Goal: Task Accomplishment & Management: Complete application form

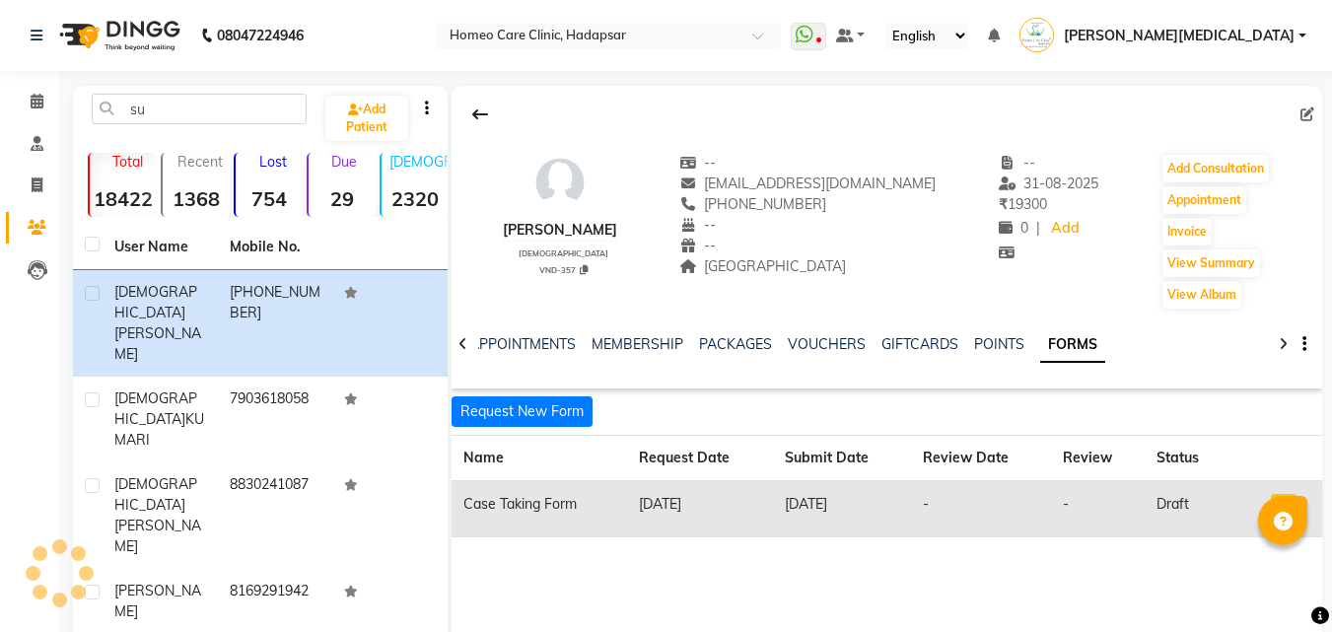
type input "s"
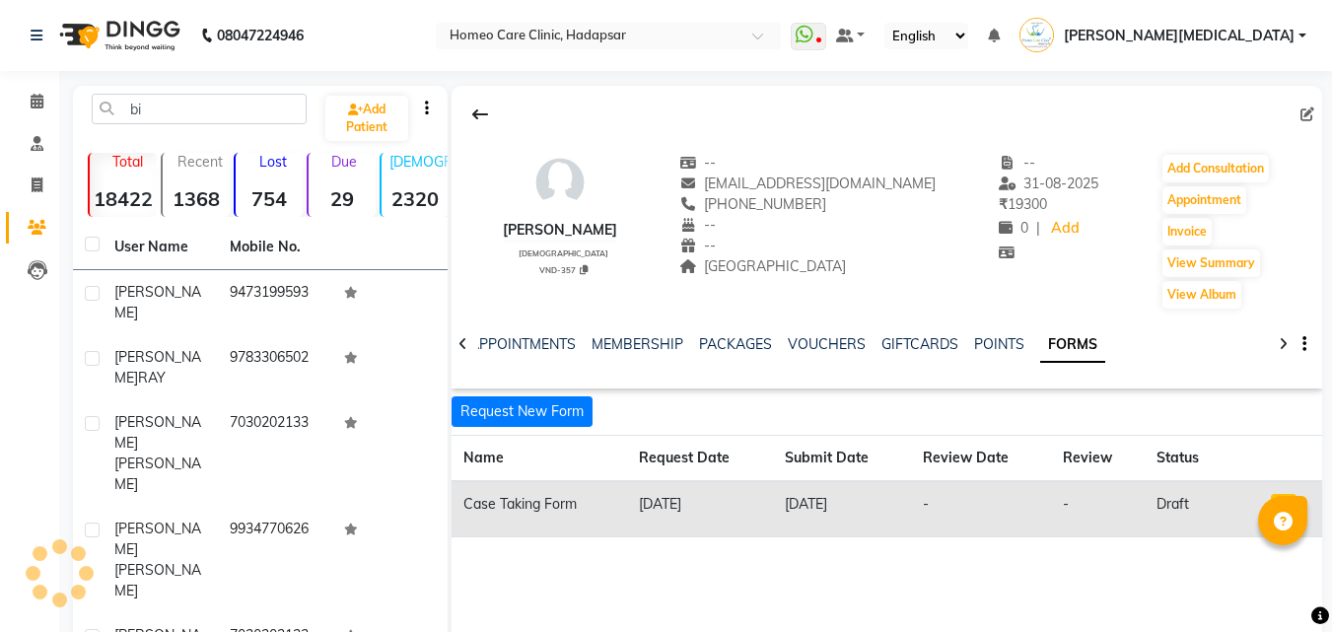
type input "b"
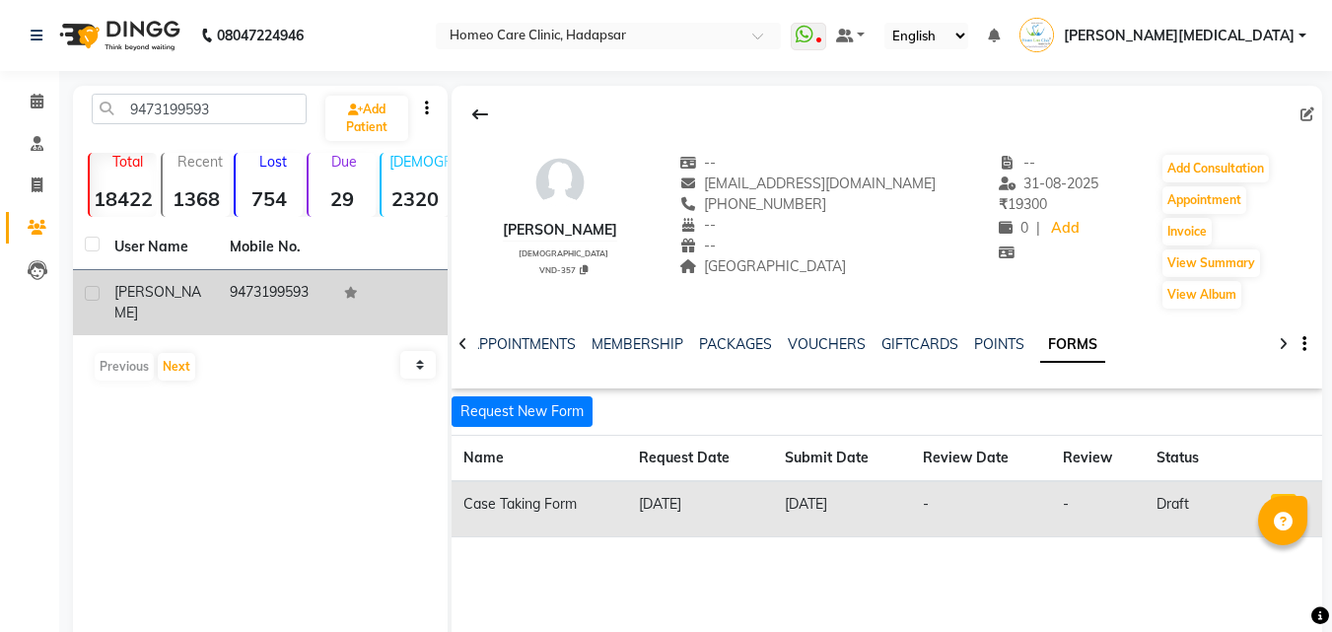
click at [348, 309] on td at bounding box center [389, 302] width 115 height 65
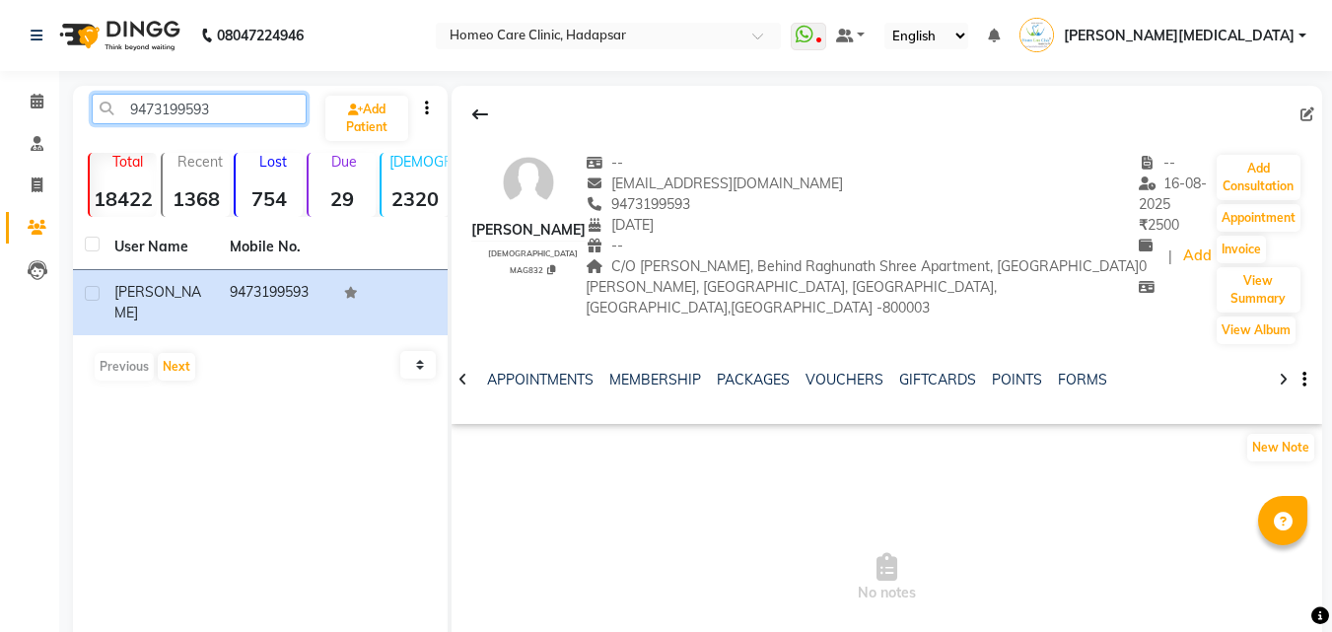
click at [266, 123] on input "9473199593" at bounding box center [199, 109] width 215 height 31
type input "9"
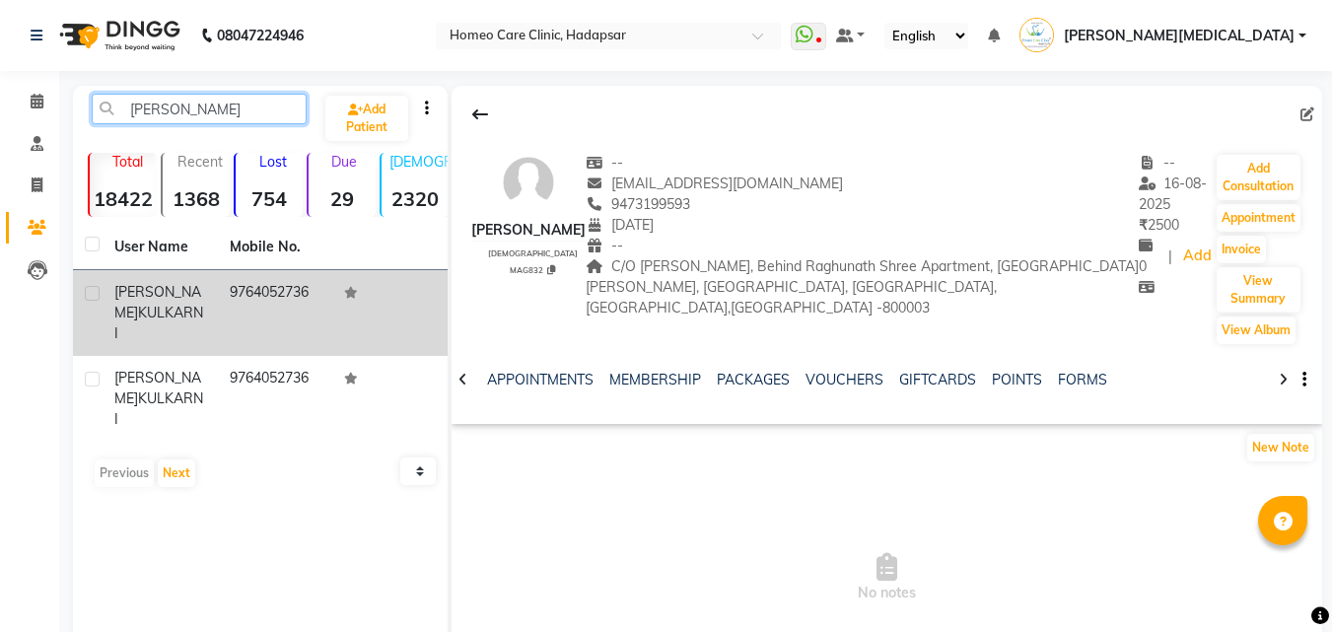
type input "[PERSON_NAME]"
click at [302, 294] on td "9764052736" at bounding box center [275, 313] width 115 height 86
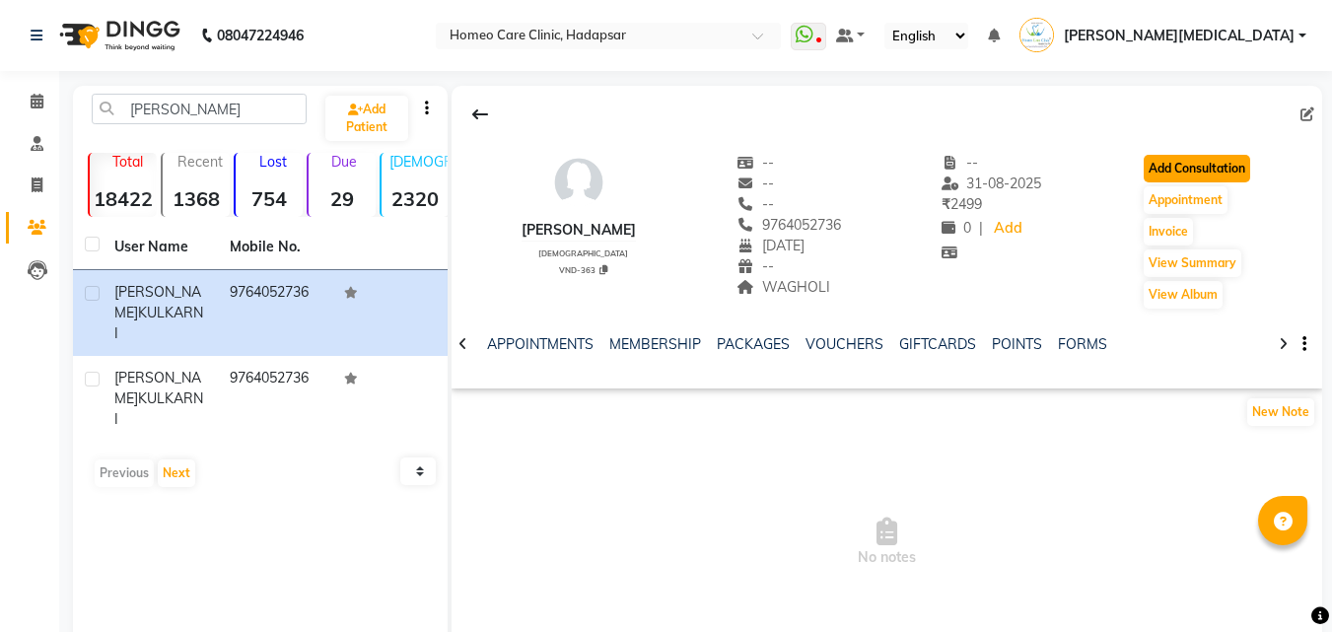
click at [1225, 166] on button "Add Consultation" at bounding box center [1196, 169] width 106 height 28
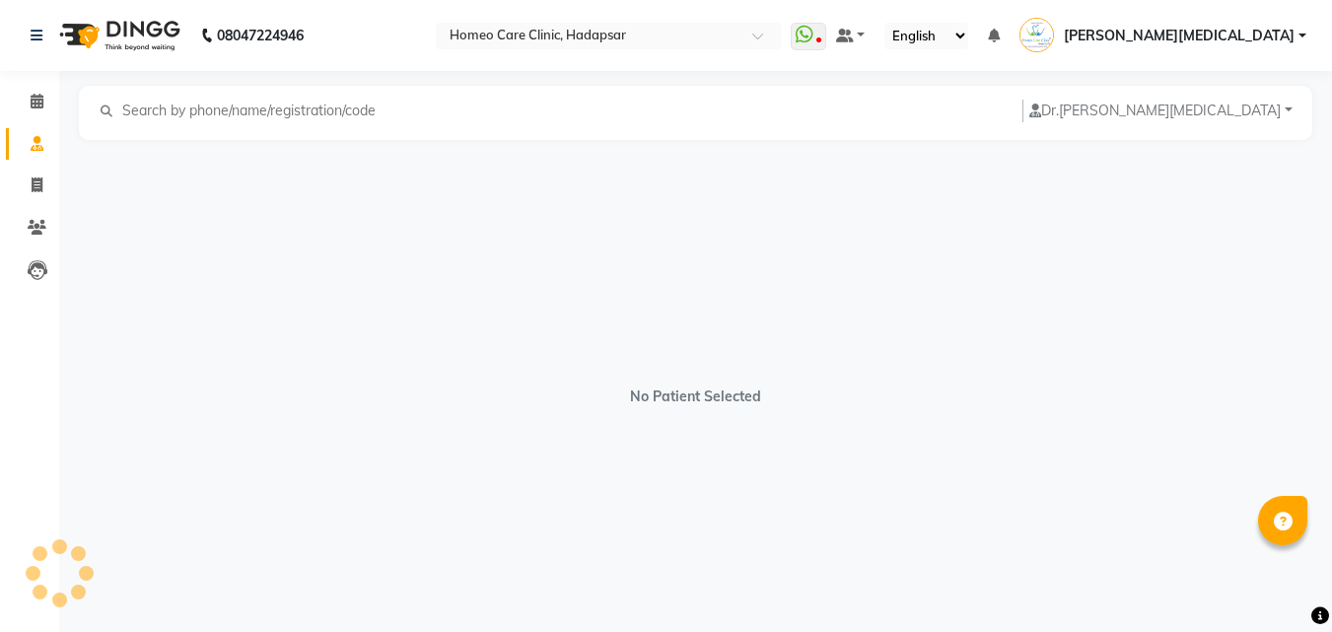
select select "[DEMOGRAPHIC_DATA]"
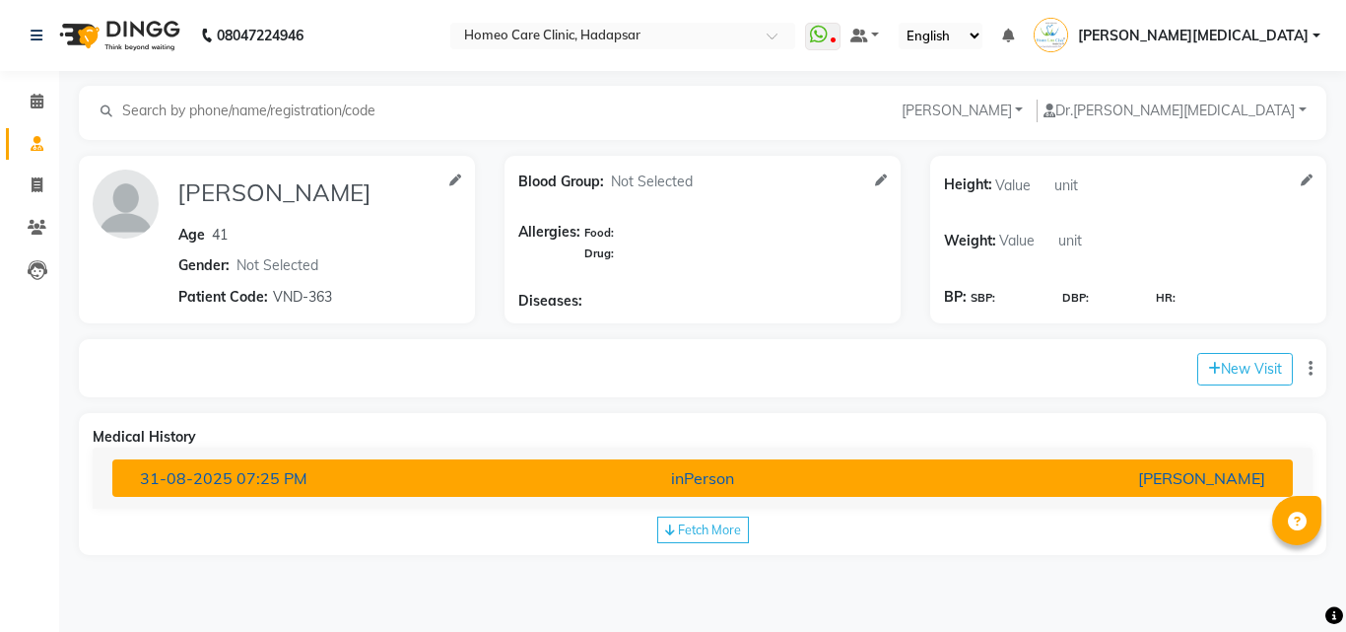
click at [994, 494] on button "[DATE] 07:25 PM inPerson [PERSON_NAME]" at bounding box center [702, 477] width 1181 height 37
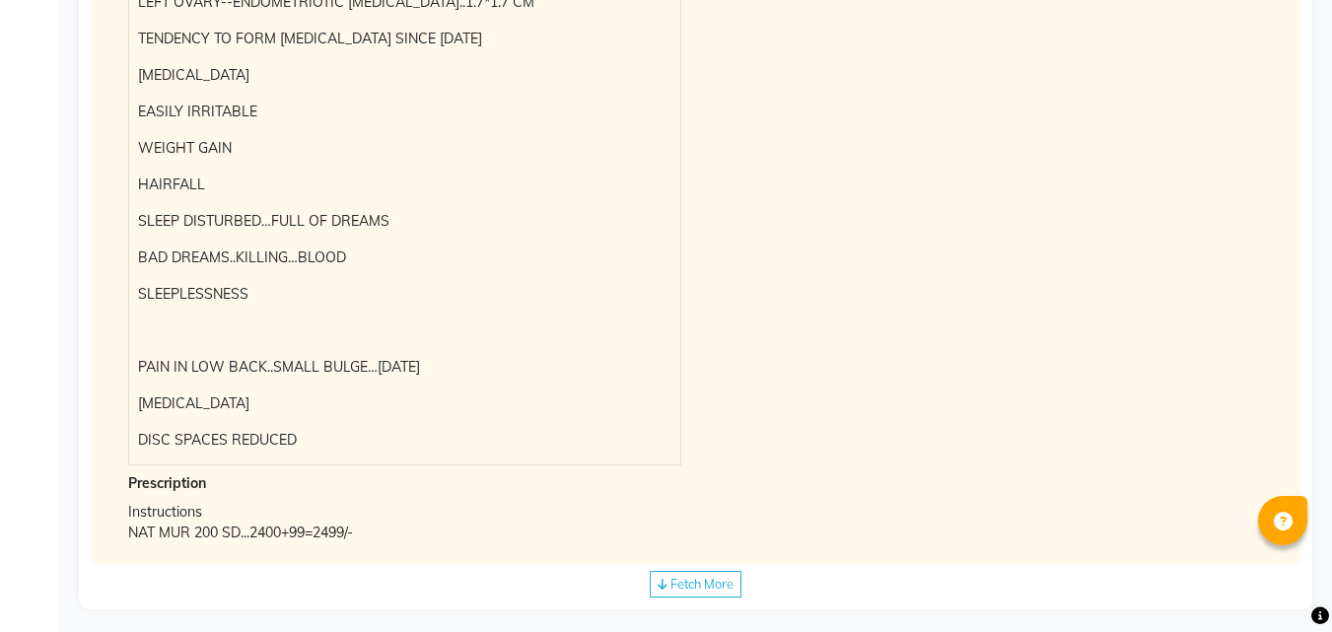
scroll to position [641, 0]
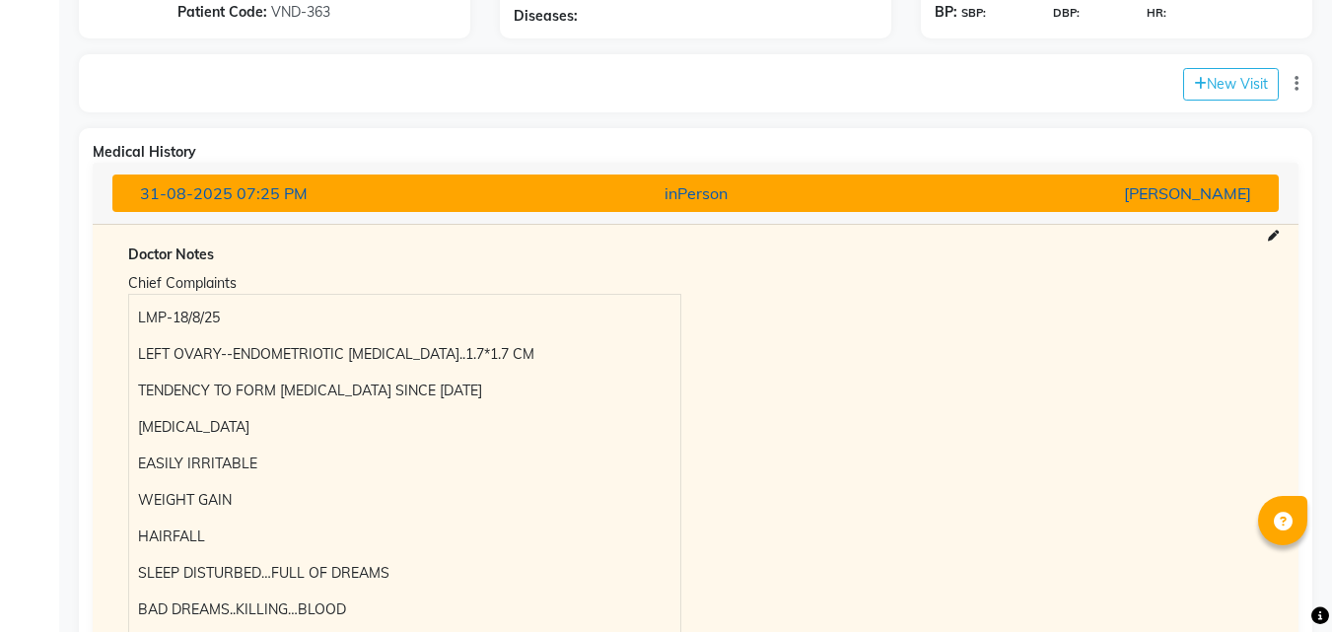
click at [1240, 199] on div "[PERSON_NAME]" at bounding box center [1075, 193] width 380 height 24
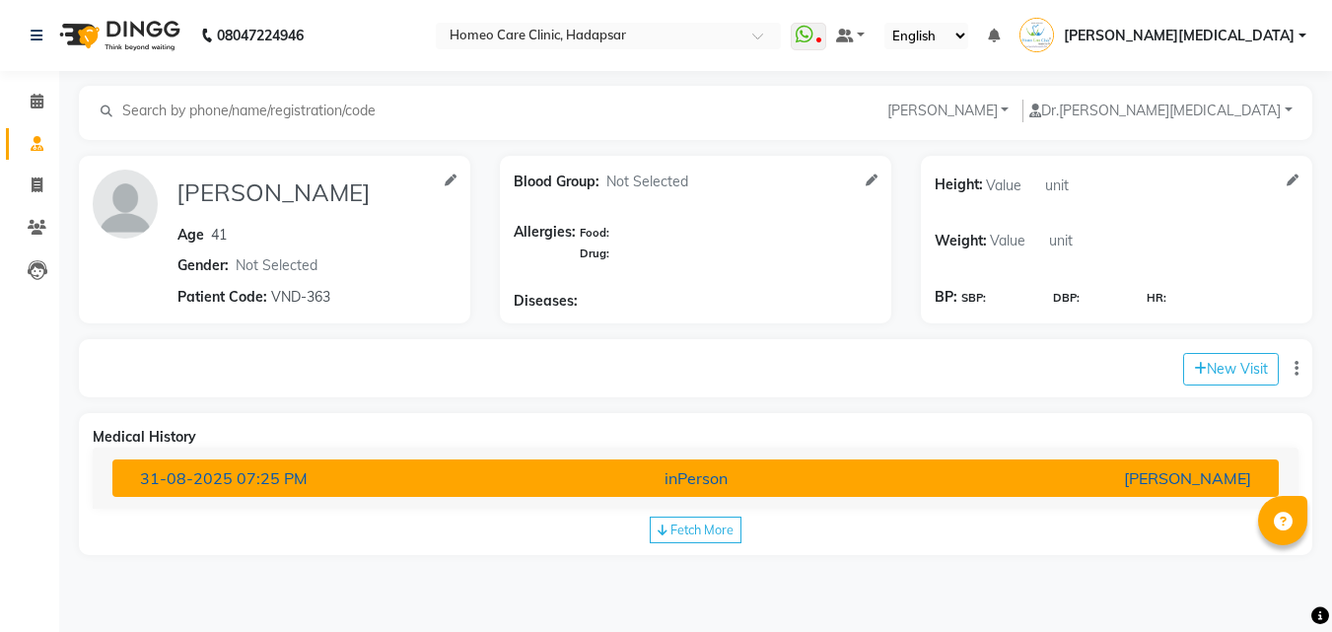
scroll to position [0, 0]
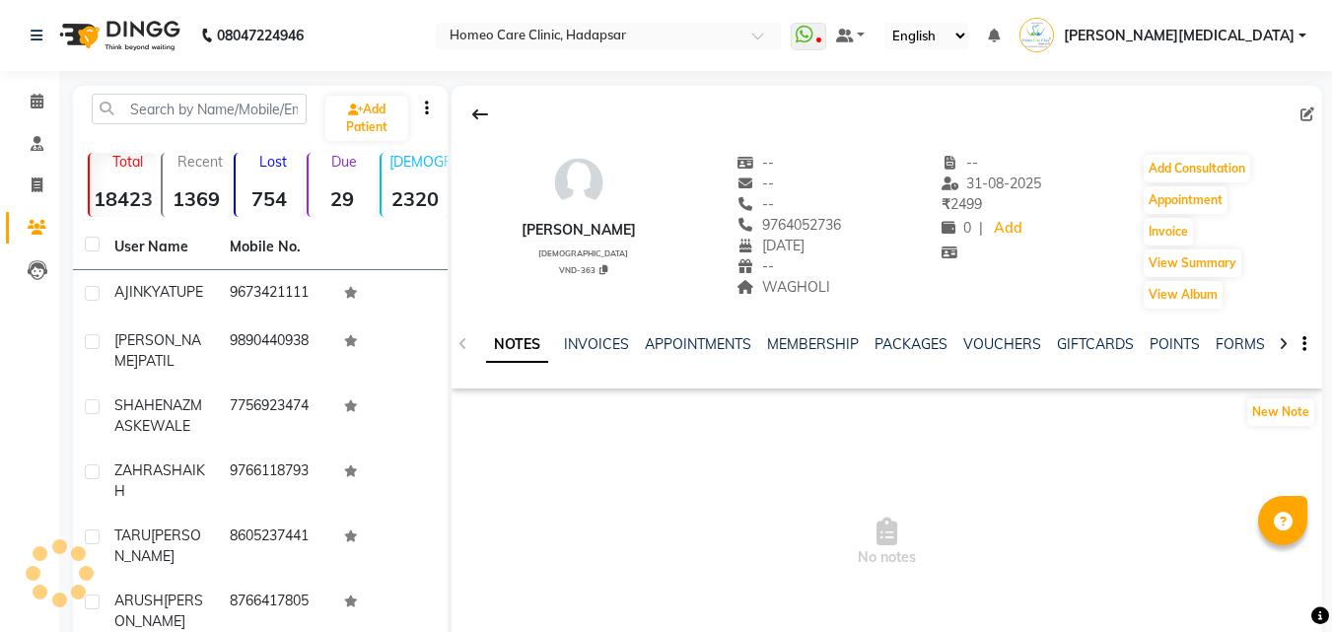
scroll to position [0, 11]
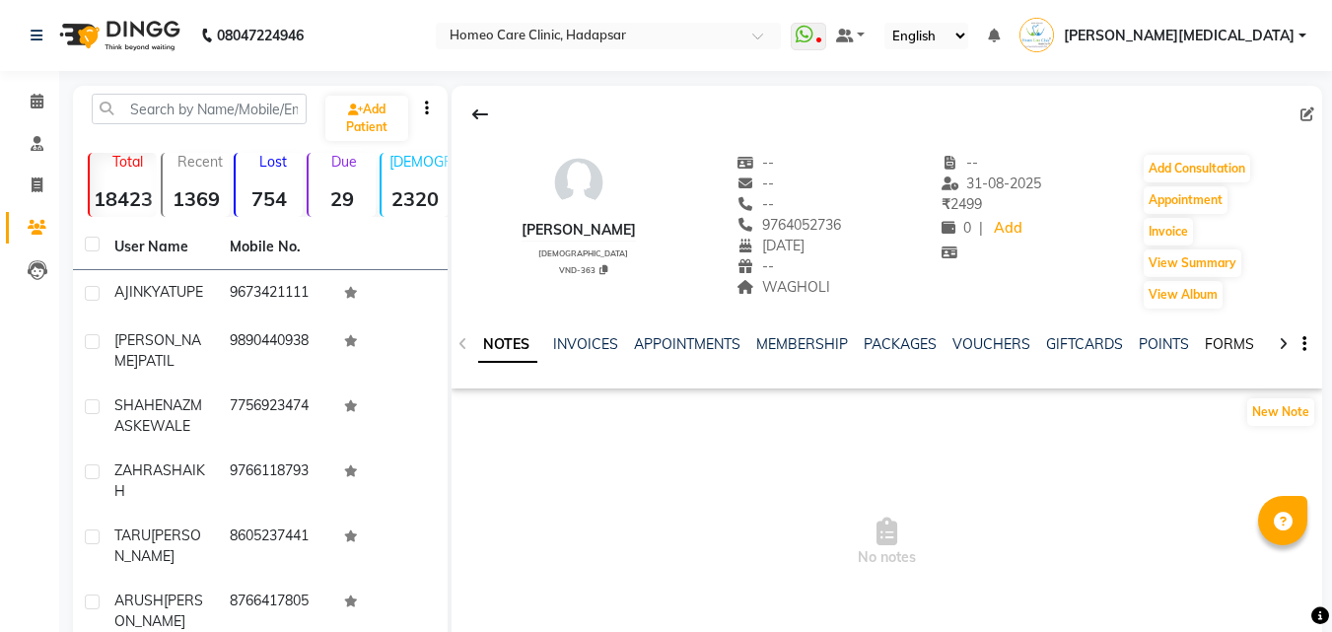
click at [1224, 348] on link "FORMS" at bounding box center [1228, 344] width 49 height 18
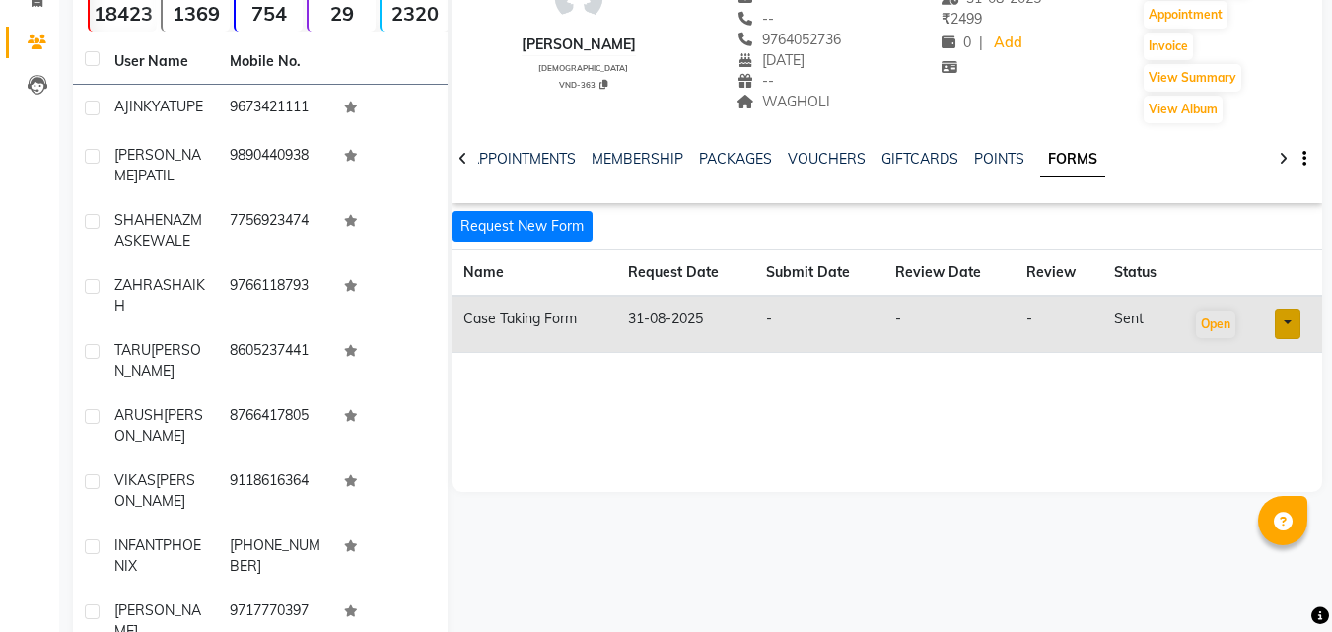
scroll to position [187, 0]
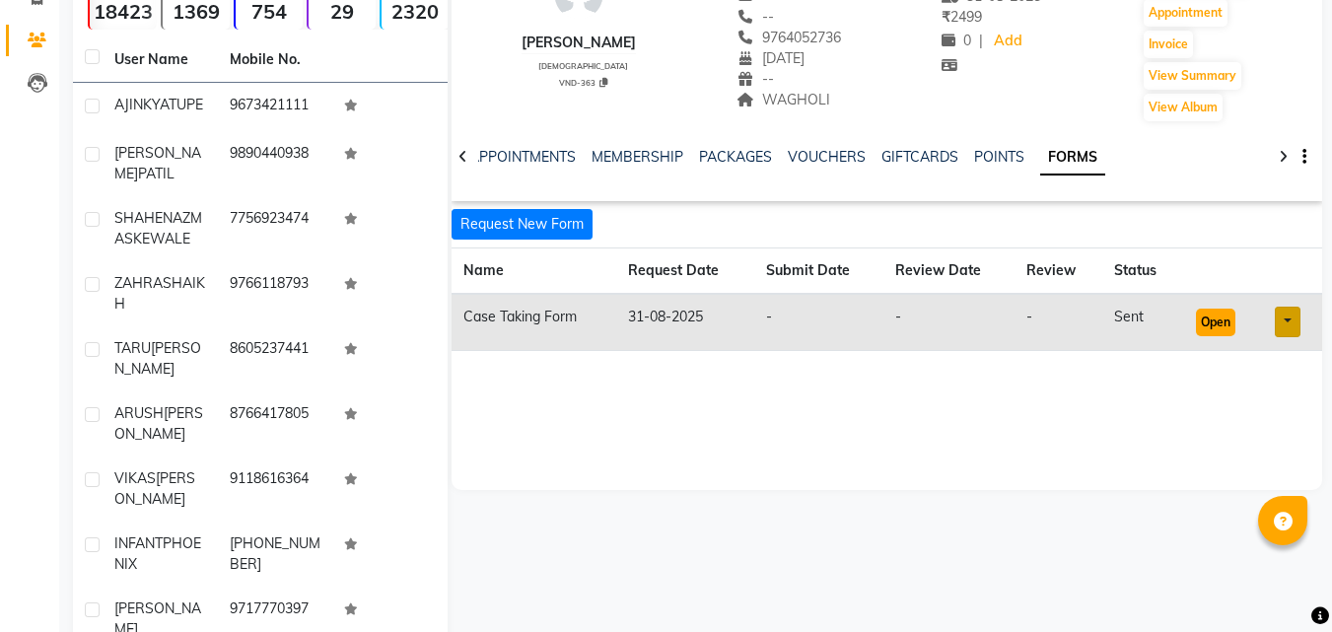
click at [1219, 322] on button "Open" at bounding box center [1215, 323] width 39 height 28
click at [1287, 320] on link at bounding box center [1287, 322] width 26 height 31
click at [1275, 391] on link "Open in staff mode" at bounding box center [1233, 395] width 186 height 32
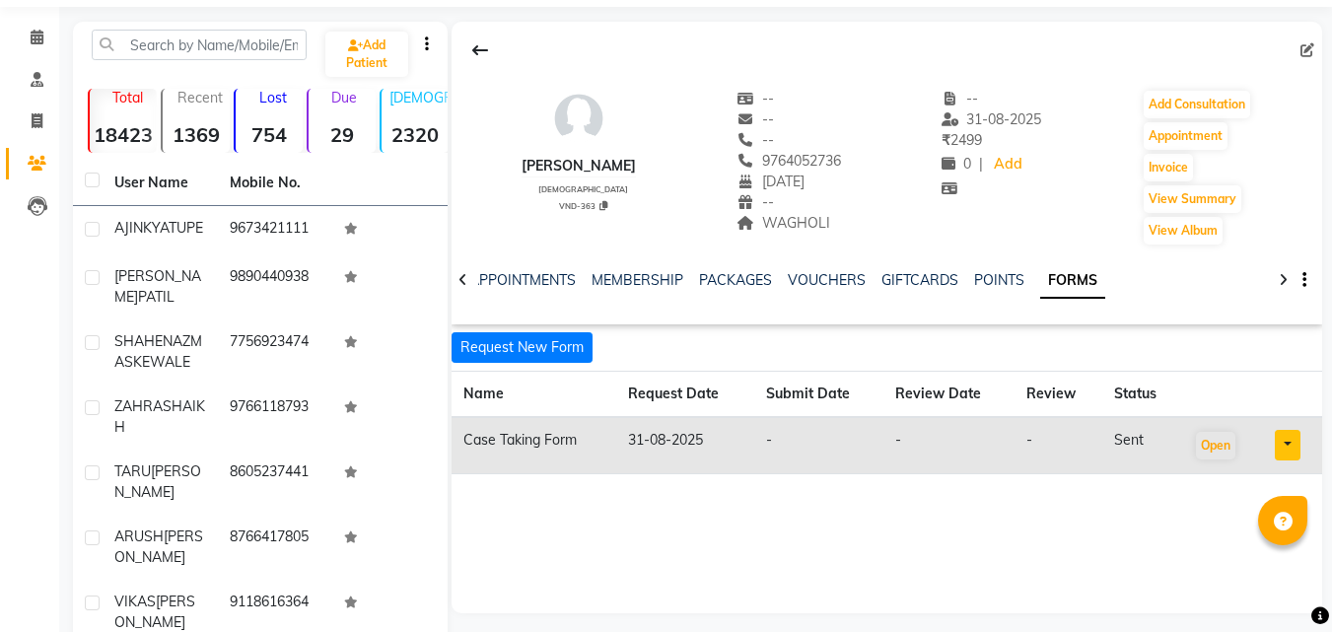
scroll to position [63, 0]
click at [24, 40] on span at bounding box center [37, 39] width 34 height 23
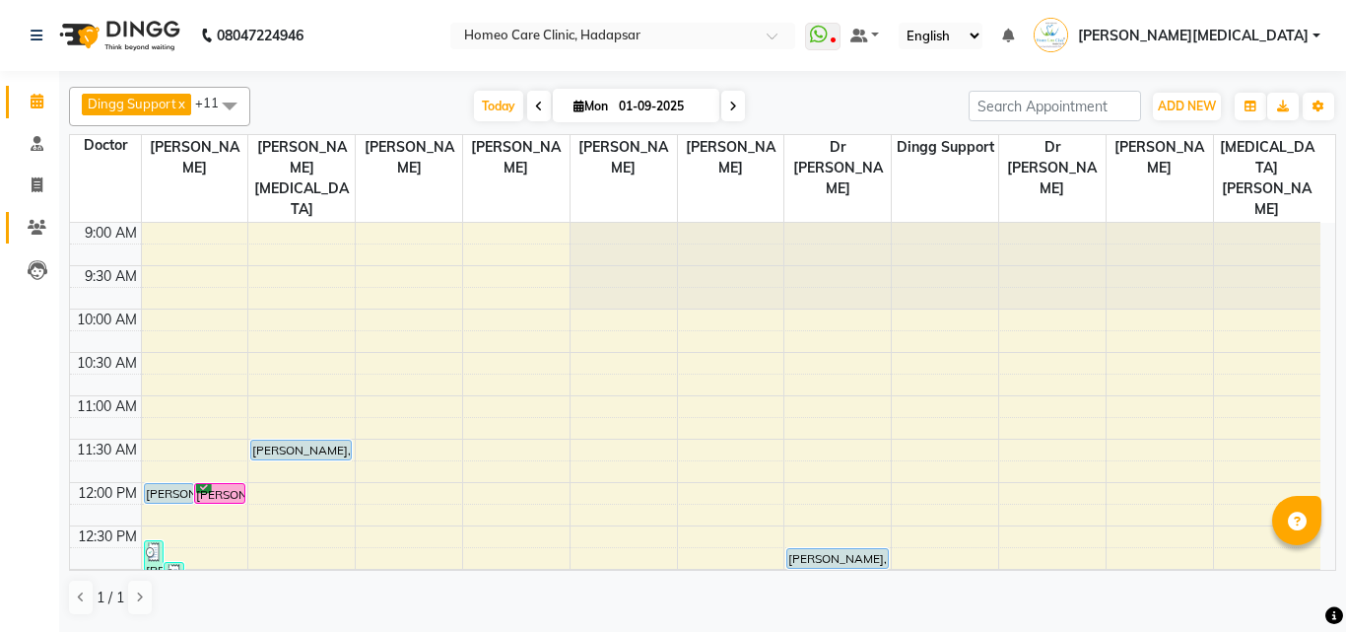
click at [33, 227] on icon at bounding box center [37, 227] width 19 height 15
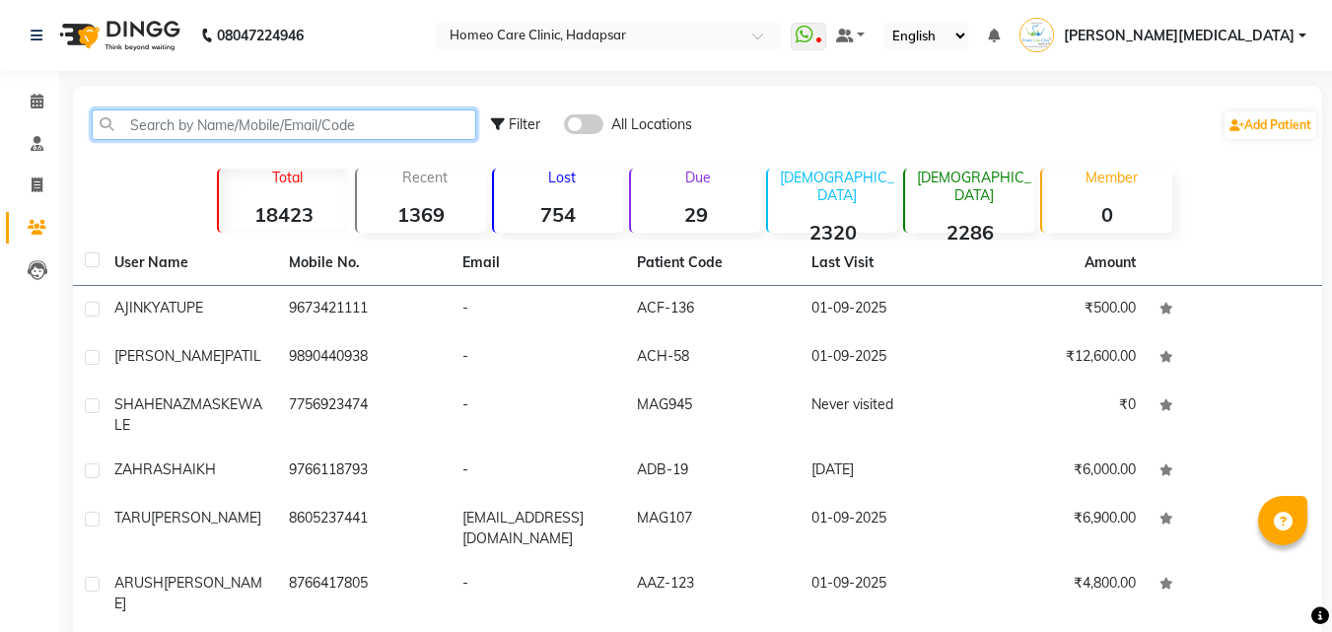
click at [354, 128] on input "text" at bounding box center [284, 124] width 384 height 31
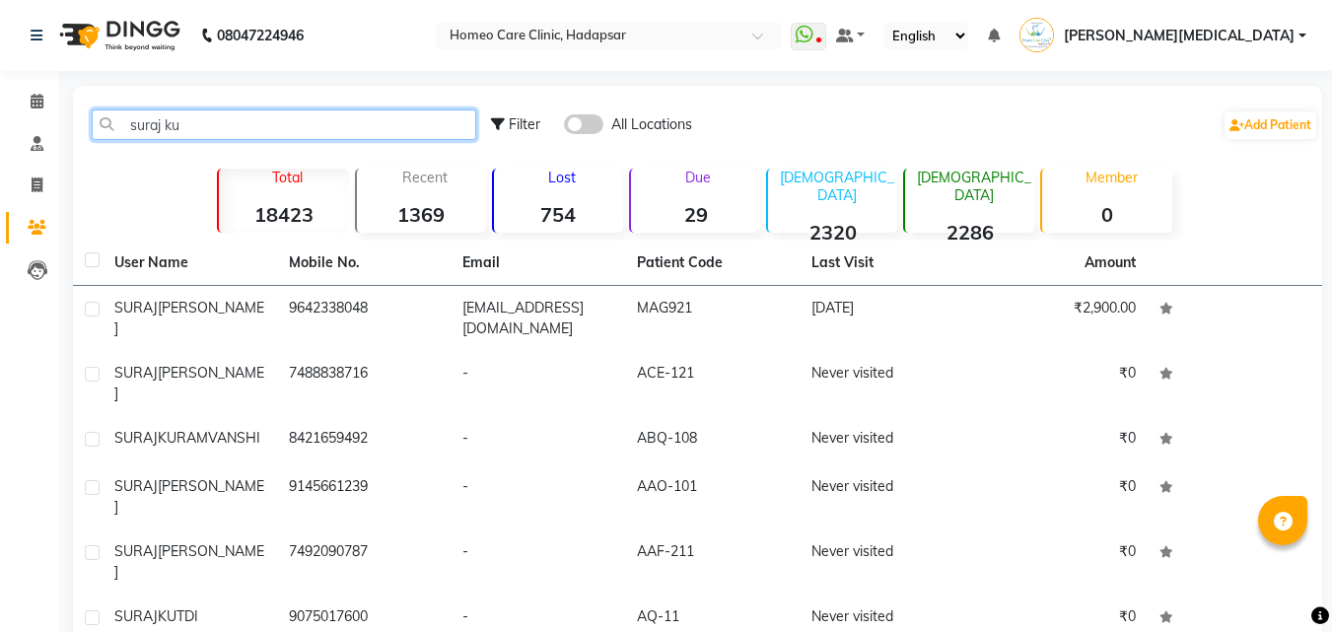
click at [403, 117] on input "suraj ku" at bounding box center [284, 124] width 384 height 31
type input "s"
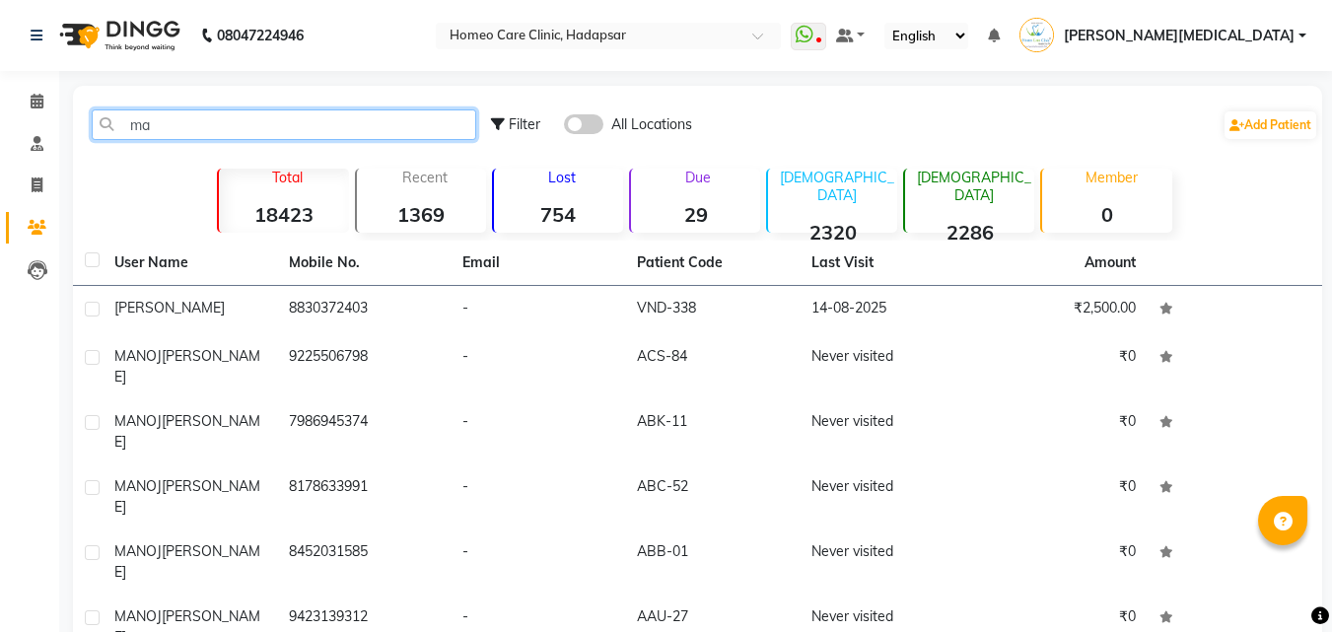
type input "m"
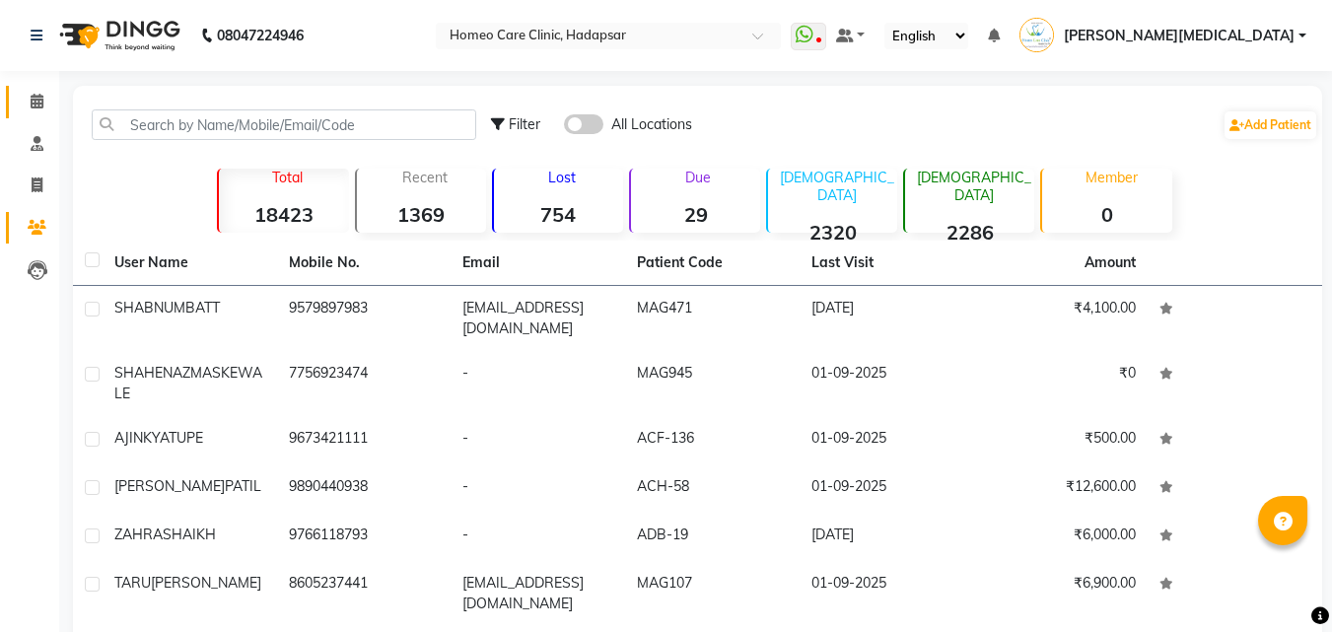
click at [39, 106] on icon at bounding box center [37, 101] width 13 height 15
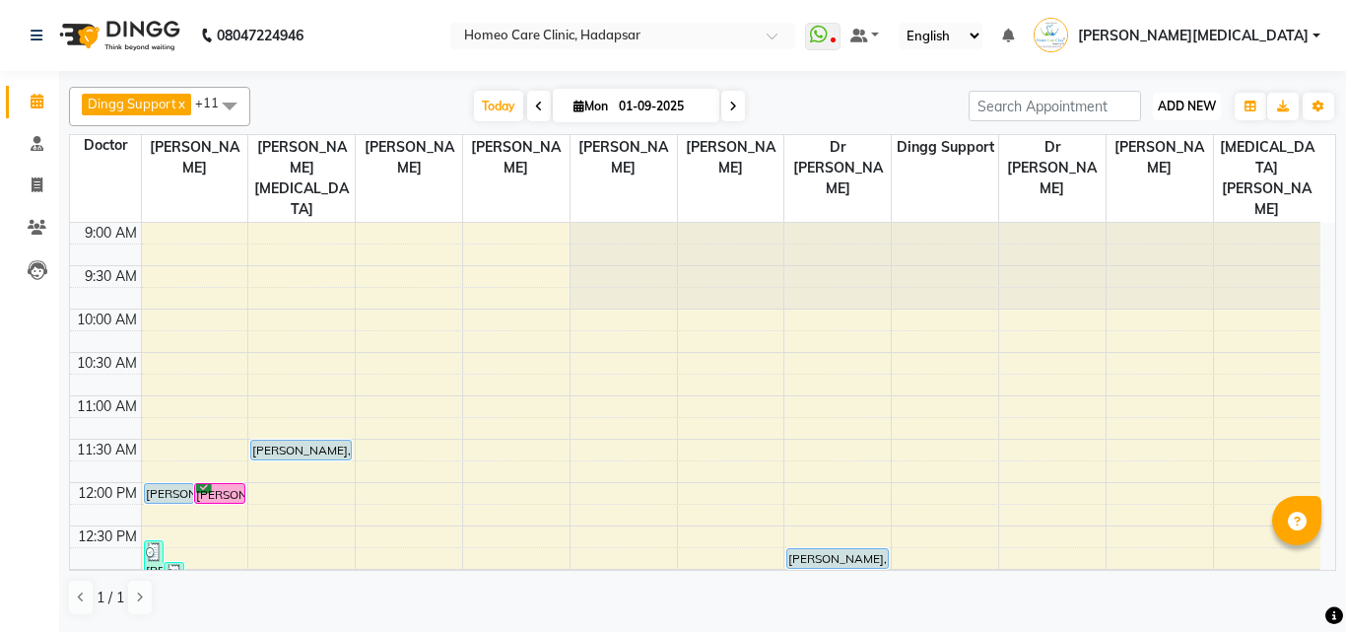
click at [1194, 105] on span "ADD NEW" at bounding box center [1187, 106] width 58 height 15
click at [1126, 198] on link "Add Patient" at bounding box center [1143, 195] width 156 height 26
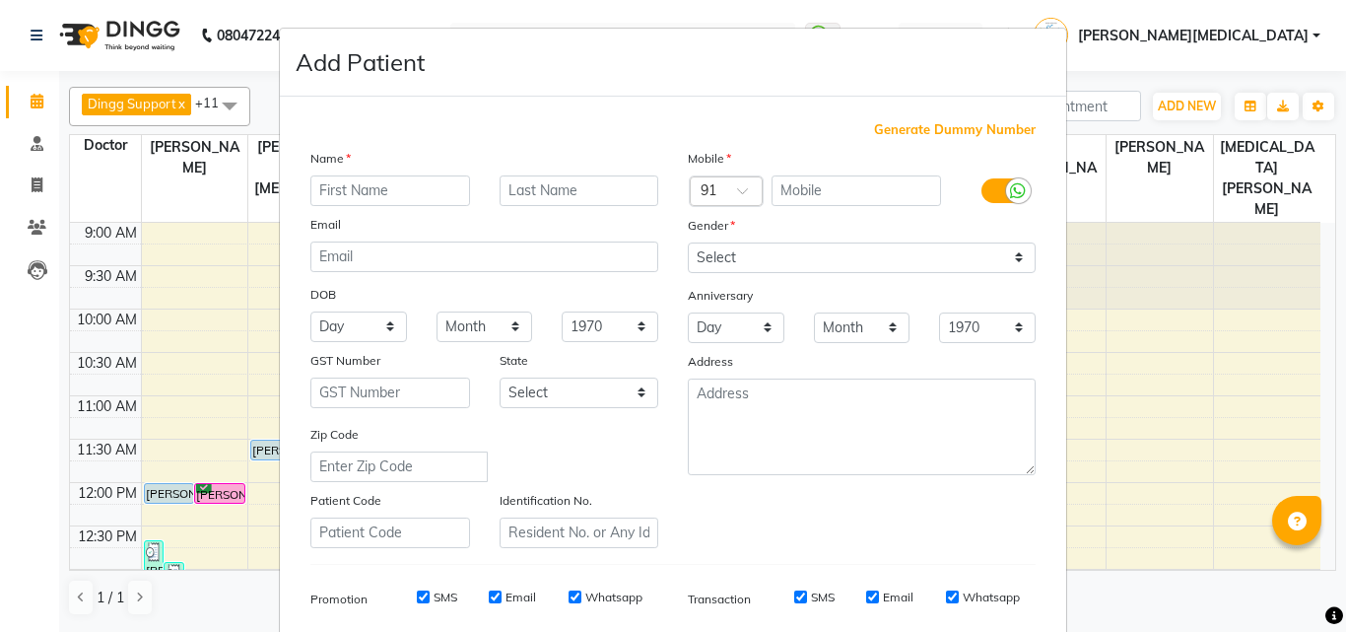
type input "r"
type input "RITIKA"
click at [573, 196] on input "text" at bounding box center [580, 190] width 160 height 31
type input "[PERSON_NAME]"
click at [359, 333] on select "Day 01 02 03 04 05 06 07 08 09 10 11 12 13 14 15 16 17 18 19 20 21 22 23 24 25 …" at bounding box center [358, 326] width 97 height 31
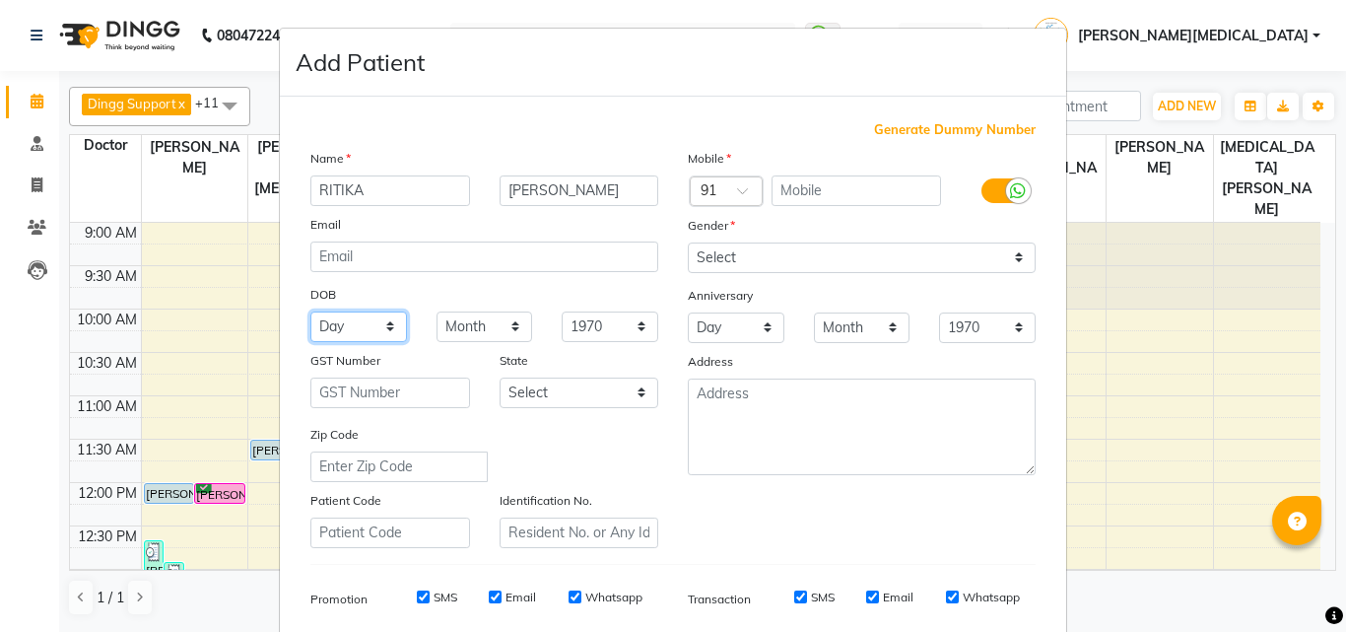
select select "26"
click at [310, 311] on select "Day 01 02 03 04 05 06 07 08 09 10 11 12 13 14 15 16 17 18 19 20 21 22 23 24 25 …" at bounding box center [358, 326] width 97 height 31
click at [475, 319] on select "Month January February March April May June July August September October Novem…" at bounding box center [485, 326] width 97 height 31
select select "01"
click at [437, 311] on select "Month January February March April May June July August September October Novem…" at bounding box center [485, 326] width 97 height 31
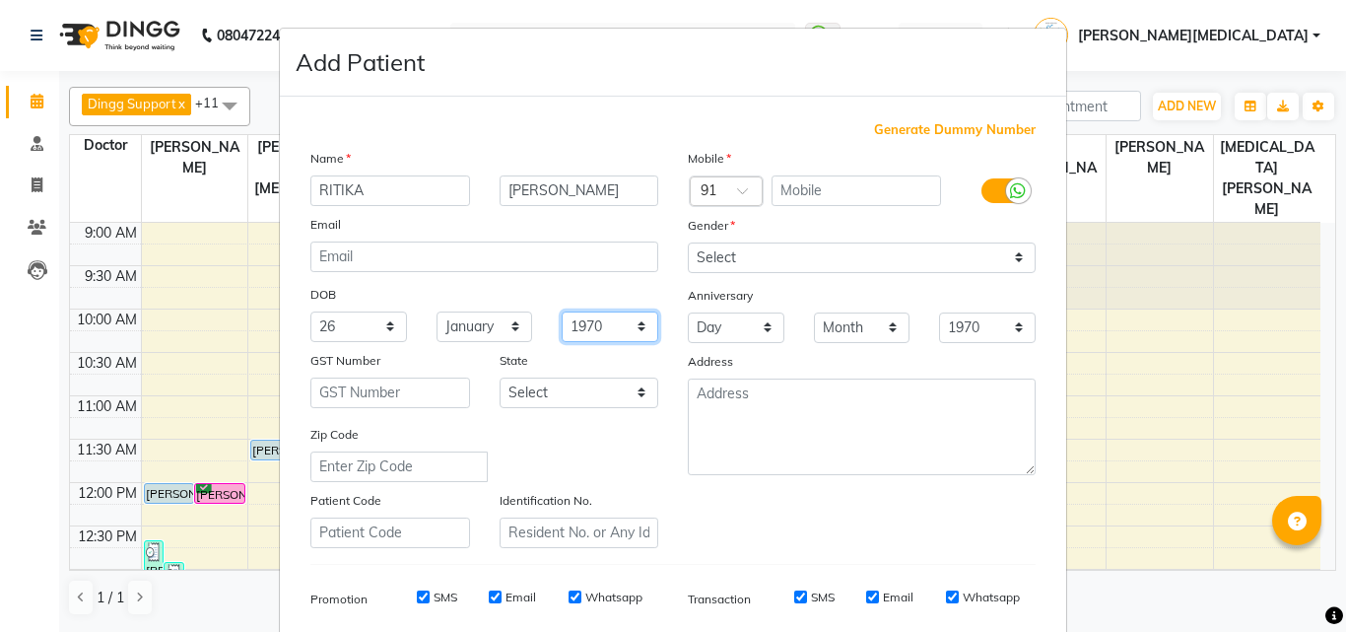
click at [602, 318] on select "1940 1941 1942 1943 1944 1945 1946 1947 1948 1949 1950 1951 1952 1953 1954 1955…" at bounding box center [610, 326] width 97 height 31
select select "1995"
click at [562, 311] on select "1940 1941 1942 1943 1944 1945 1946 1947 1948 1949 1950 1951 1952 1953 1954 1955…" at bounding box center [610, 326] width 97 height 31
click at [392, 527] on input "text" at bounding box center [390, 532] width 160 height 31
type input "VND-366"
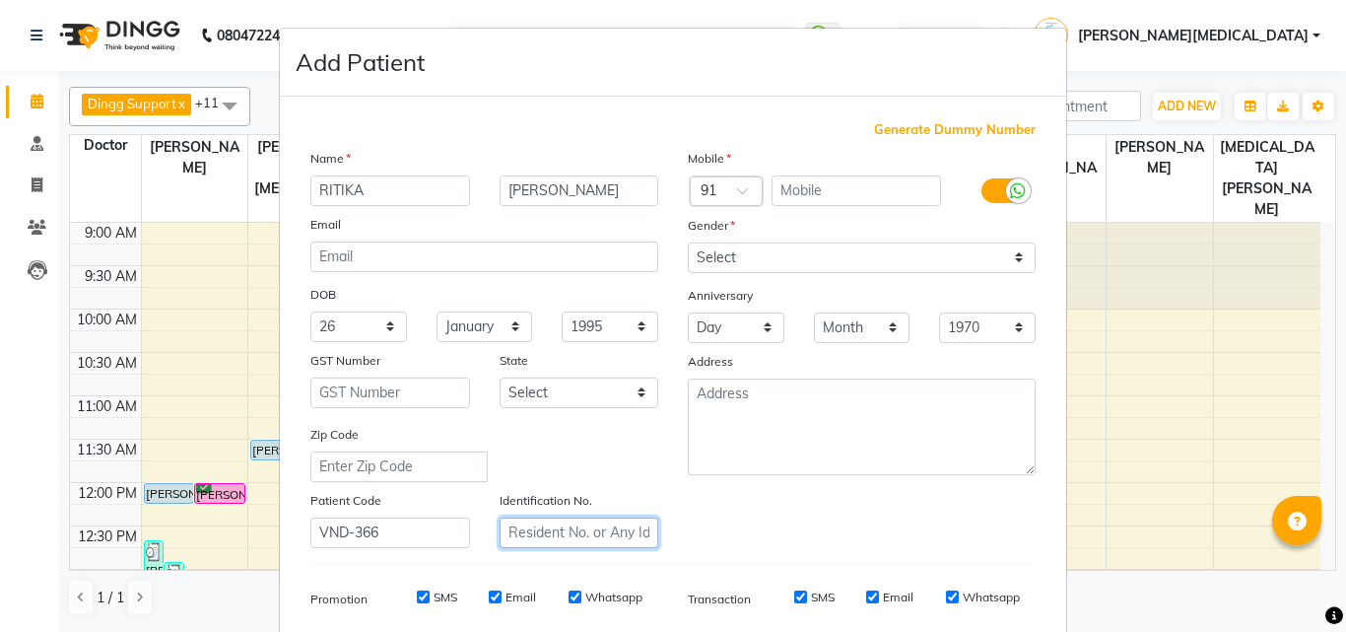
click at [559, 533] on input "text" at bounding box center [580, 532] width 160 height 31
type input "VND-366"
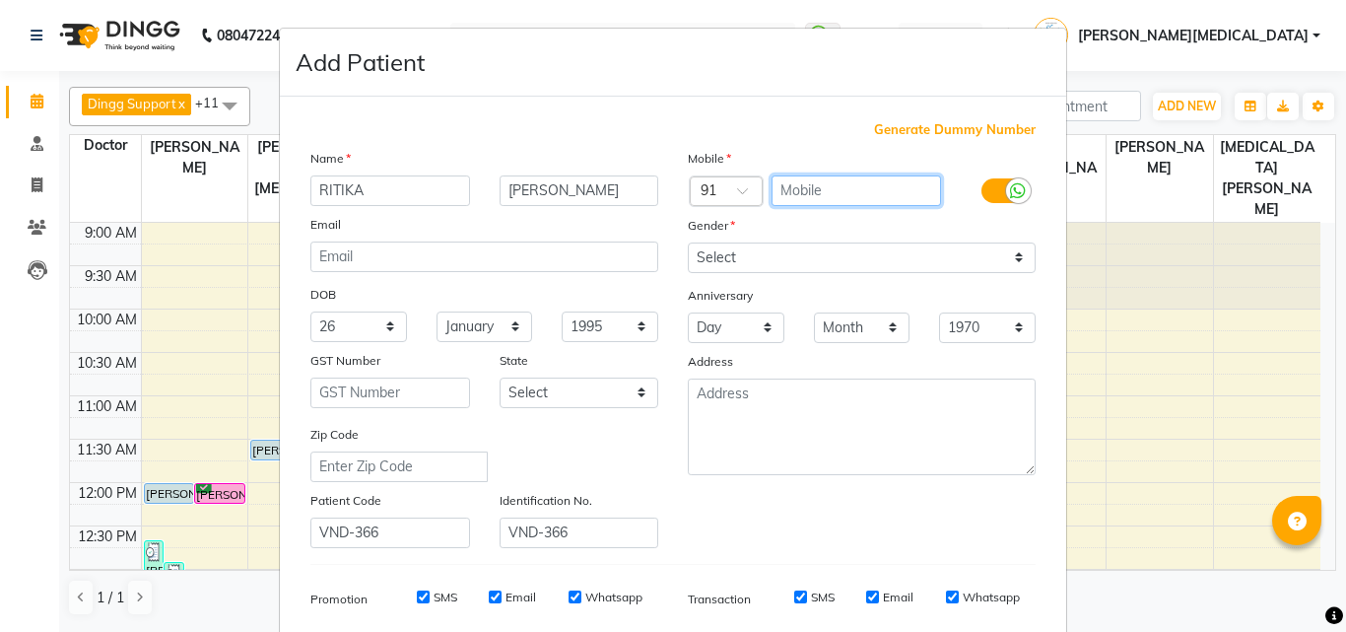
click at [825, 181] on input "text" at bounding box center [857, 190] width 171 height 31
type input "8340782508"
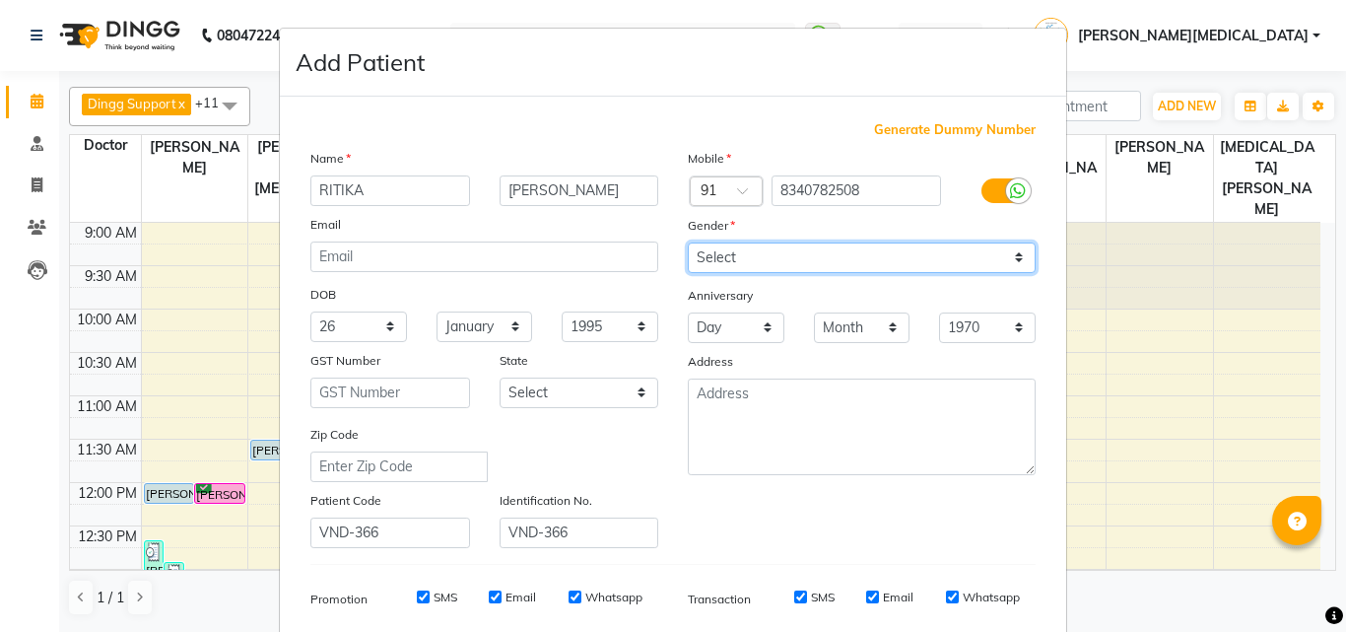
click at [778, 257] on select "Select [DEMOGRAPHIC_DATA] [DEMOGRAPHIC_DATA] Other Prefer Not To Say" at bounding box center [862, 257] width 348 height 31
select select "[DEMOGRAPHIC_DATA]"
click at [688, 242] on select "Select [DEMOGRAPHIC_DATA] [DEMOGRAPHIC_DATA] Other Prefer Not To Say" at bounding box center [862, 257] width 348 height 31
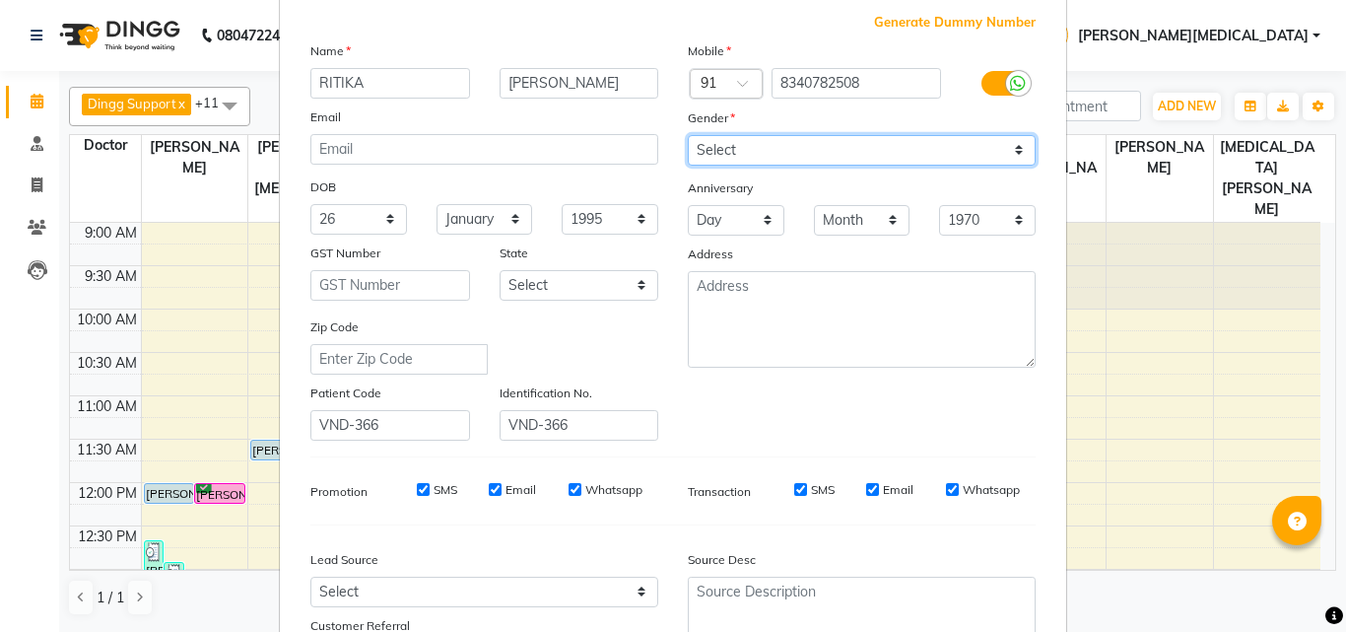
scroll to position [278, 0]
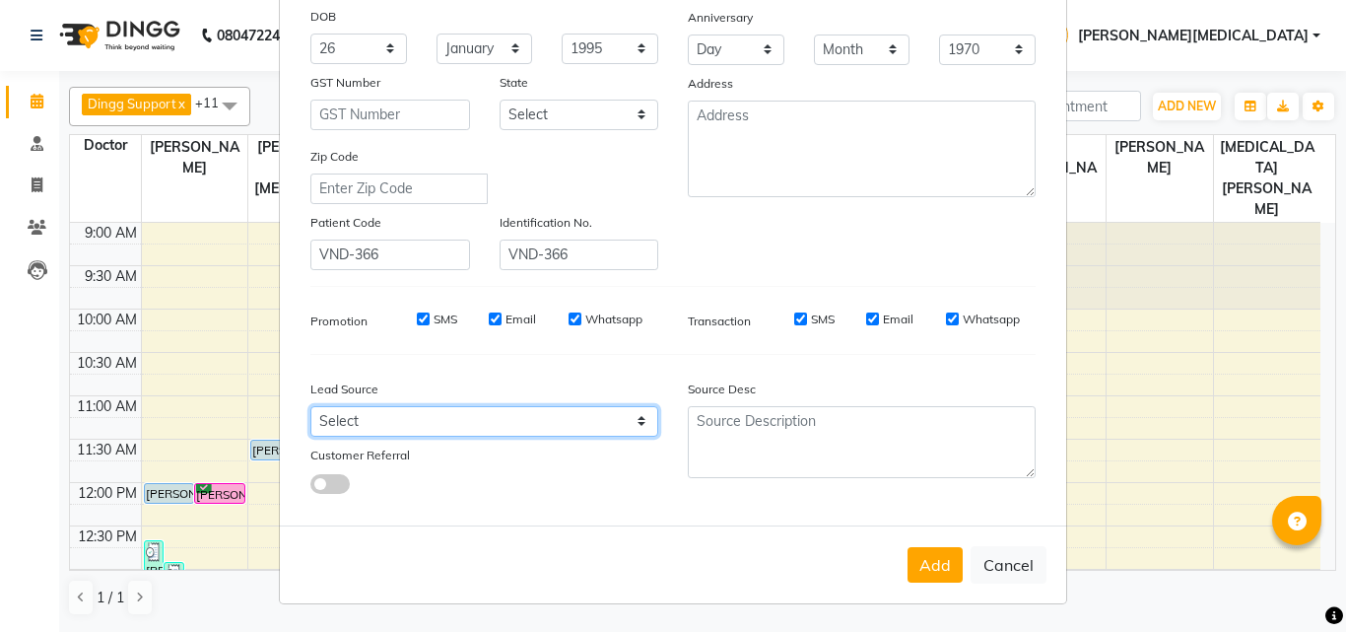
click at [457, 419] on select "Select Walk-in Referral Internet Friend Word of Mouth Advertisement Facebook Ju…" at bounding box center [484, 421] width 348 height 31
select select "50936"
click at [310, 406] on select "Select Walk-in Referral Internet Friend Word of Mouth Advertisement Facebook Ju…" at bounding box center [484, 421] width 348 height 31
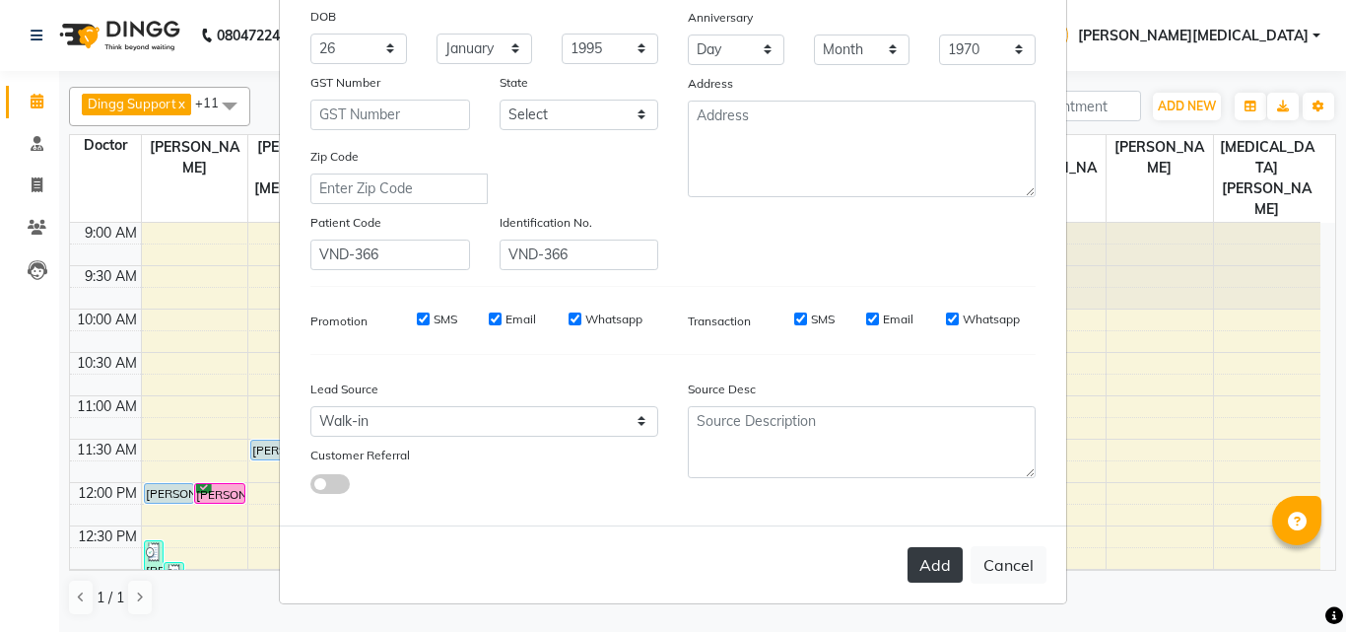
click at [920, 564] on button "Add" at bounding box center [935, 564] width 55 height 35
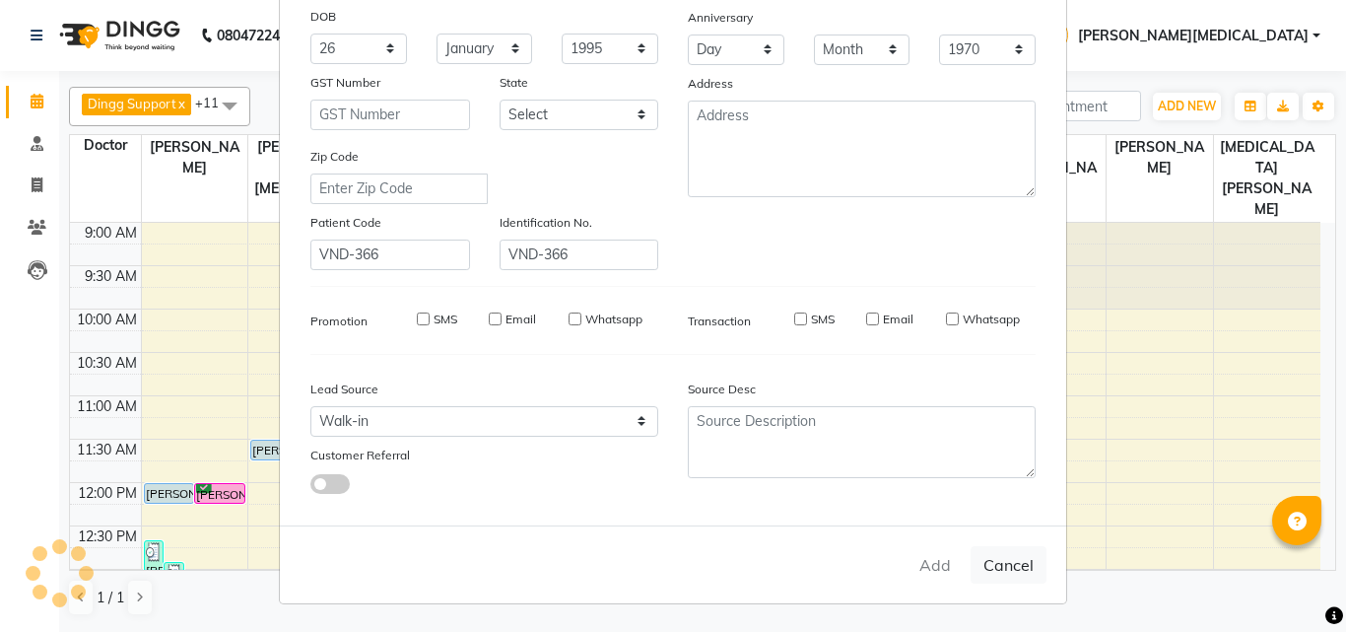
select select
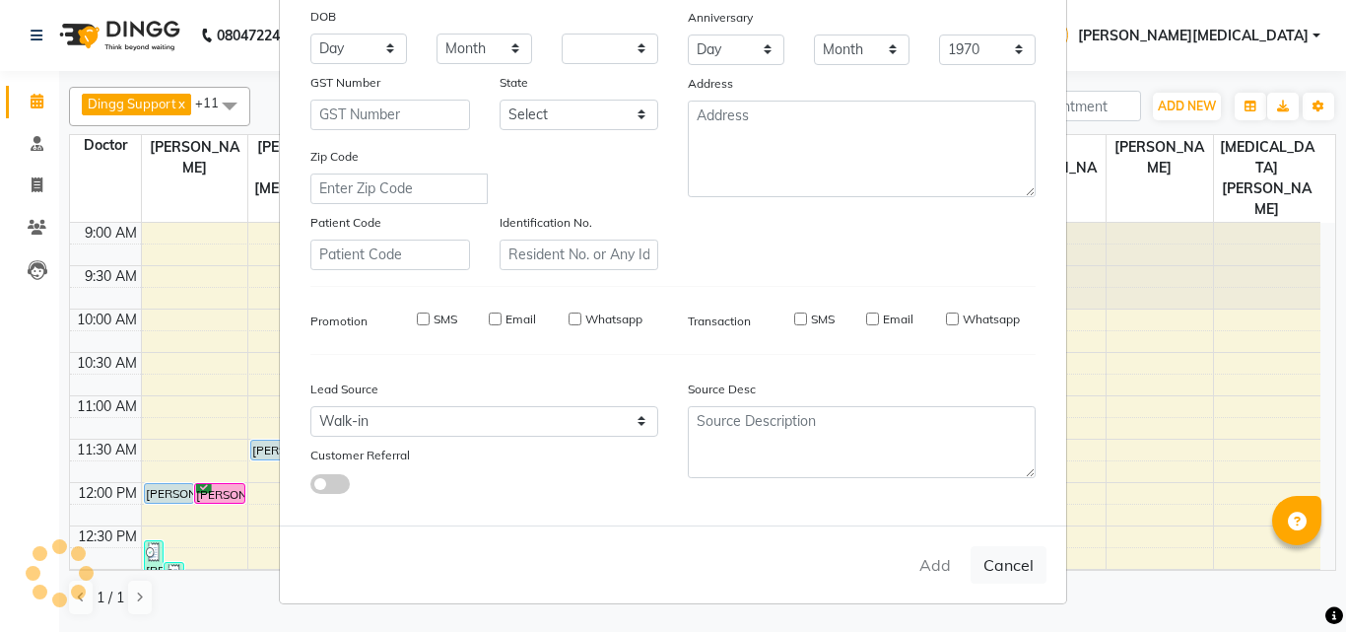
select select
checkbox input "false"
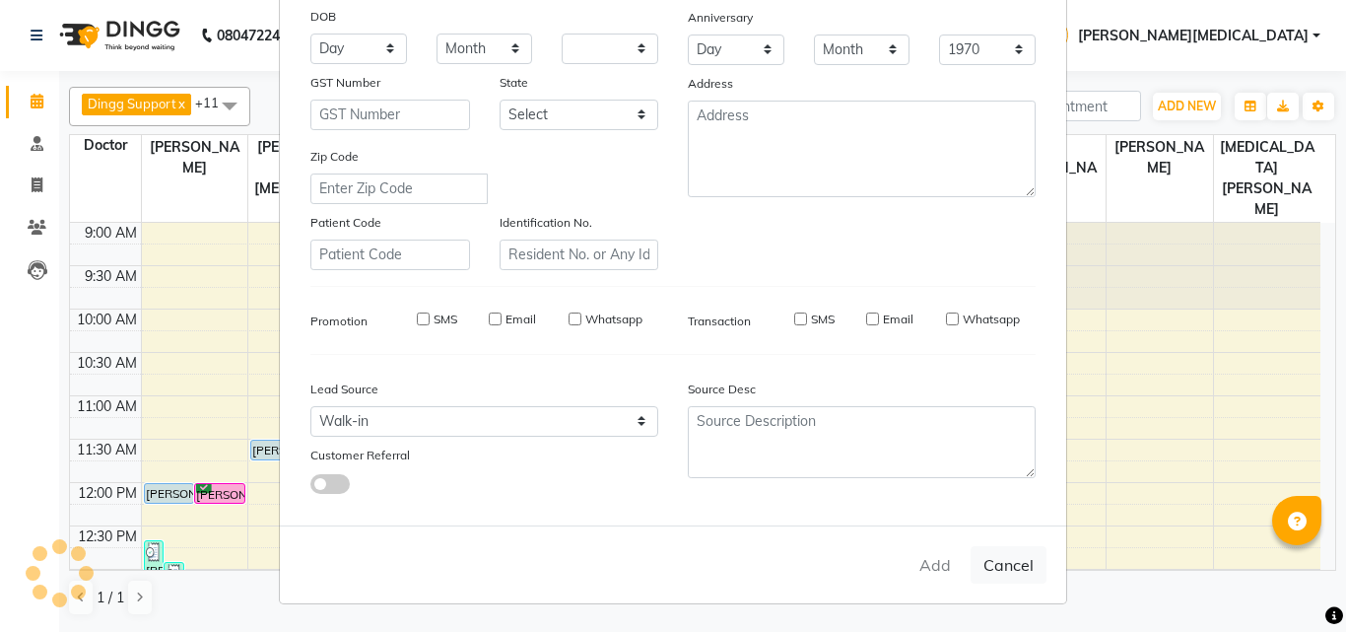
checkbox input "false"
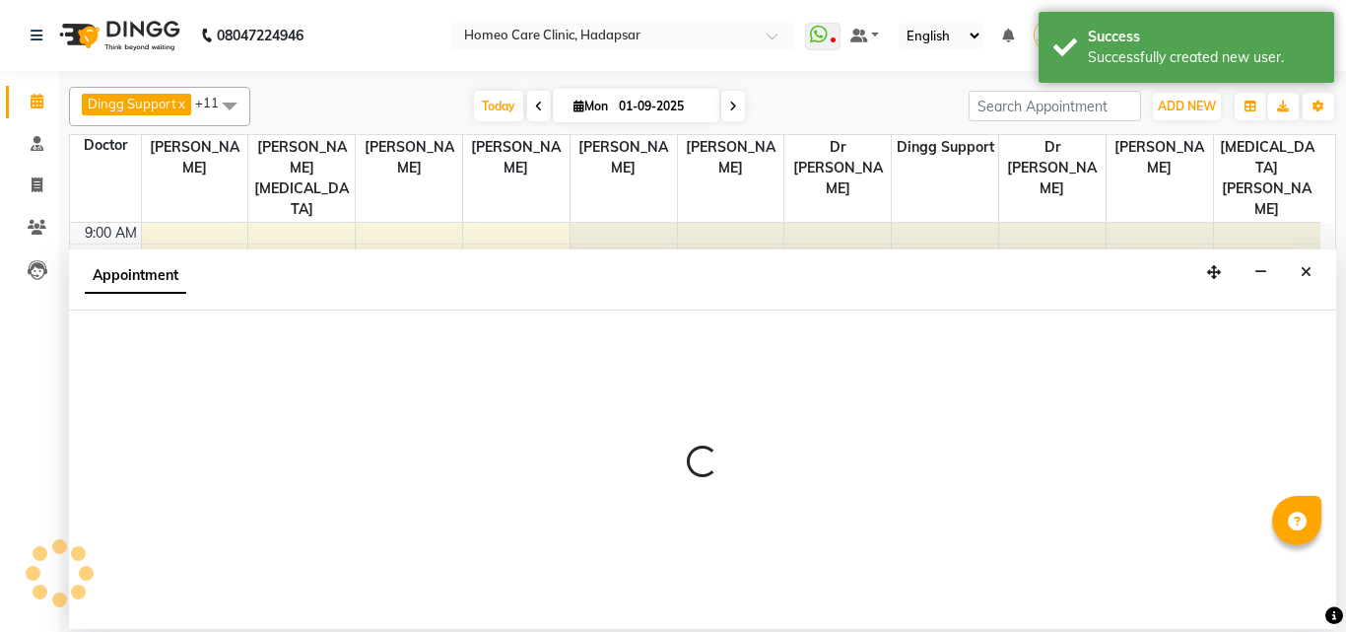
select select "65966"
select select "645"
select select "tentative"
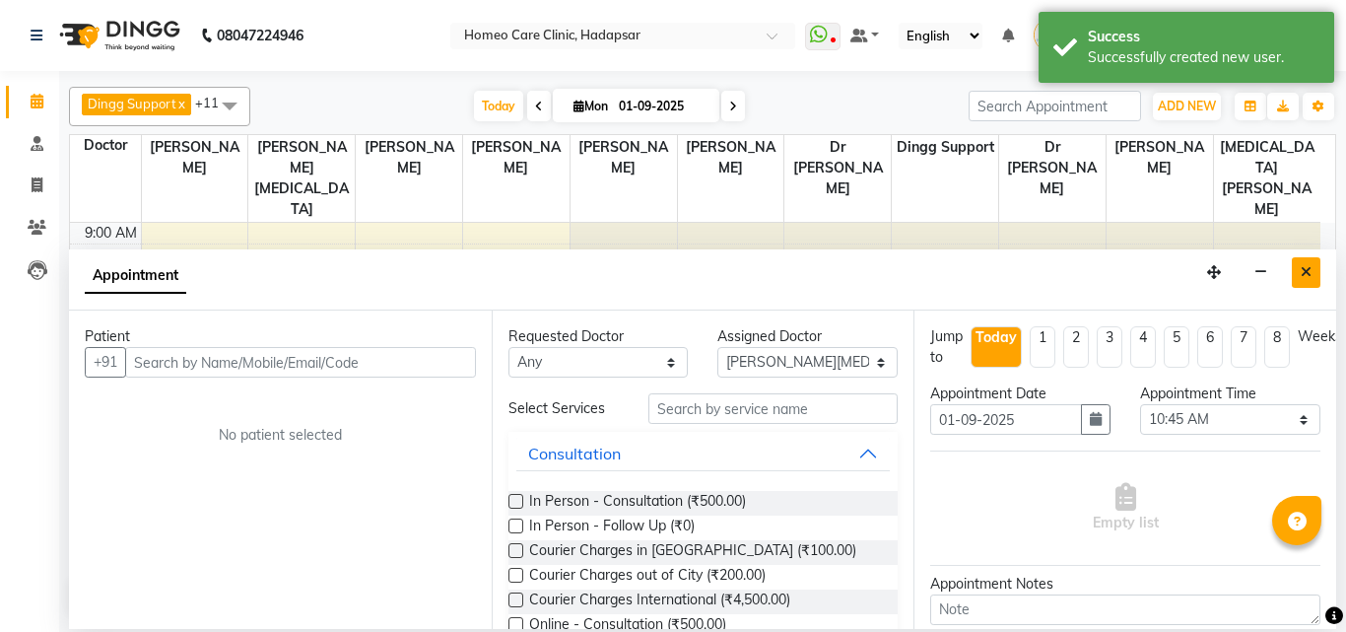
click at [1316, 265] on button "Close" at bounding box center [1306, 272] width 29 height 31
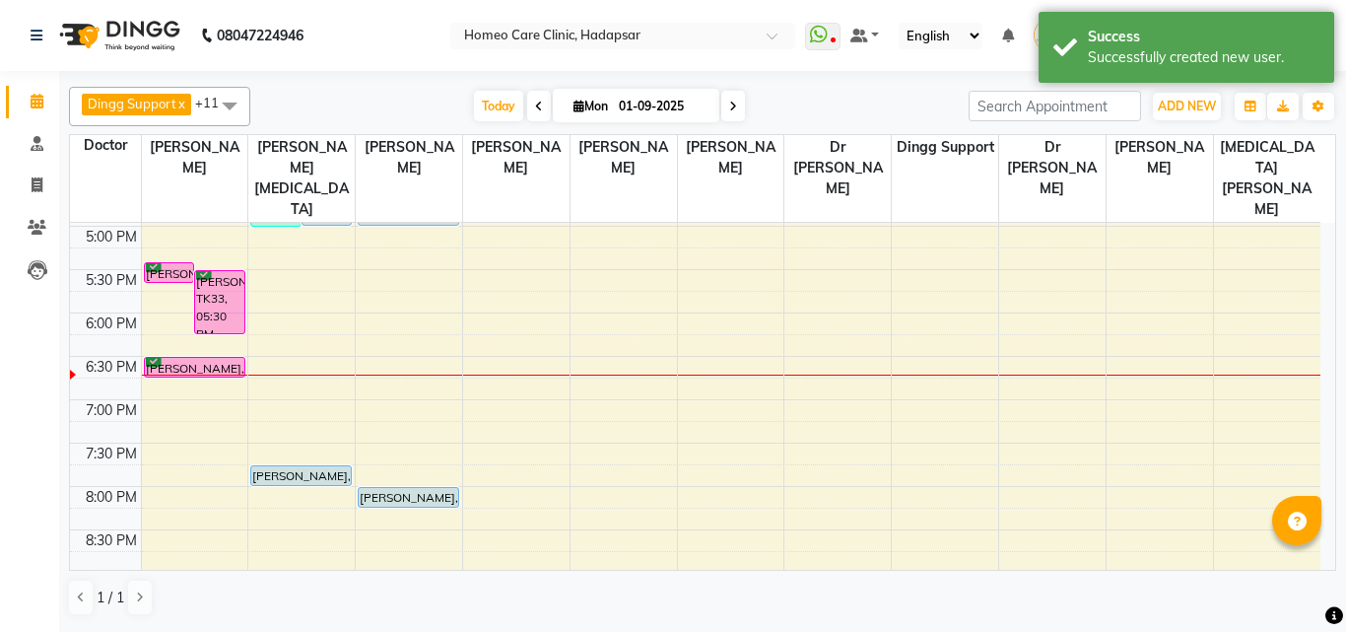
scroll to position [676, 0]
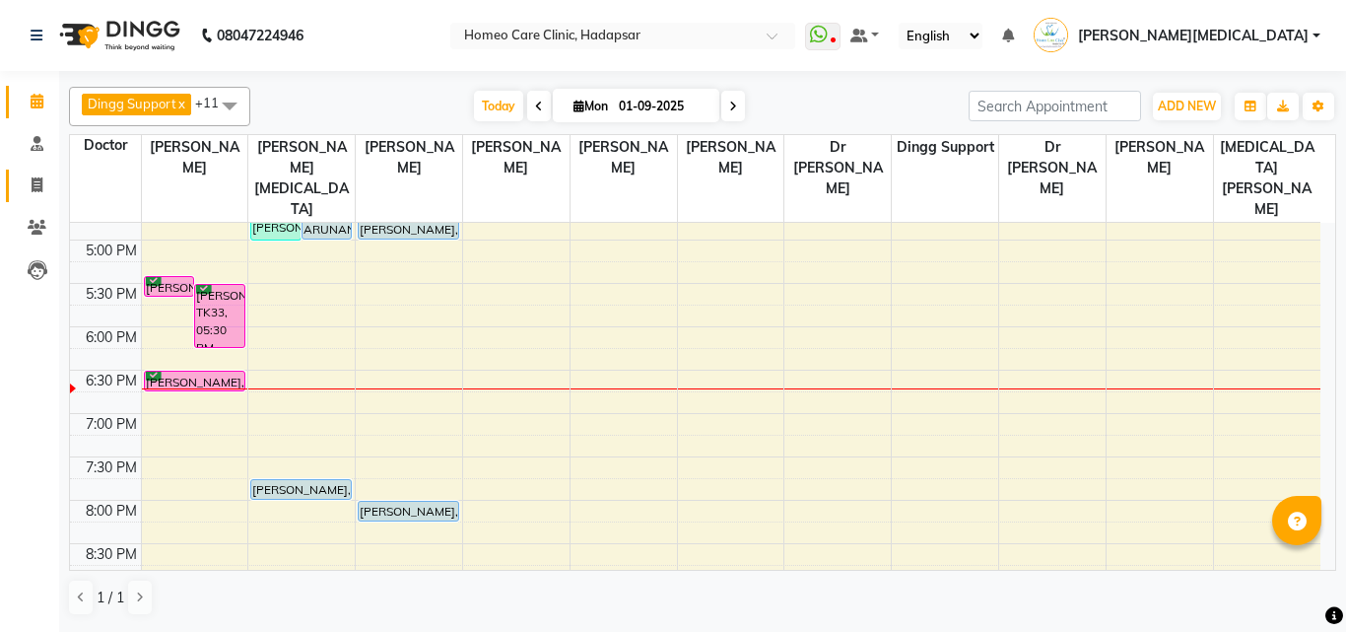
click at [35, 198] on link "Invoice" at bounding box center [29, 186] width 47 height 33
select select "service"
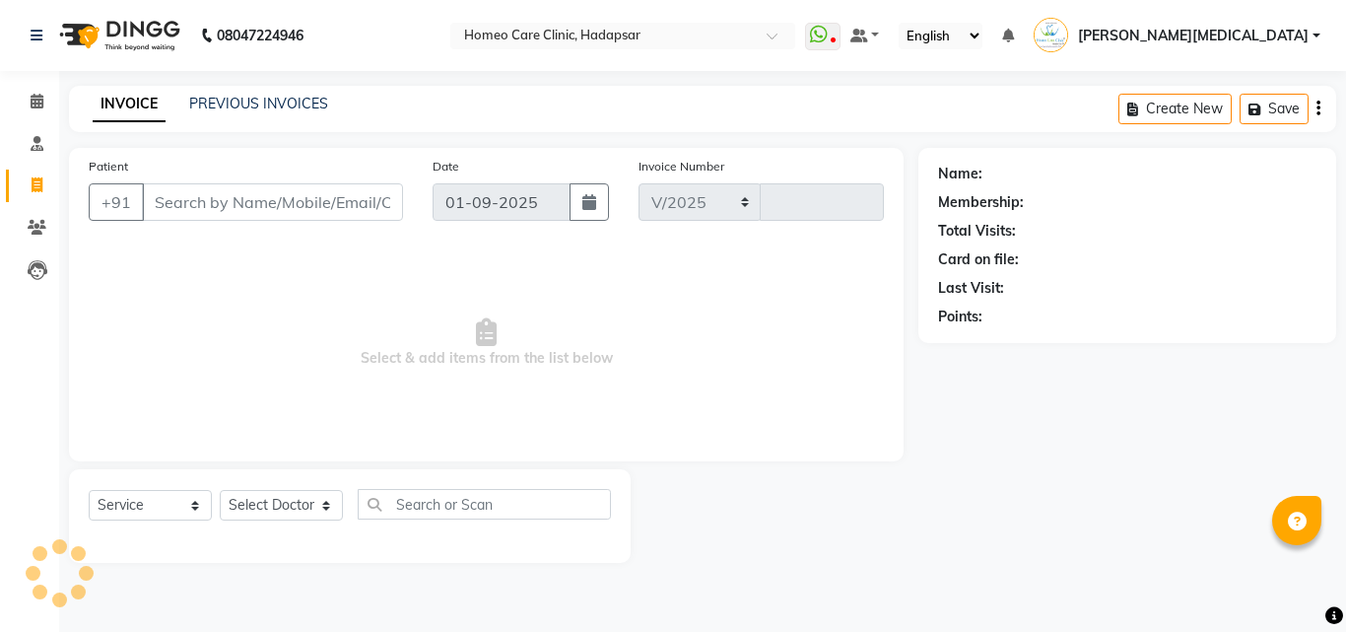
select select "7485"
type input "2940"
click at [40, 239] on link "Patients" at bounding box center [29, 228] width 47 height 33
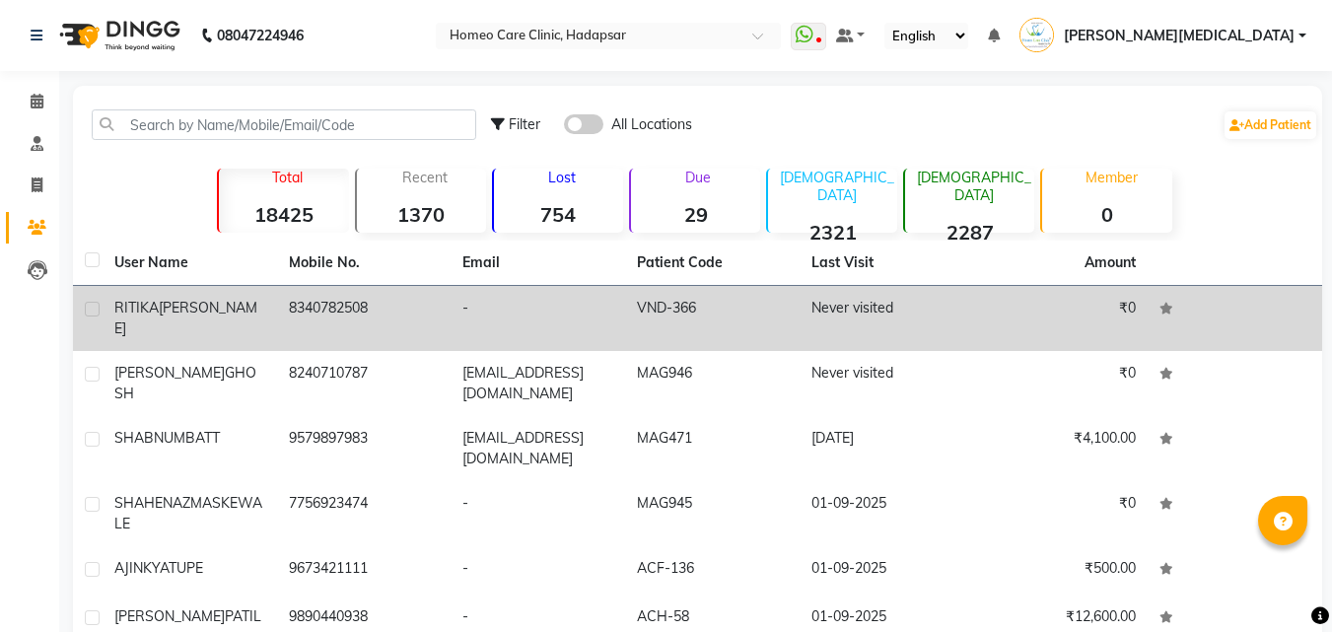
click at [204, 300] on span "[PERSON_NAME]" at bounding box center [185, 318] width 143 height 38
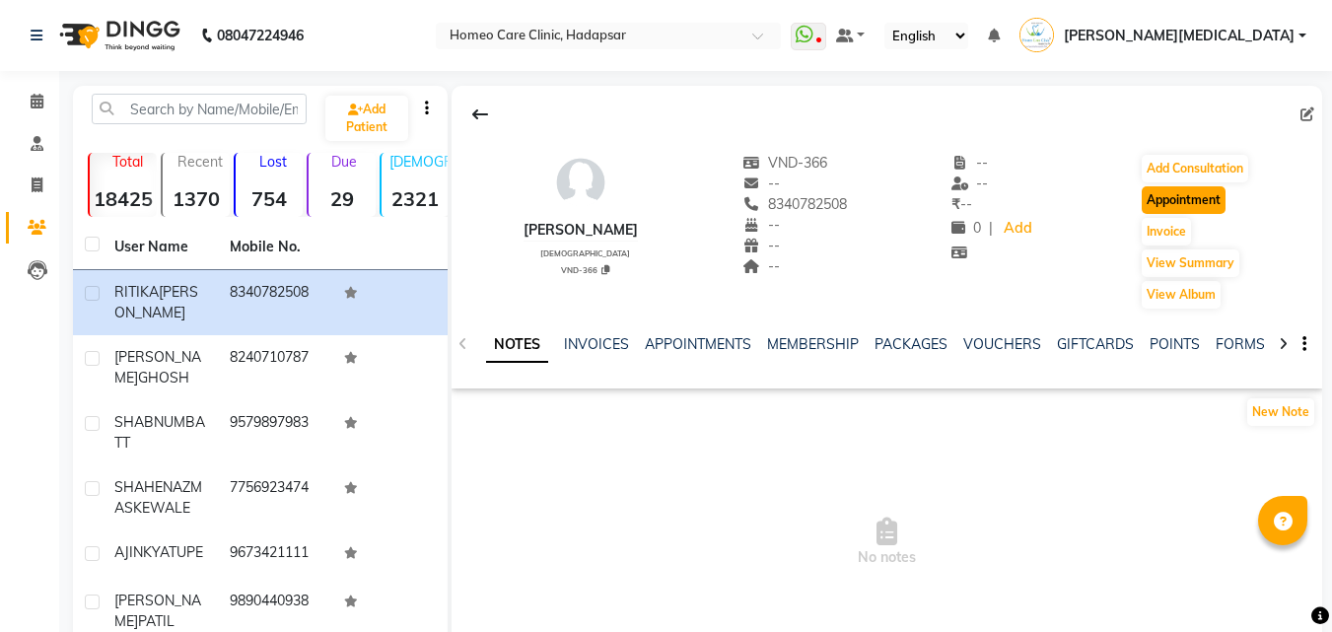
click at [1218, 201] on button "Appointment" at bounding box center [1183, 200] width 84 height 28
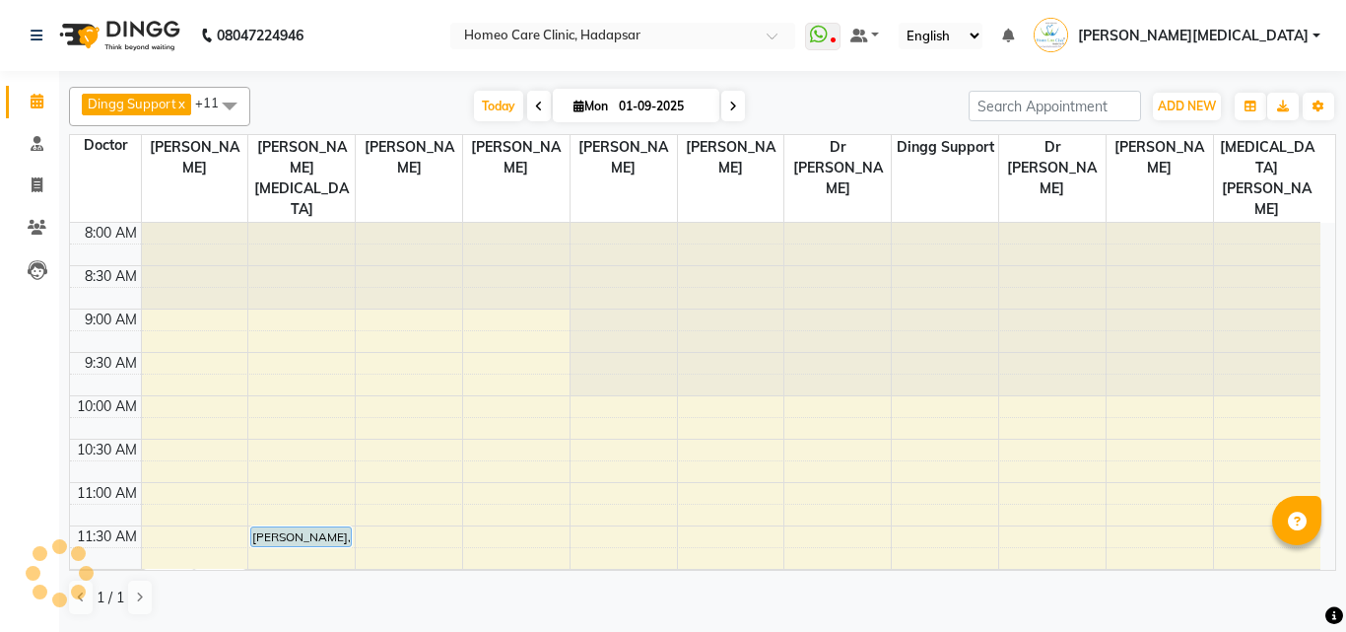
select select "tentative"
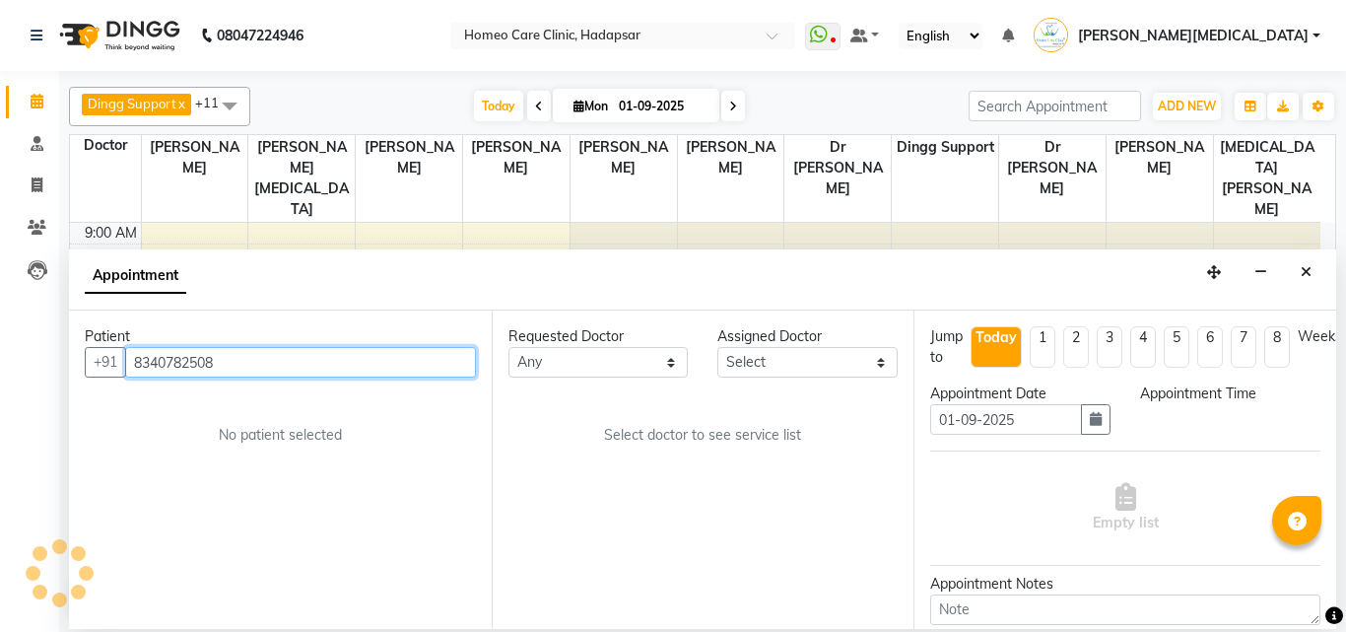
select select "600"
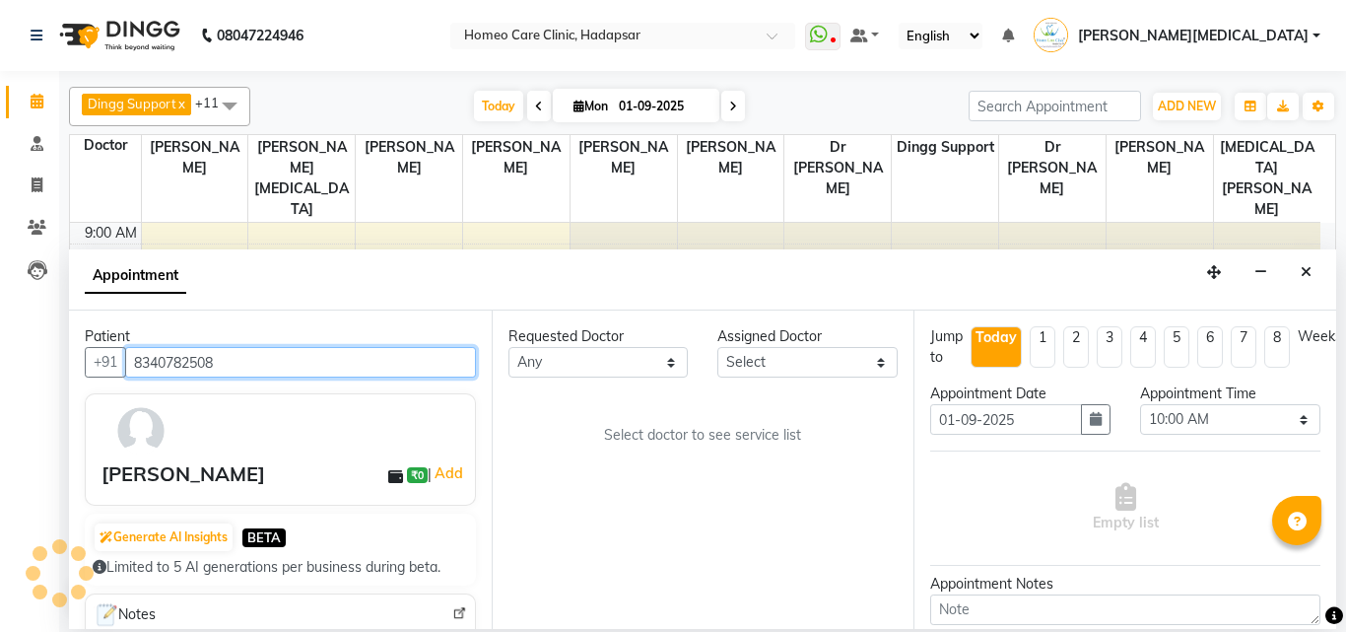
scroll to position [782, 0]
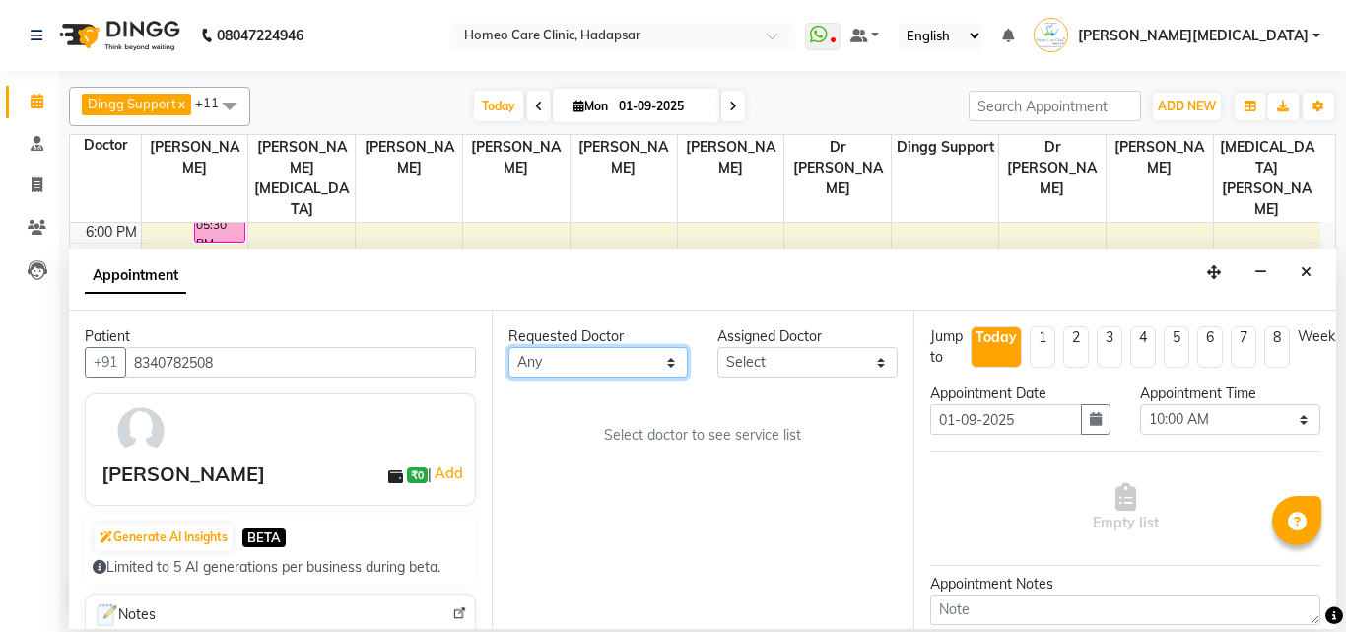
click at [669, 360] on select "Any Dingg Support [PERSON_NAME] [PERSON_NAME] [PERSON_NAME] [PERSON_NAME] [PERS…" at bounding box center [599, 362] width 180 height 31
select select "65966"
click at [509, 347] on select "Any Dingg Support [PERSON_NAME] [PERSON_NAME] [PERSON_NAME] [PERSON_NAME] [PERS…" at bounding box center [599, 362] width 180 height 31
select select "65966"
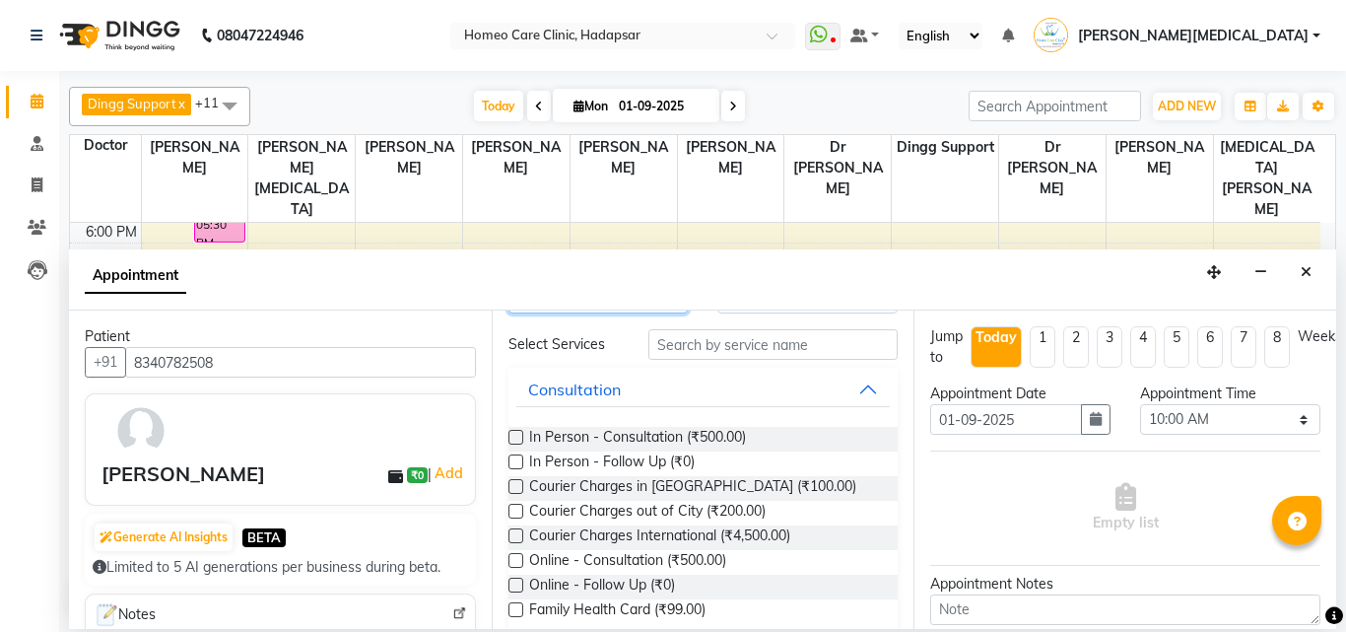
scroll to position [85, 0]
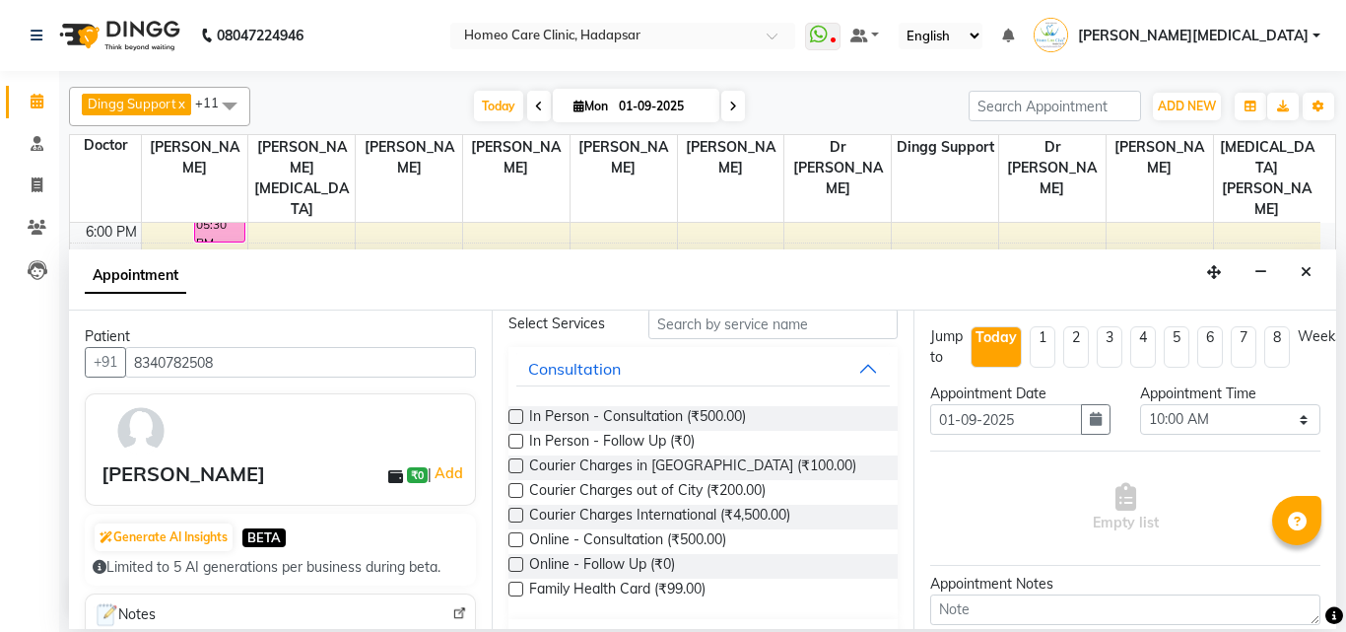
click at [516, 417] on label at bounding box center [516, 416] width 15 height 15
click at [516, 417] on input "checkbox" at bounding box center [515, 418] width 13 height 13
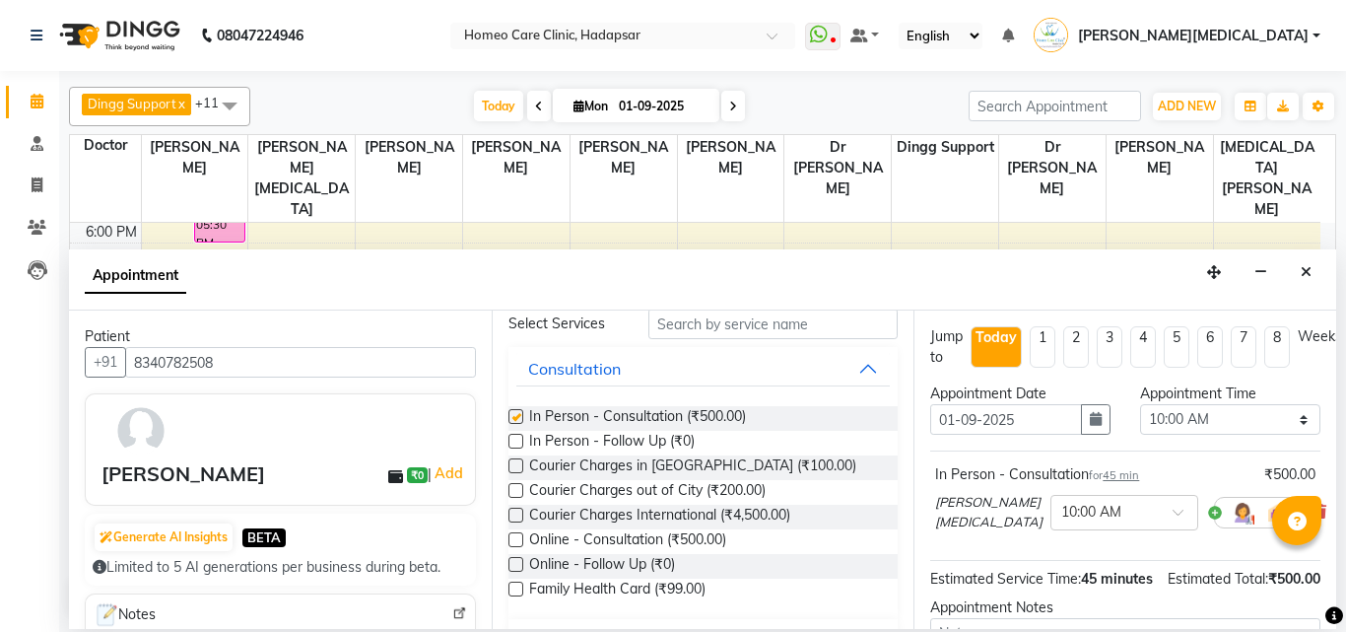
checkbox input "false"
click at [1242, 419] on select "Select 10:00 AM 10:05 AM 10:10 AM 10:15 AM 10:20 AM 10:25 AM 10:30 AM 10:35 AM …" at bounding box center [1230, 419] width 180 height 31
click at [1140, 404] on select "Select 10:00 AM 10:05 AM 10:10 AM 10:15 AM 10:20 AM 10:25 AM 10:30 AM 10:35 AM …" at bounding box center [1230, 419] width 180 height 31
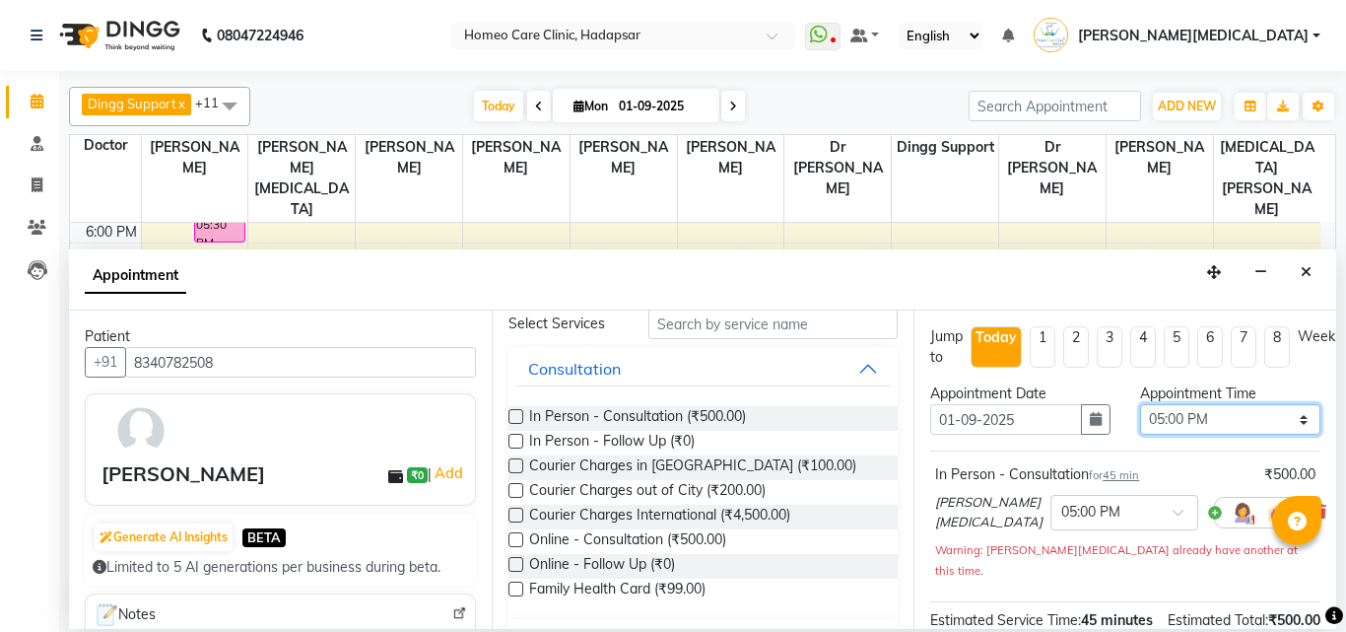
click at [1190, 424] on select "Select 10:00 AM 10:05 AM 10:10 AM 10:15 AM 10:20 AM 10:25 AM 10:30 AM 10:35 AM …" at bounding box center [1230, 419] width 180 height 31
select select "1125"
click at [1140, 404] on select "Select 10:00 AM 10:05 AM 10:10 AM 10:15 AM 10:20 AM 10:25 AM 10:30 AM 10:35 AM …" at bounding box center [1230, 419] width 180 height 31
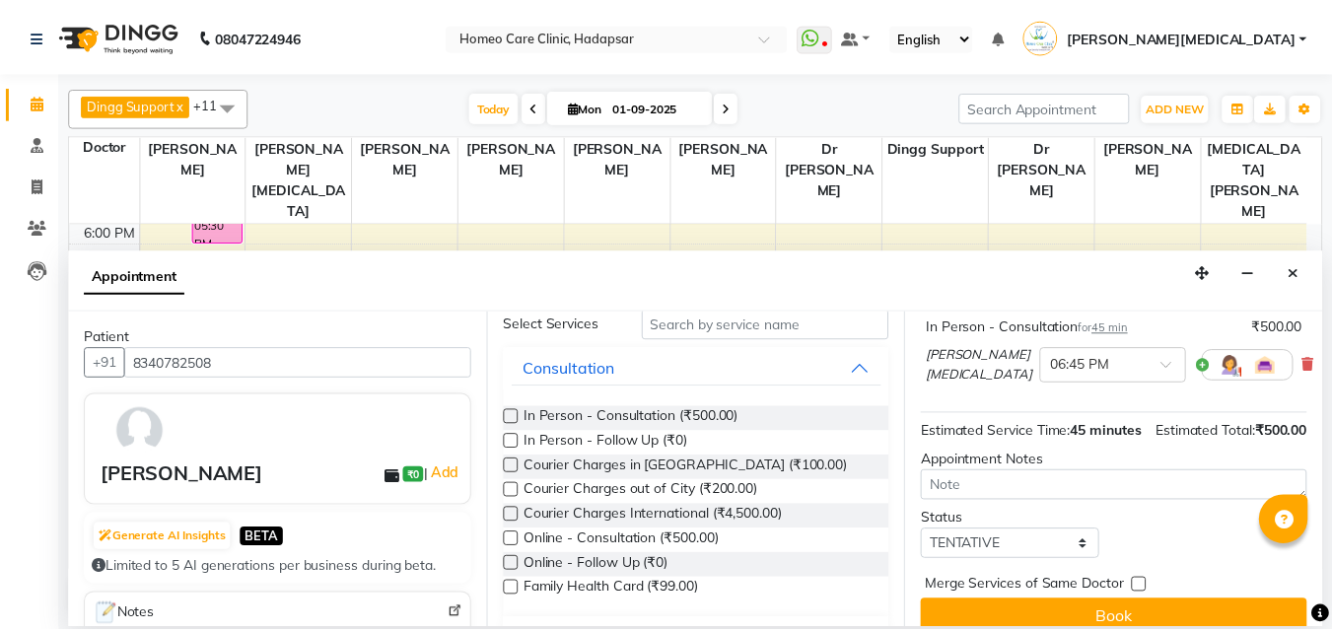
scroll to position [206, 0]
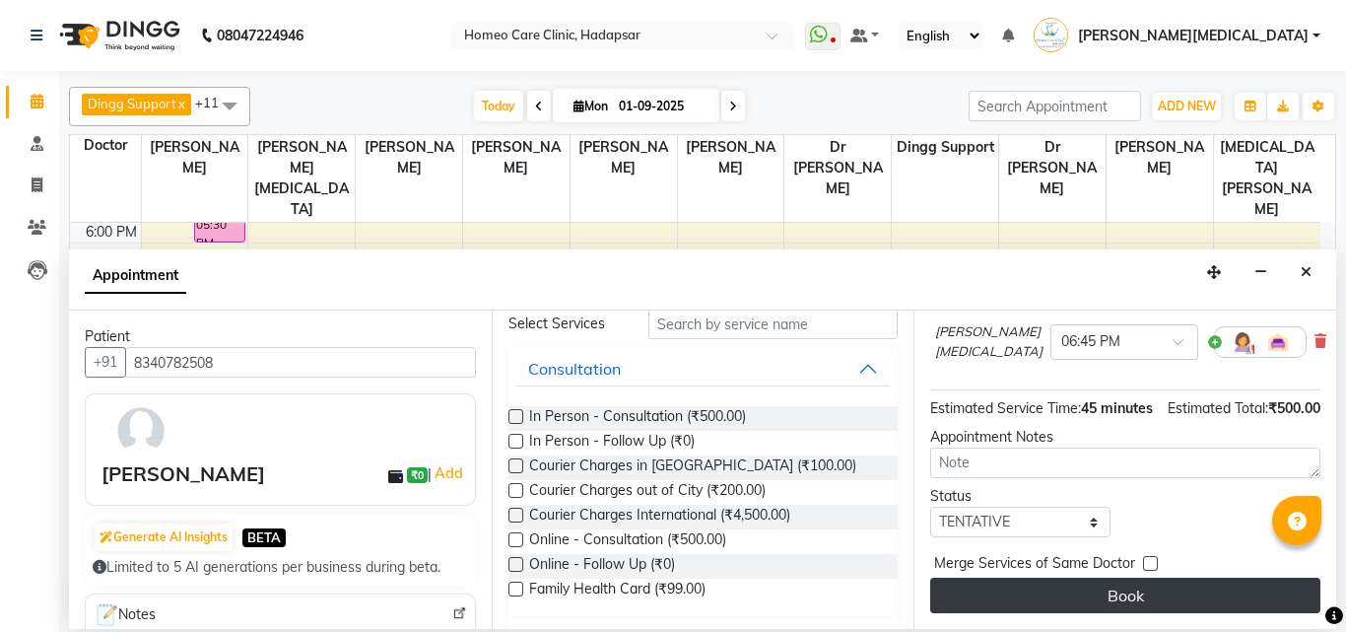
click at [1046, 583] on button "Book" at bounding box center [1125, 595] width 390 height 35
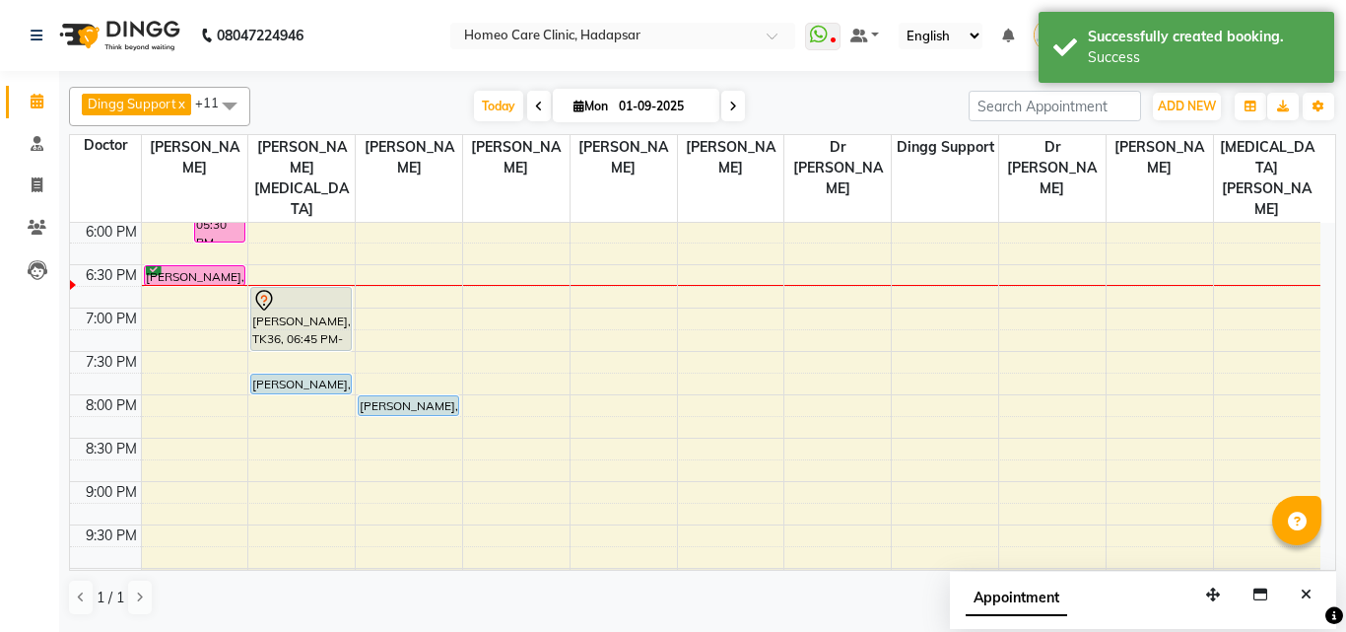
click at [308, 288] on div "[PERSON_NAME], TK36, 06:45 PM-07:30 PM, In Person - Consultation" at bounding box center [301, 319] width 100 height 62
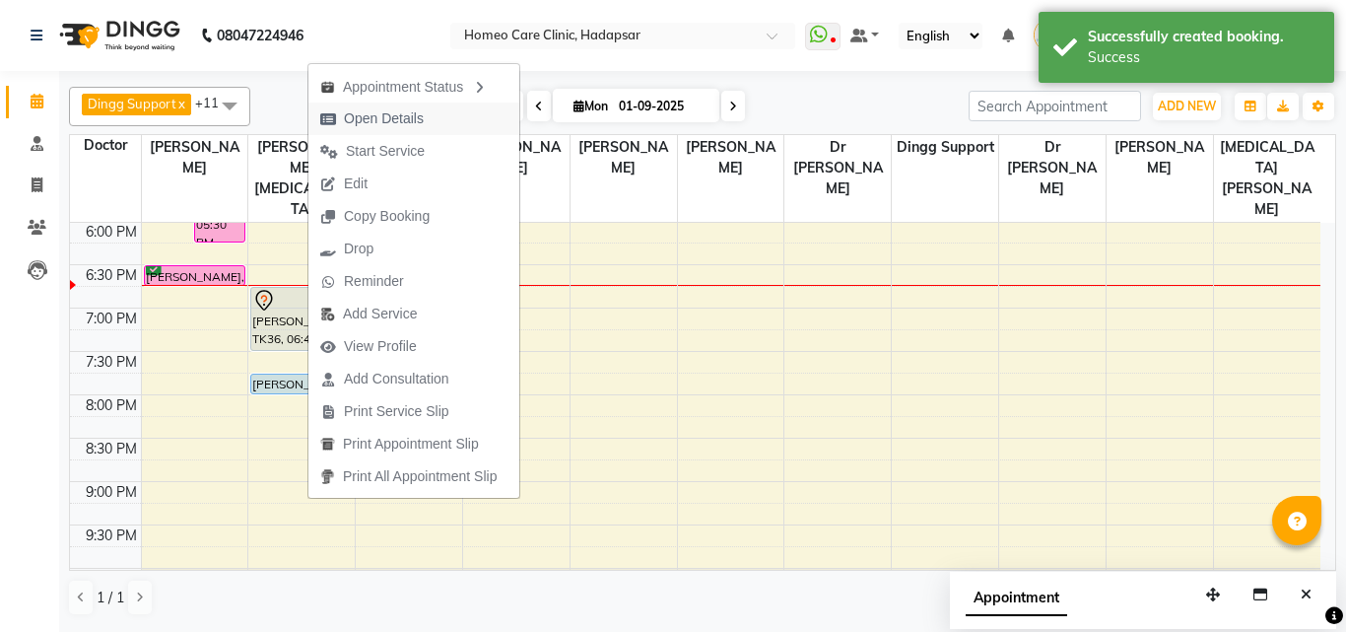
click at [441, 119] on button "Open Details" at bounding box center [414, 119] width 211 height 33
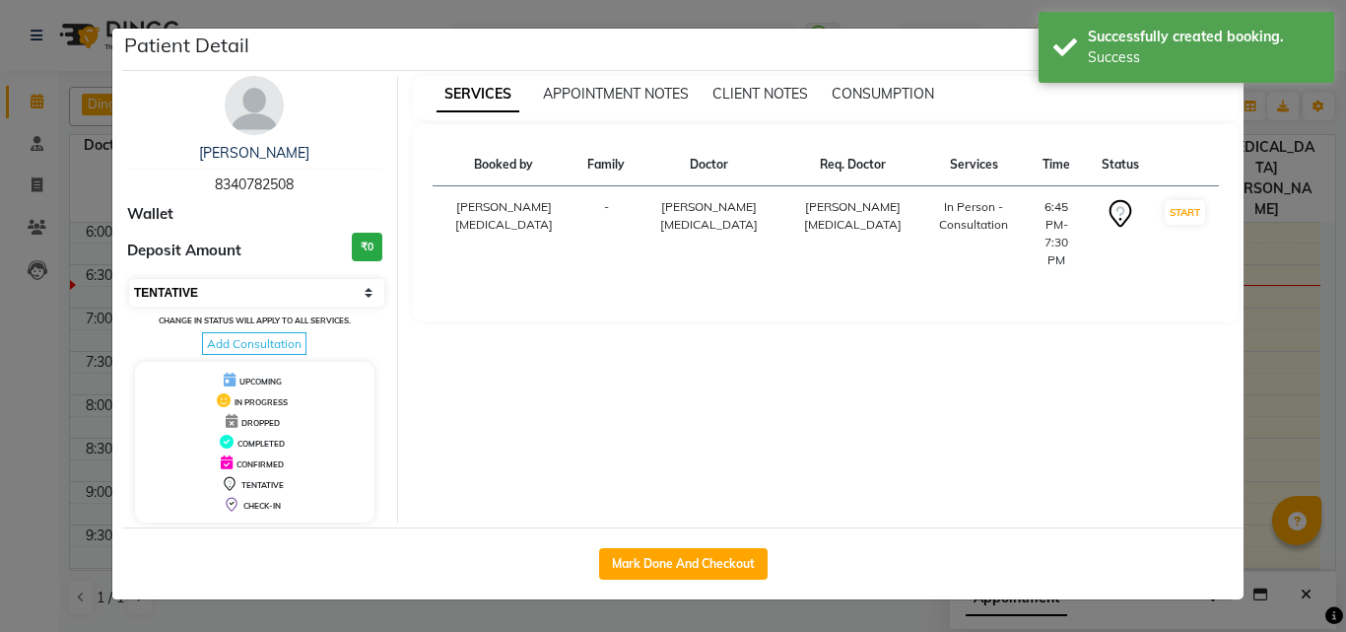
click at [289, 299] on select "Select IN SERVICE CONFIRMED TENTATIVE CHECK IN MARK DONE DROPPED UPCOMING" at bounding box center [256, 293] width 255 height 28
select select "6"
click at [129, 279] on select "Select IN SERVICE CONFIRMED TENTATIVE CHECK IN MARK DONE DROPPED UPCOMING" at bounding box center [256, 293] width 255 height 28
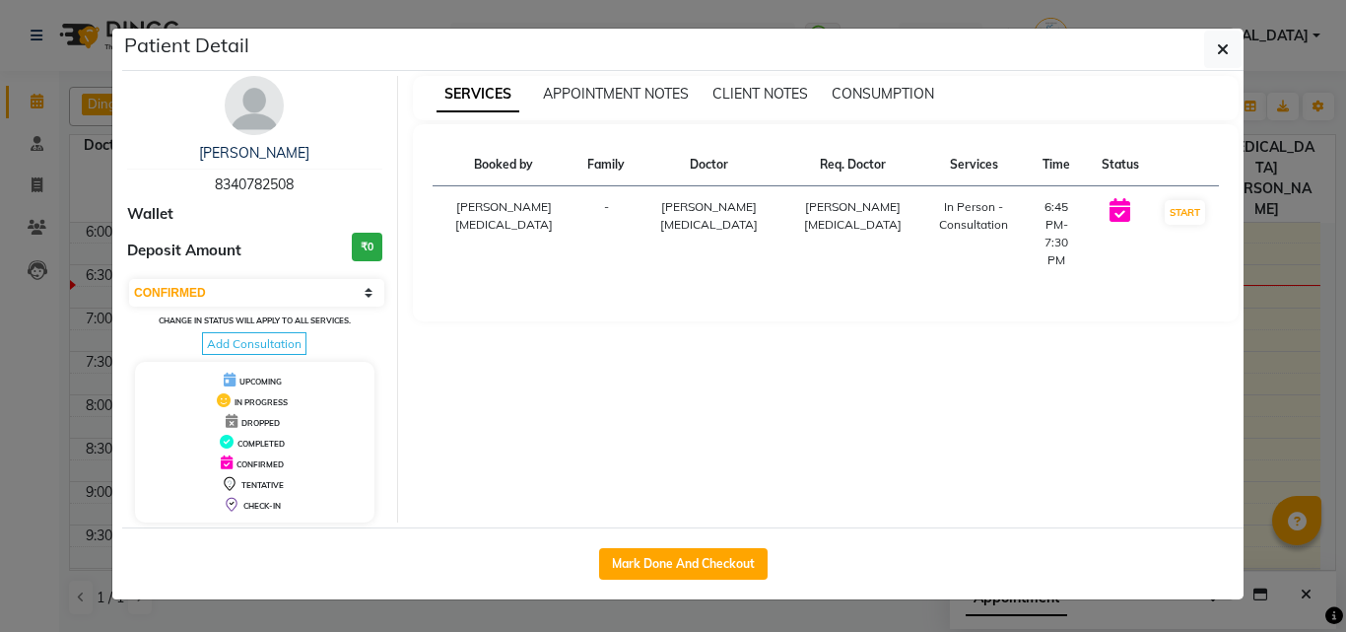
click at [1041, 286] on div "Booked by Family Doctor Req. Doctor Services Time Status [PERSON_NAME][MEDICAL_…" at bounding box center [826, 222] width 827 height 197
click at [1232, 55] on button "button" at bounding box center [1222, 49] width 37 height 37
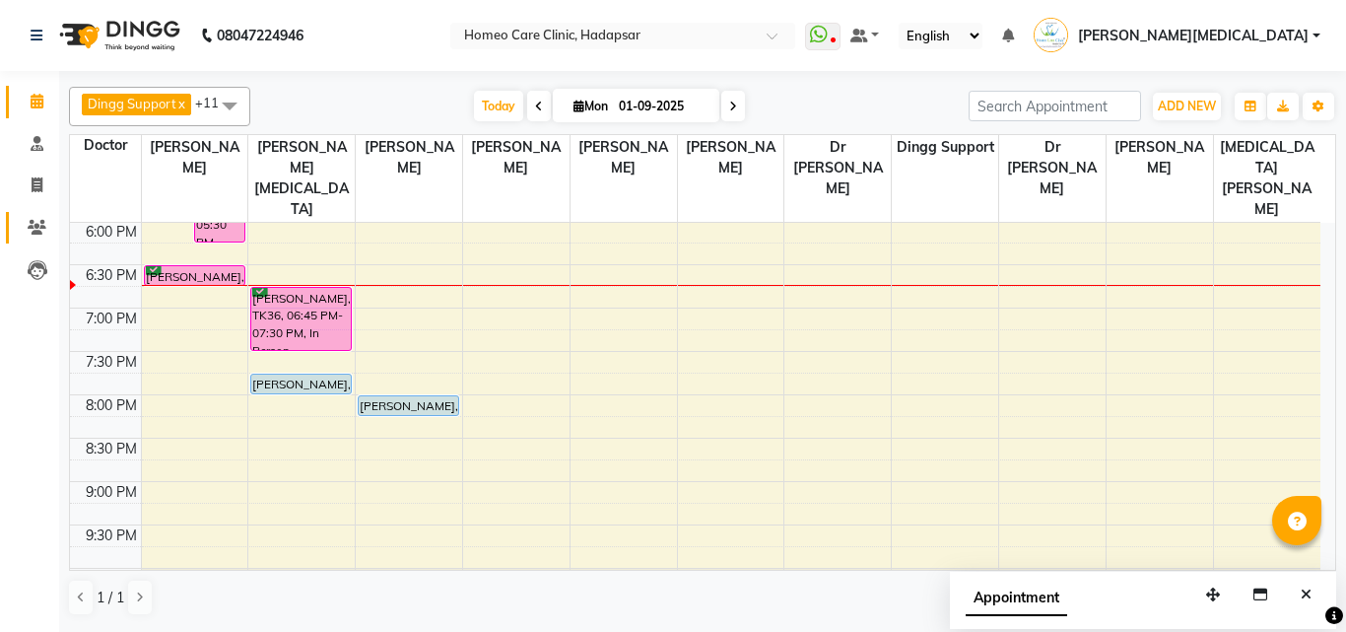
click at [40, 221] on icon at bounding box center [37, 227] width 19 height 15
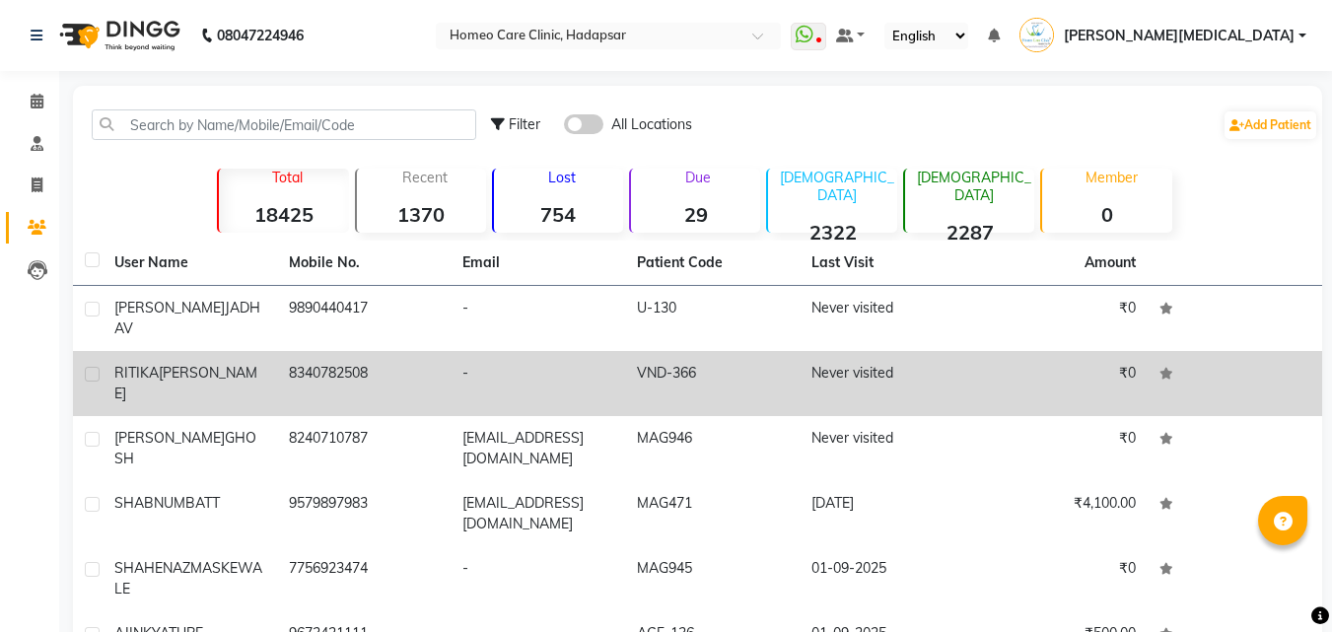
click at [534, 365] on td "-" at bounding box center [537, 383] width 174 height 65
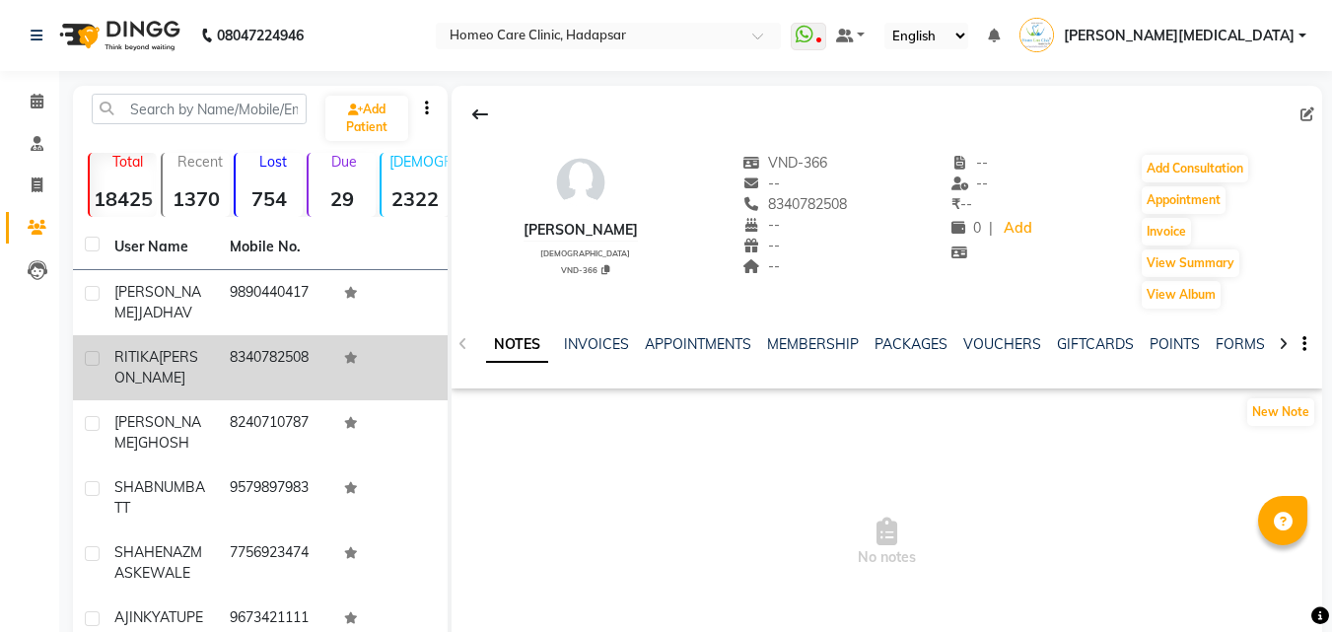
scroll to position [0, 11]
click at [1230, 341] on link "FORMS" at bounding box center [1228, 344] width 49 height 18
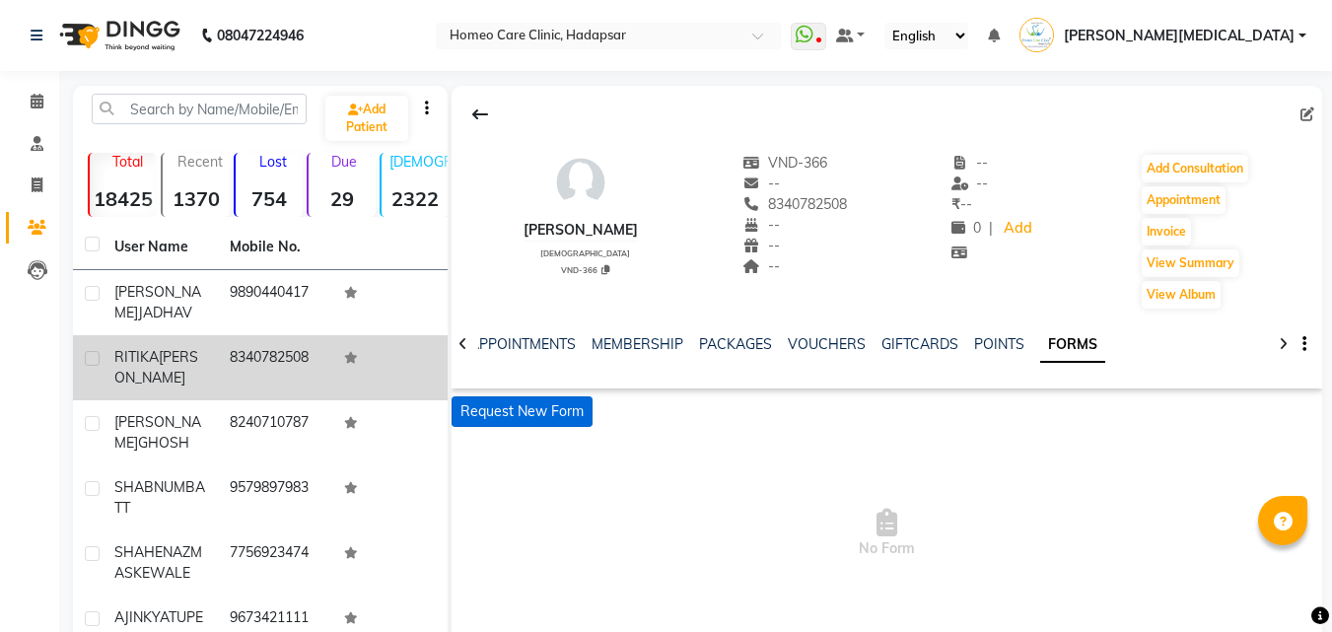
click at [568, 403] on button "Request New Form" at bounding box center [521, 411] width 141 height 31
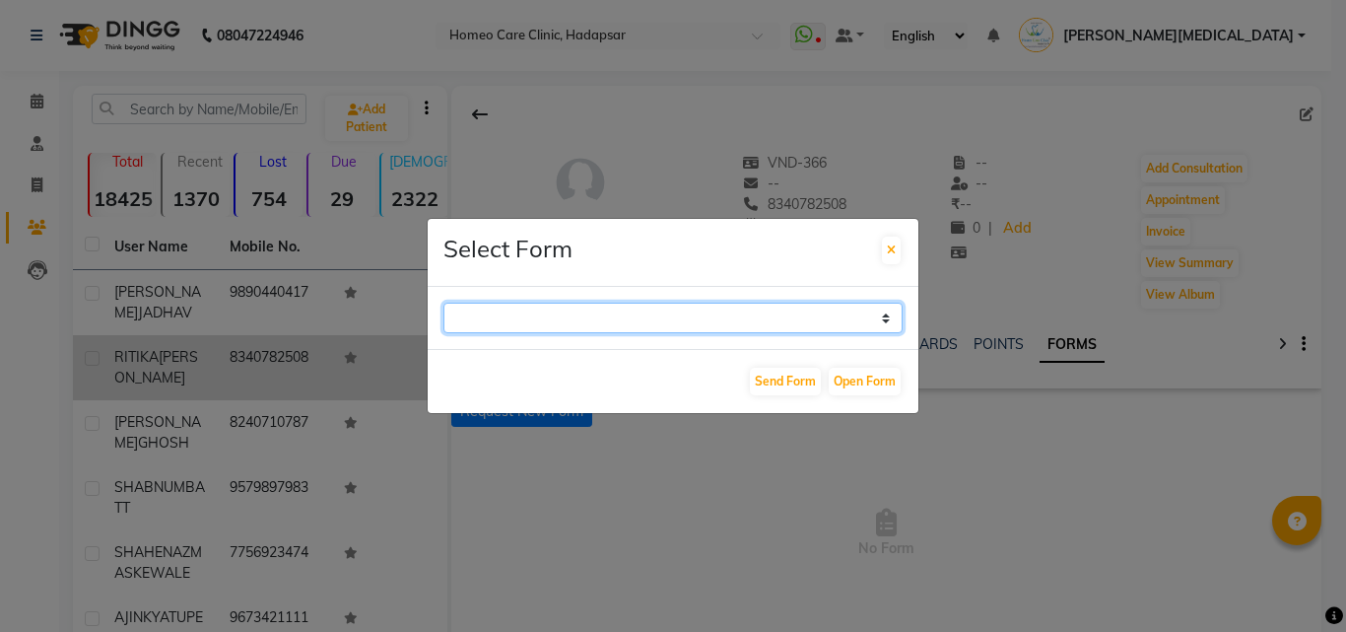
click at [668, 324] on select "Case Taking Form" at bounding box center [673, 318] width 459 height 31
select select "196"
click at [444, 303] on select "Case Taking Form" at bounding box center [673, 318] width 459 height 31
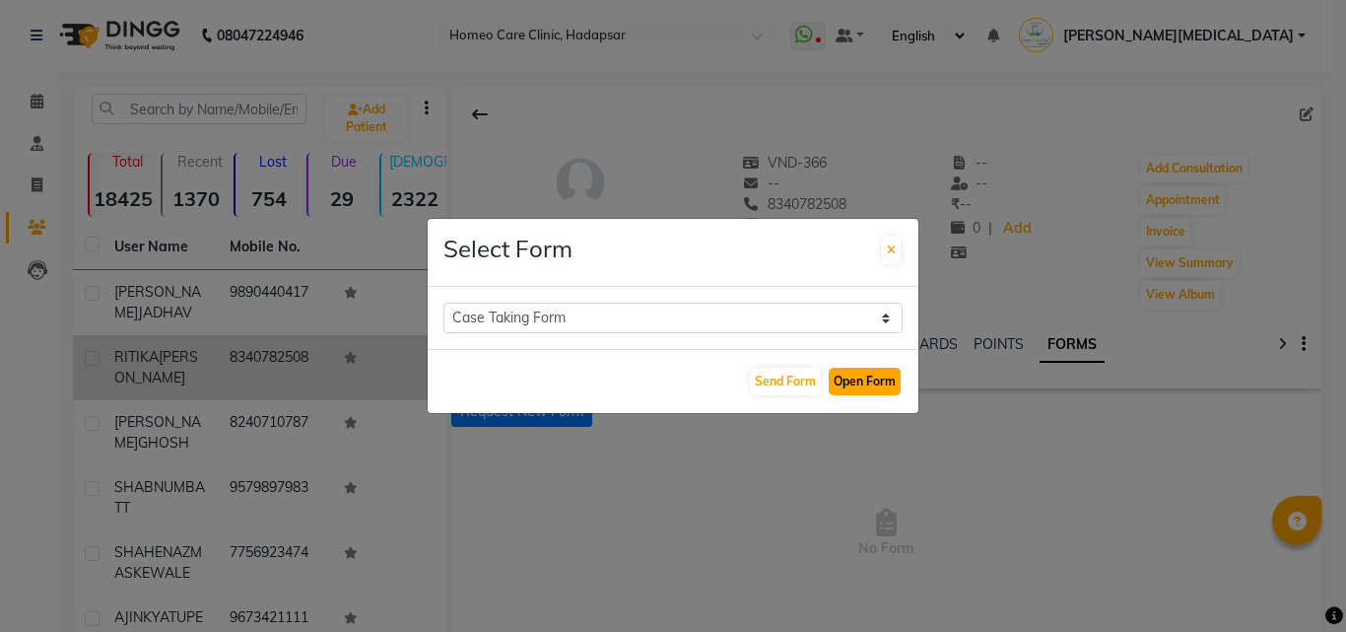
click at [876, 381] on button "Open Form" at bounding box center [865, 382] width 72 height 28
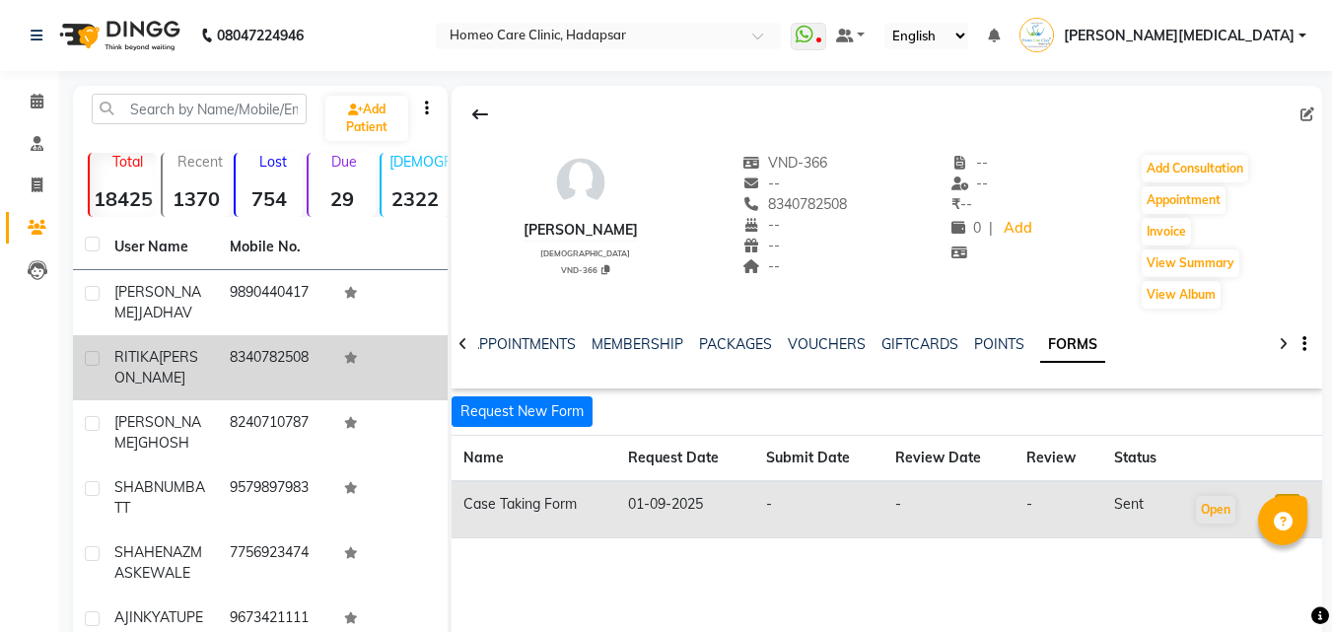
click at [1293, 37] on span "[PERSON_NAME][MEDICAL_DATA]" at bounding box center [1179, 36] width 231 height 21
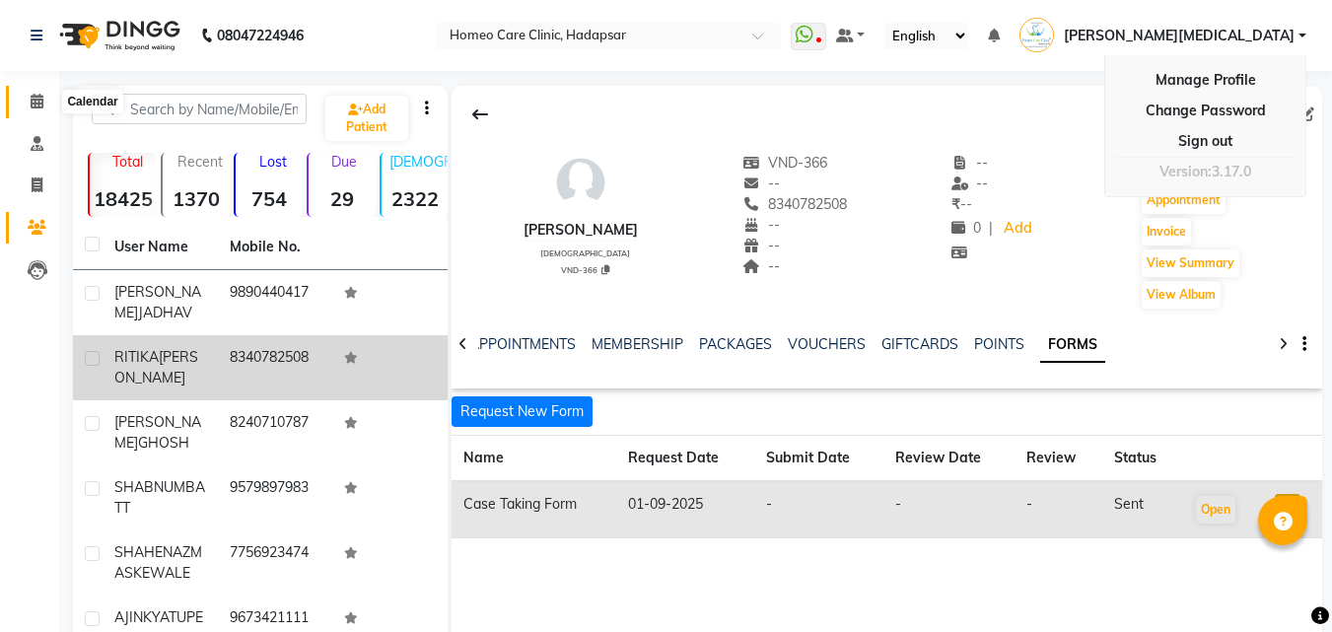
click at [37, 101] on icon at bounding box center [37, 101] width 13 height 15
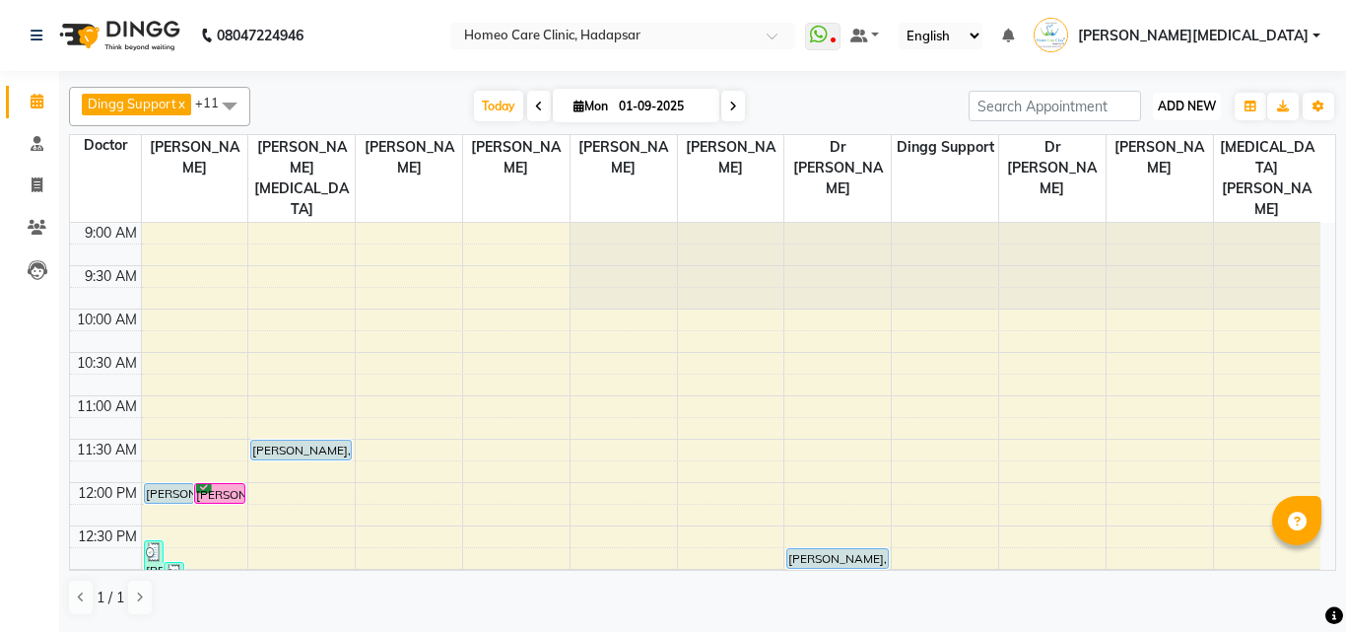
click at [1203, 110] on span "ADD NEW" at bounding box center [1187, 106] width 58 height 15
click at [1147, 194] on link "Add Patient" at bounding box center [1143, 195] width 156 height 26
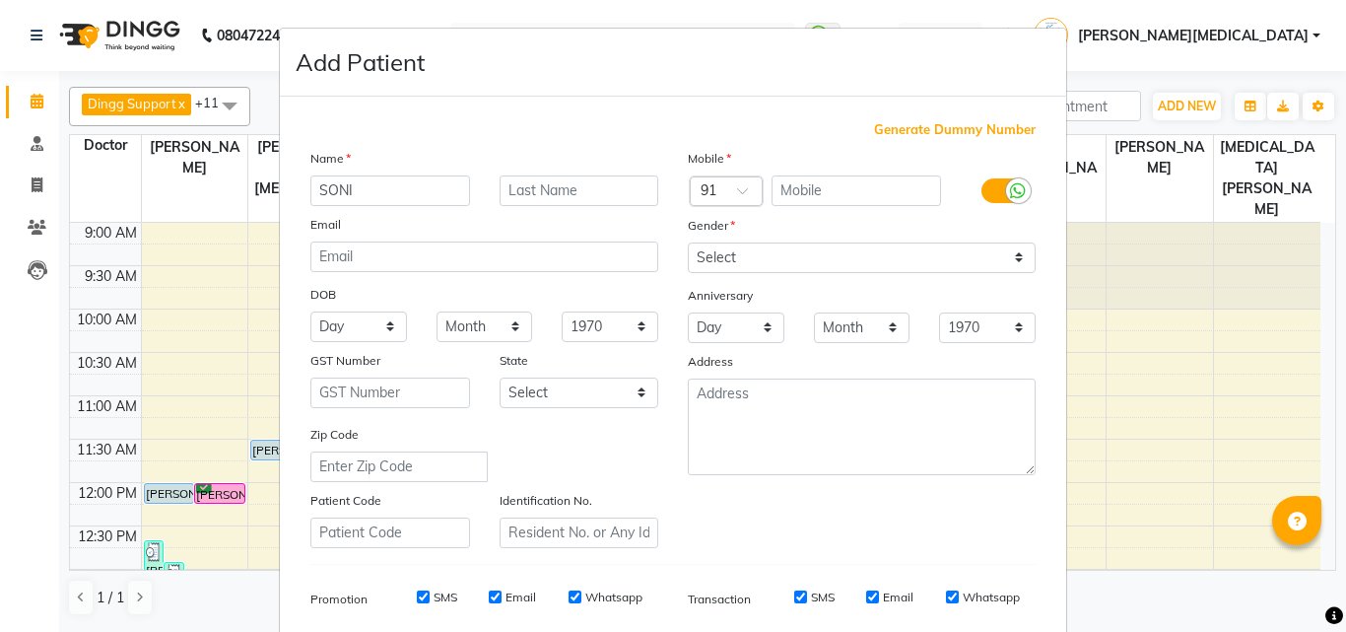
type input "SONI"
click at [567, 190] on input "text" at bounding box center [580, 190] width 160 height 31
type input "SINHA"
click at [852, 188] on input "text" at bounding box center [857, 190] width 171 height 31
type input "8340782508"
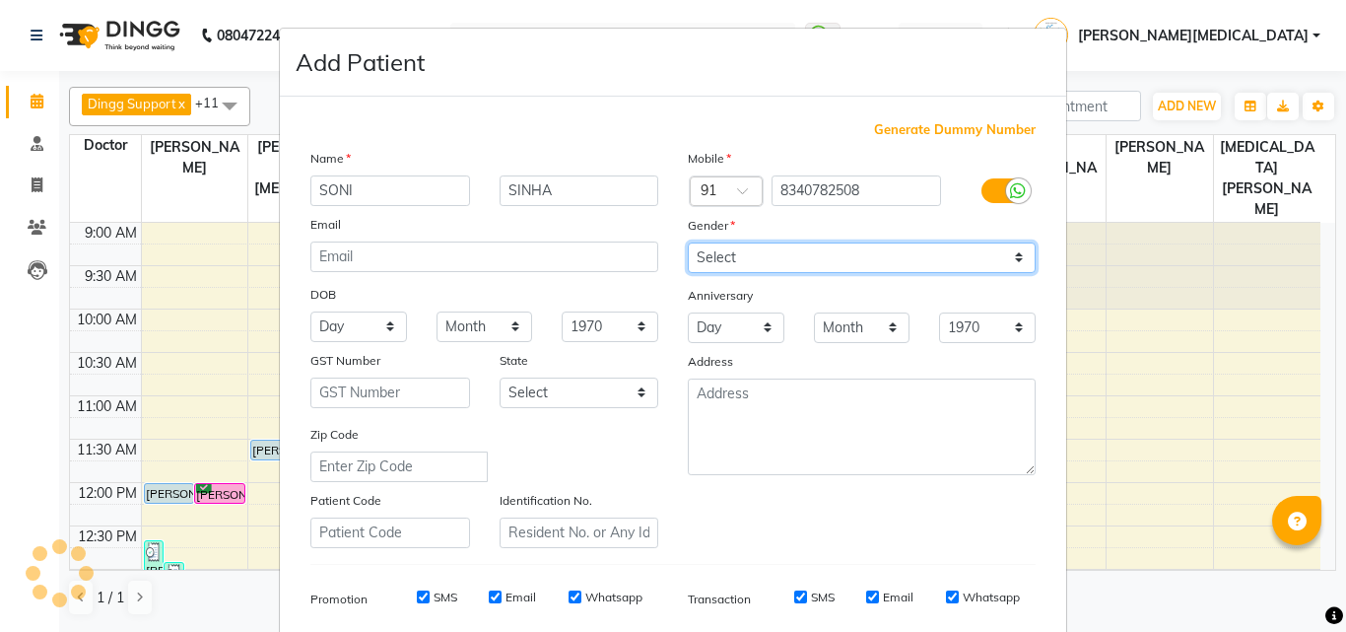
click at [776, 265] on select "Select [DEMOGRAPHIC_DATA] [DEMOGRAPHIC_DATA] Other Prefer Not To Say" at bounding box center [862, 257] width 348 height 31
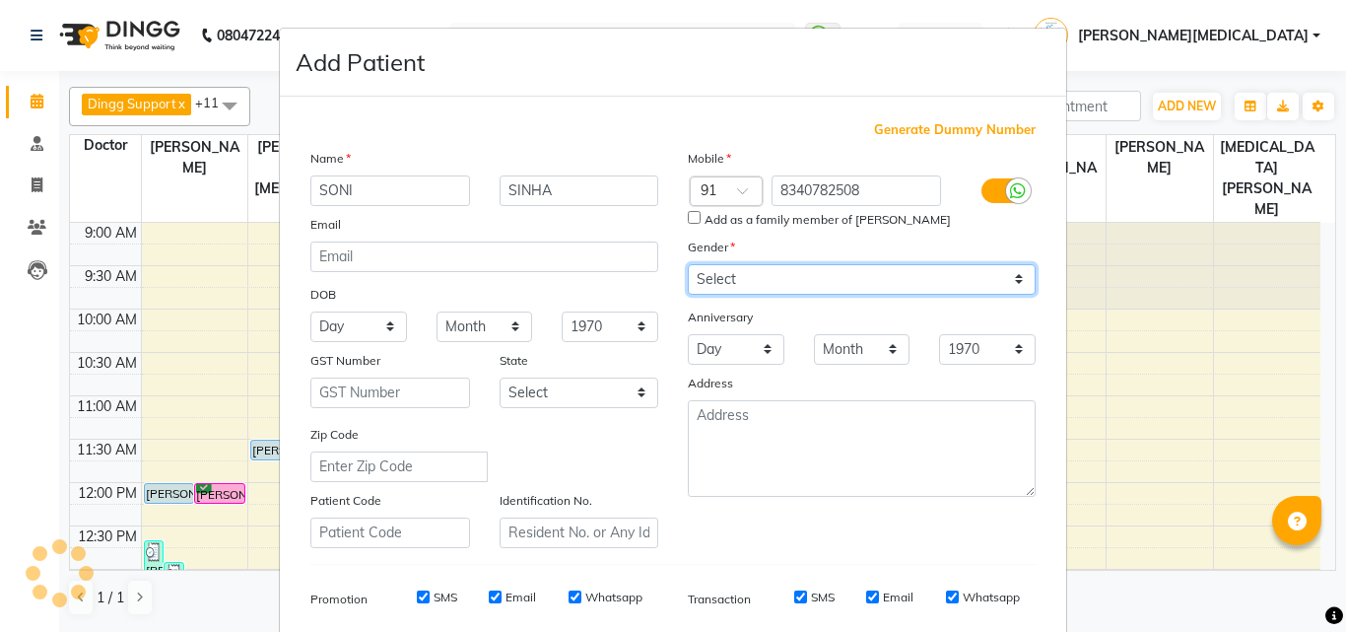
select select "[DEMOGRAPHIC_DATA]"
click at [688, 264] on select "Select [DEMOGRAPHIC_DATA] [DEMOGRAPHIC_DATA] Other Prefer Not To Say" at bounding box center [862, 279] width 348 height 31
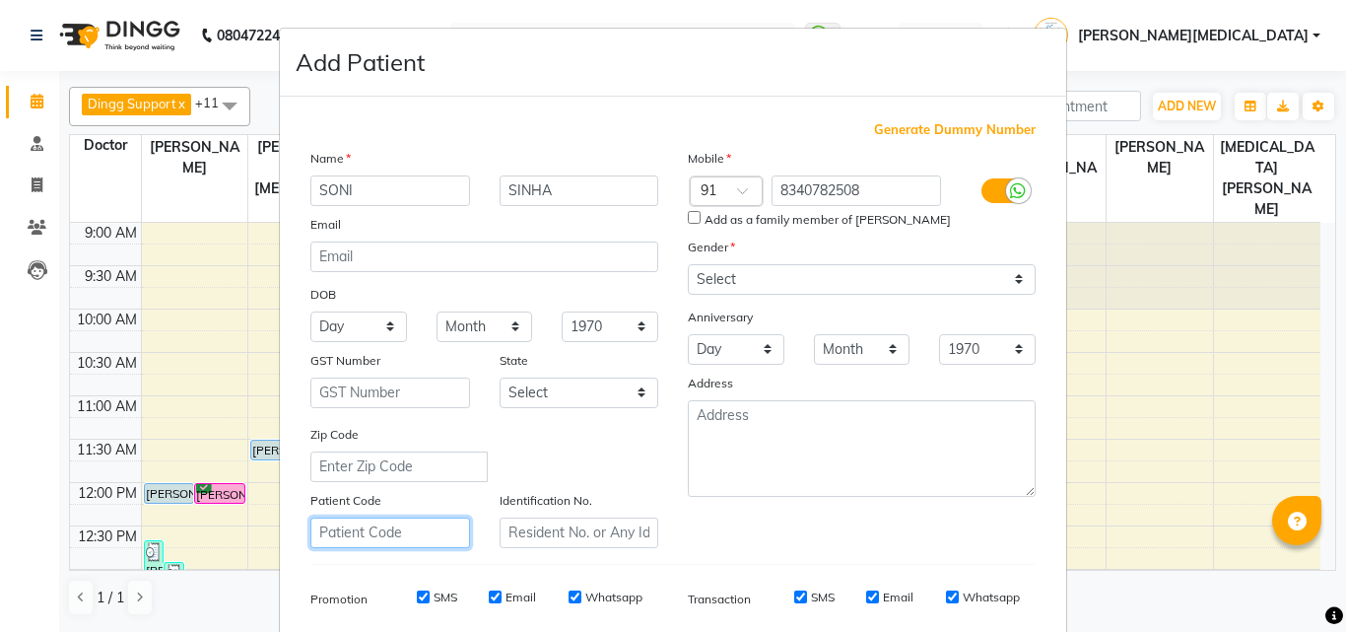
click at [373, 538] on input "text" at bounding box center [390, 532] width 160 height 31
type input "VND-367"
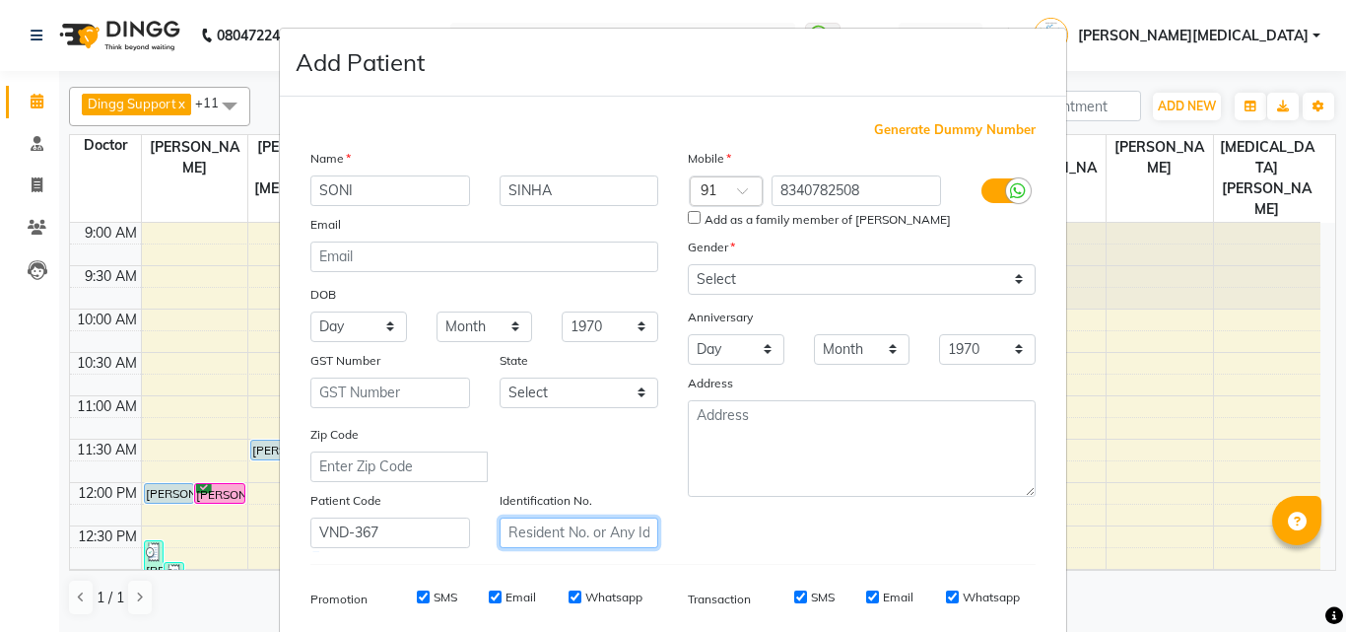
click at [570, 540] on input "text" at bounding box center [580, 532] width 160 height 31
type input "VND-367"
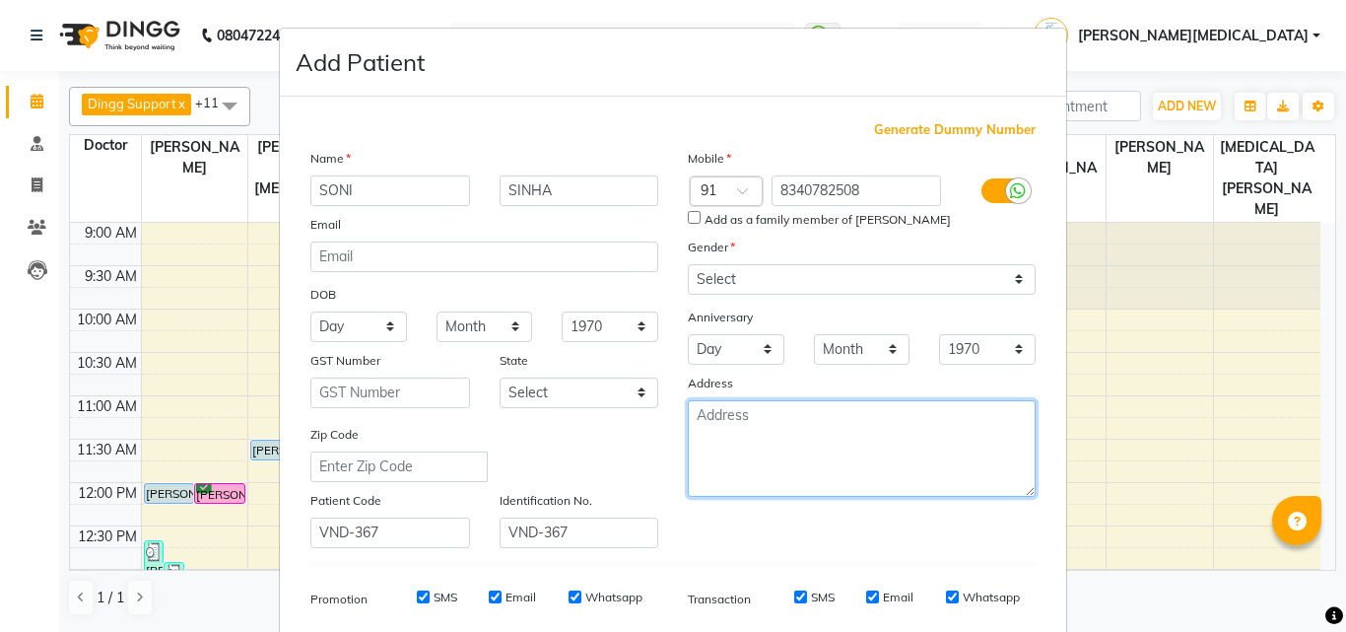
click at [754, 414] on textarea at bounding box center [862, 448] width 348 height 97
type textarea "DHANORI"
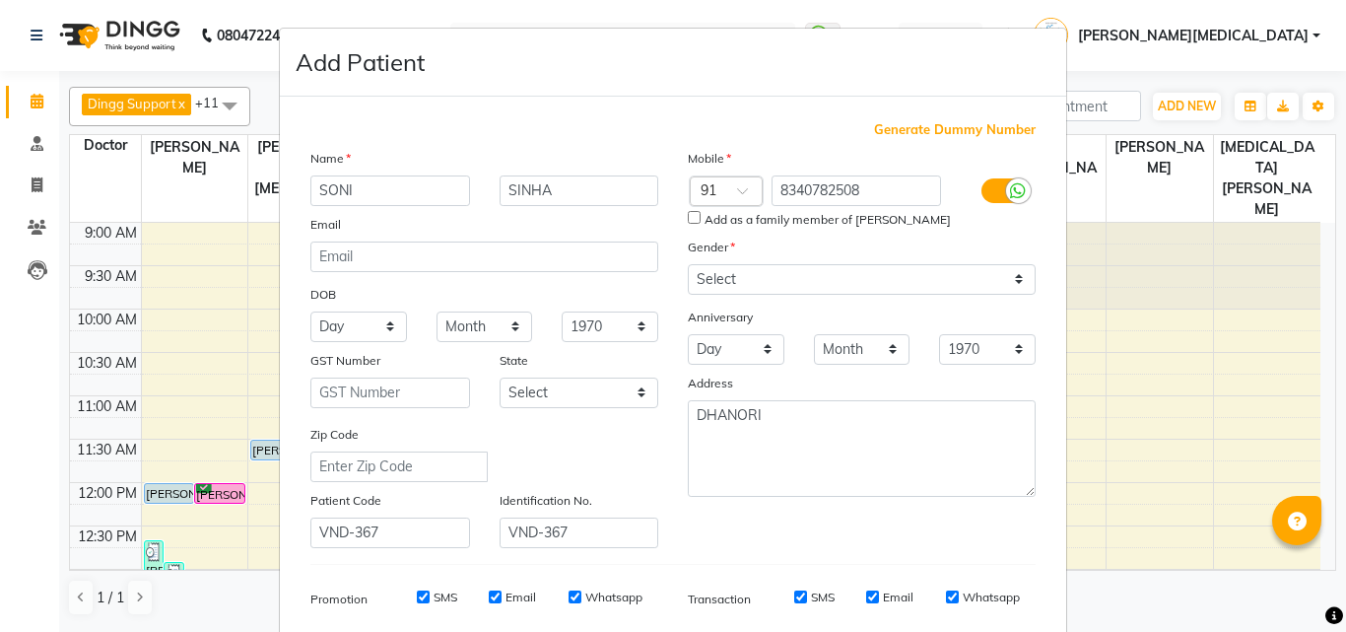
click at [689, 222] on input "Add as a family member of [PERSON_NAME]" at bounding box center [694, 217] width 13 height 13
checkbox input "true"
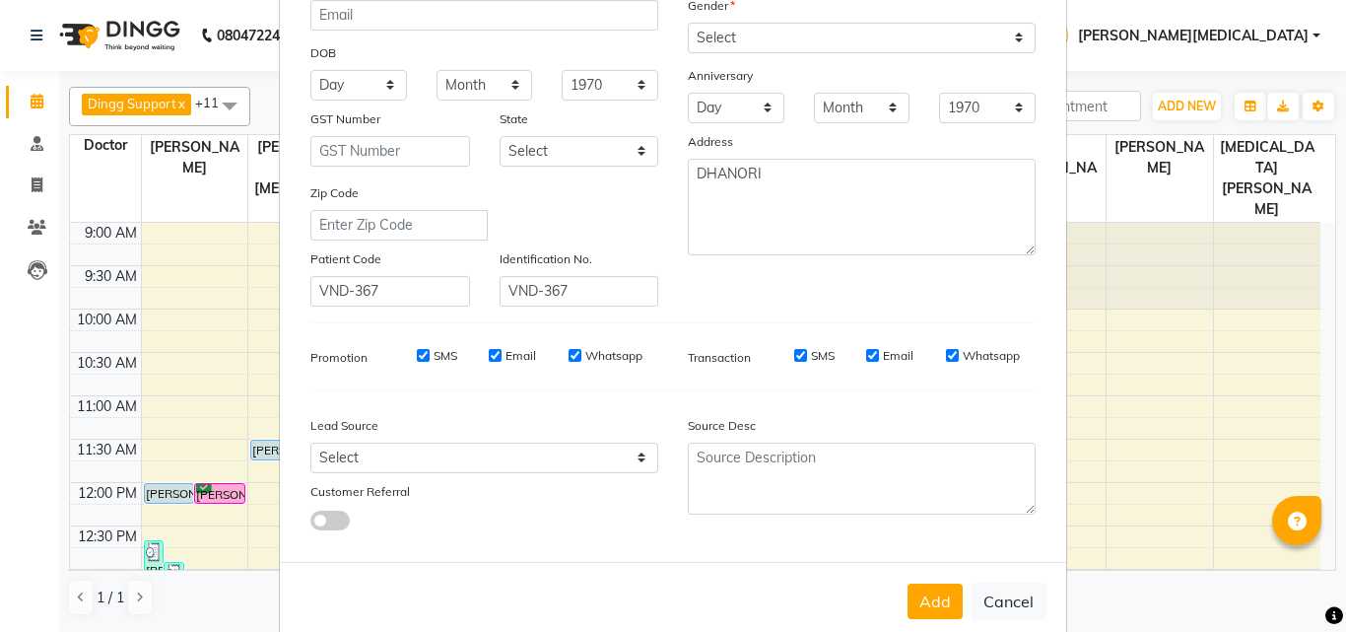
scroll to position [278, 0]
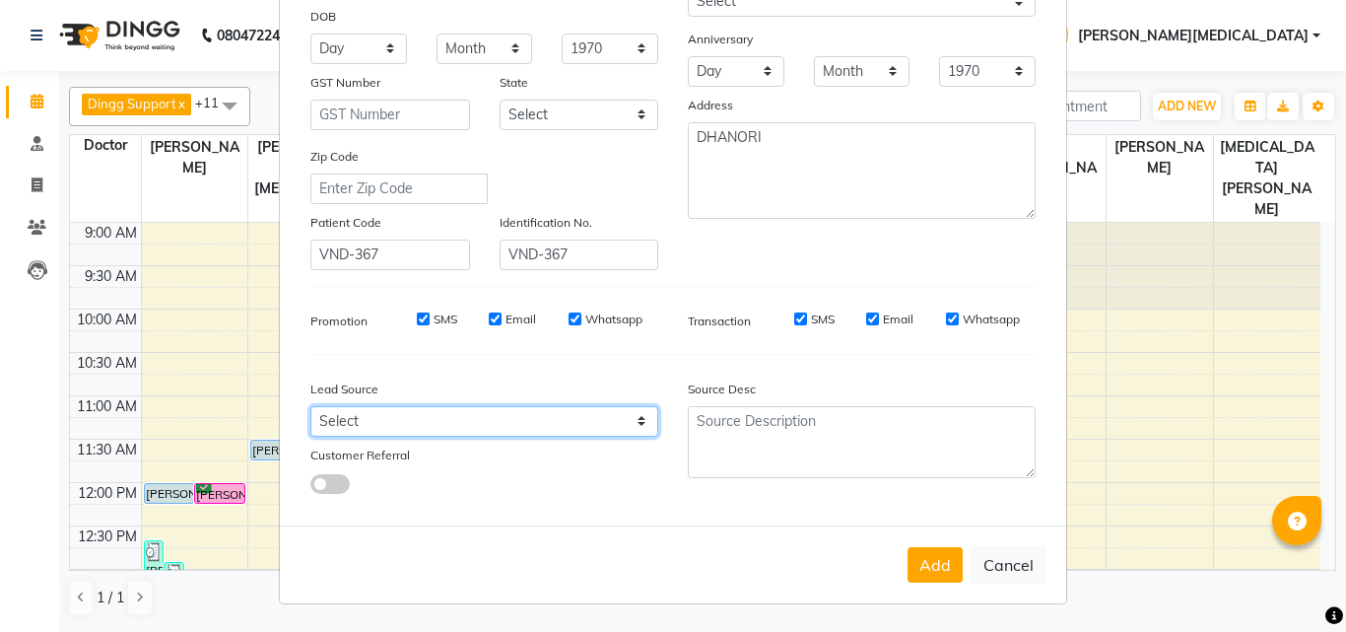
click at [490, 419] on select "Select Walk-in Referral Internet Friend Word of Mouth Advertisement Facebook Ju…" at bounding box center [484, 421] width 348 height 31
select select "50944"
click at [310, 406] on select "Select Walk-in Referral Internet Friend Word of Mouth Advertisement Facebook Ju…" at bounding box center [484, 421] width 348 height 31
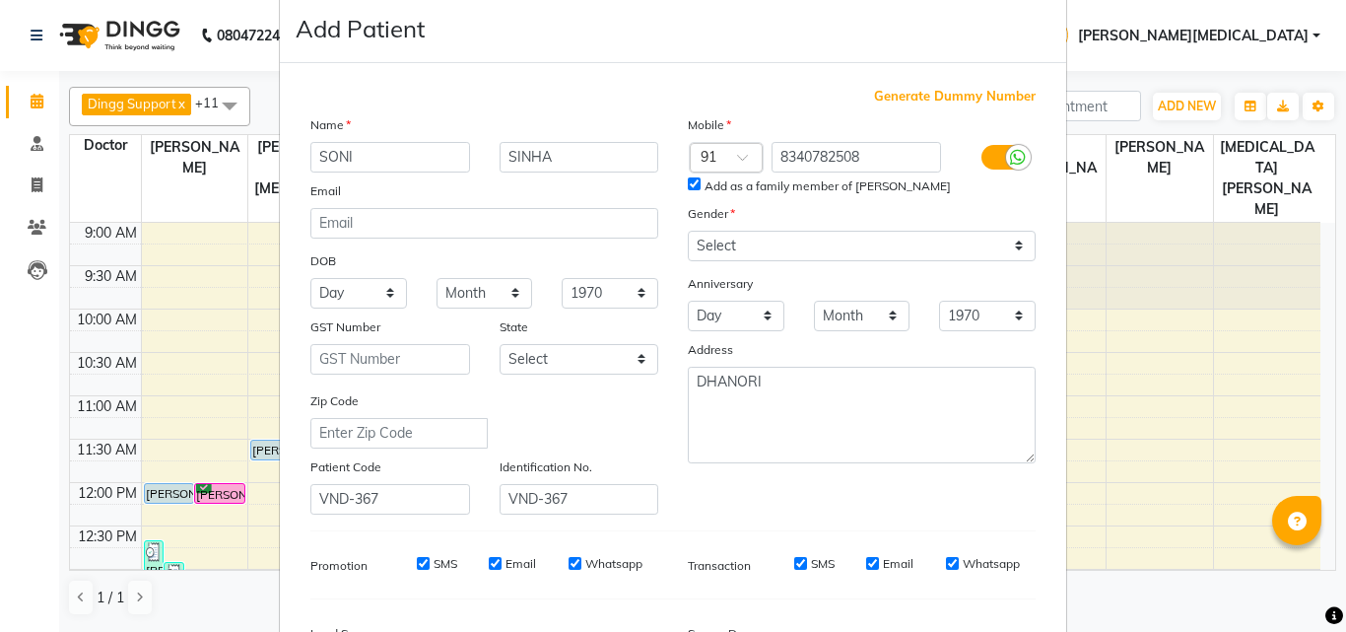
scroll to position [33, 0]
click at [362, 287] on select "Day 01 02 03 04 05 06 07 08 09 10 11 12 13 14 15 16 17 18 19 20 21 22 23 24 25 …" at bounding box center [358, 294] width 97 height 31
click at [482, 292] on select "Month January February March April May June July August September October Novem…" at bounding box center [485, 294] width 97 height 31
select select "05"
click at [437, 279] on select "Month January February March April May June July August September October Novem…" at bounding box center [485, 294] width 97 height 31
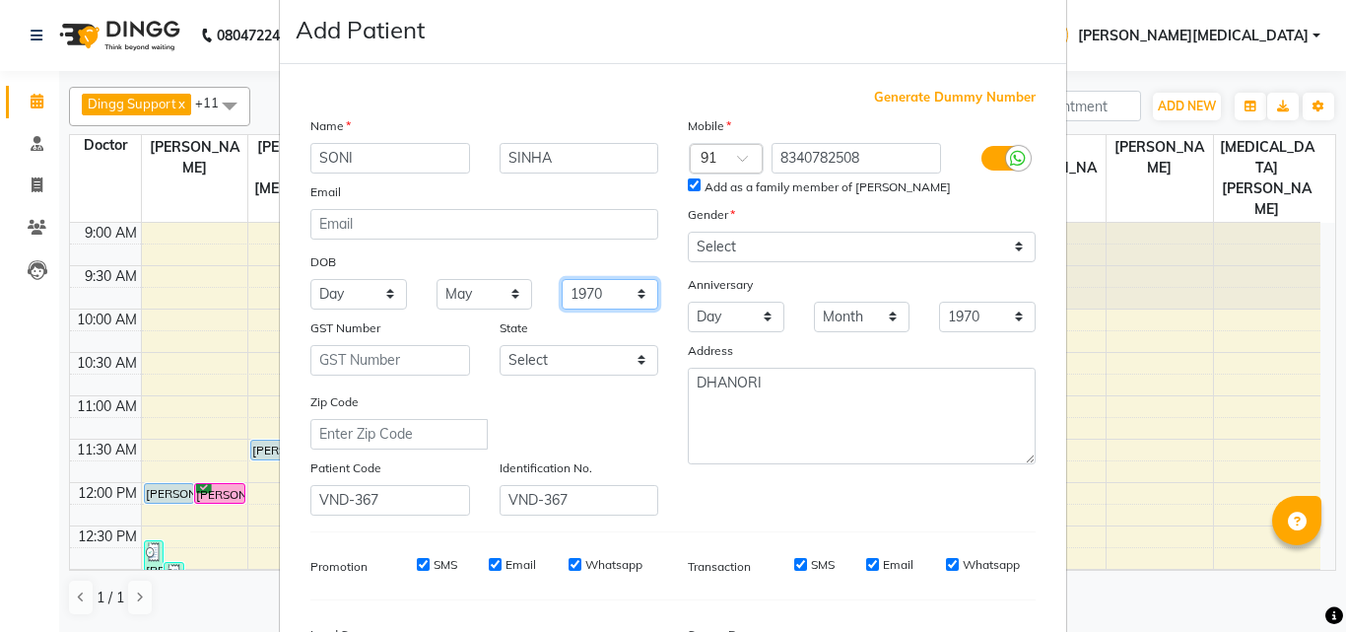
click at [609, 287] on select "1940 1941 1942 1943 1944 1945 1946 1947 1948 1949 1950 1951 1952 1953 1954 1955…" at bounding box center [610, 294] width 97 height 31
select select "1990"
click at [562, 279] on select "1940 1941 1942 1943 1944 1945 1946 1947 1948 1949 1950 1951 1952 1953 1954 1955…" at bounding box center [610, 294] width 97 height 31
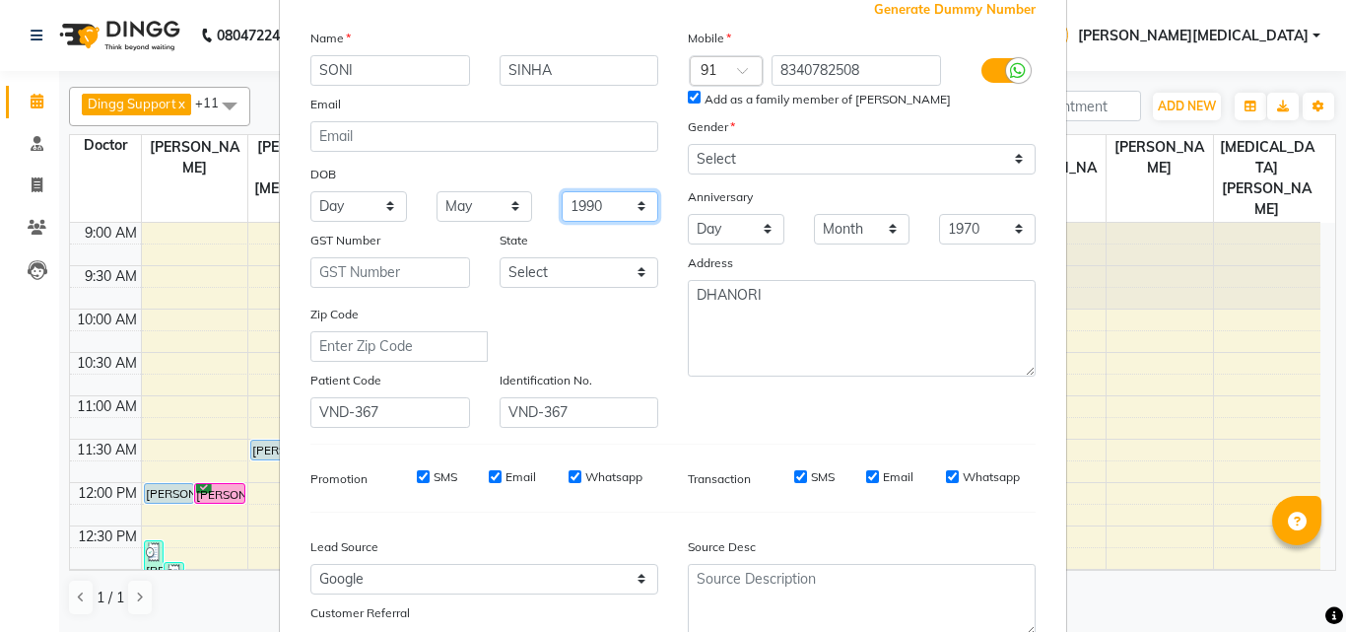
scroll to position [278, 0]
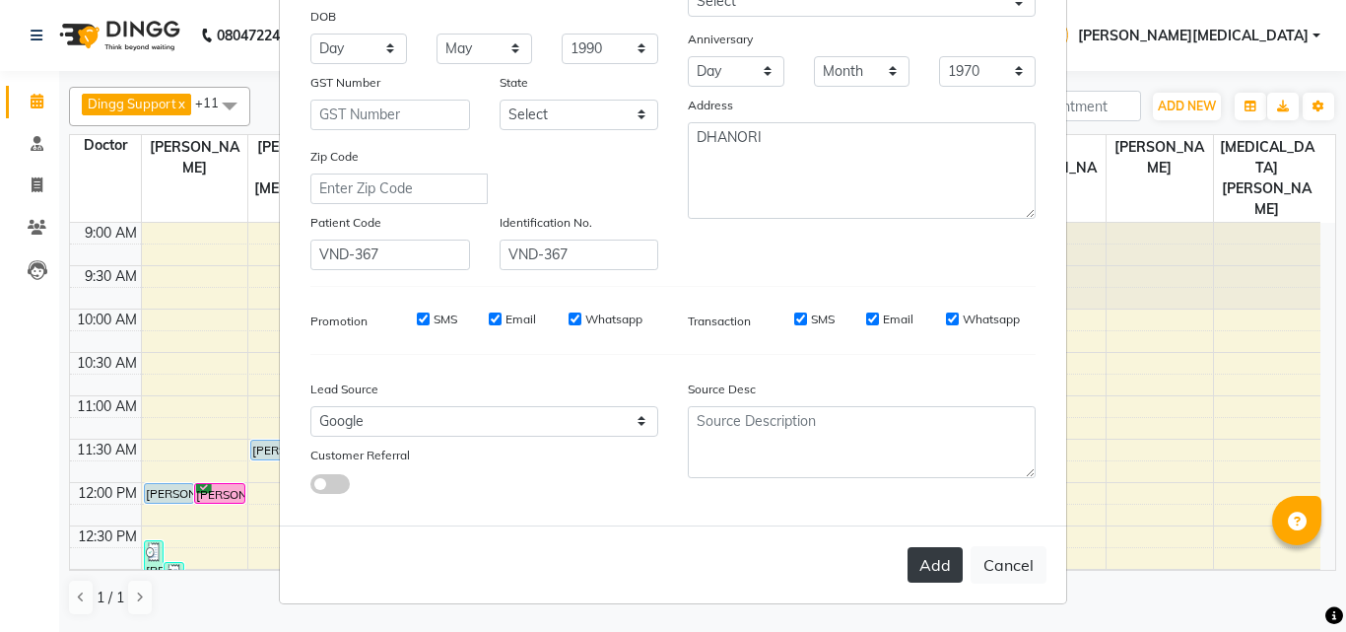
click at [929, 552] on button "Add" at bounding box center [935, 564] width 55 height 35
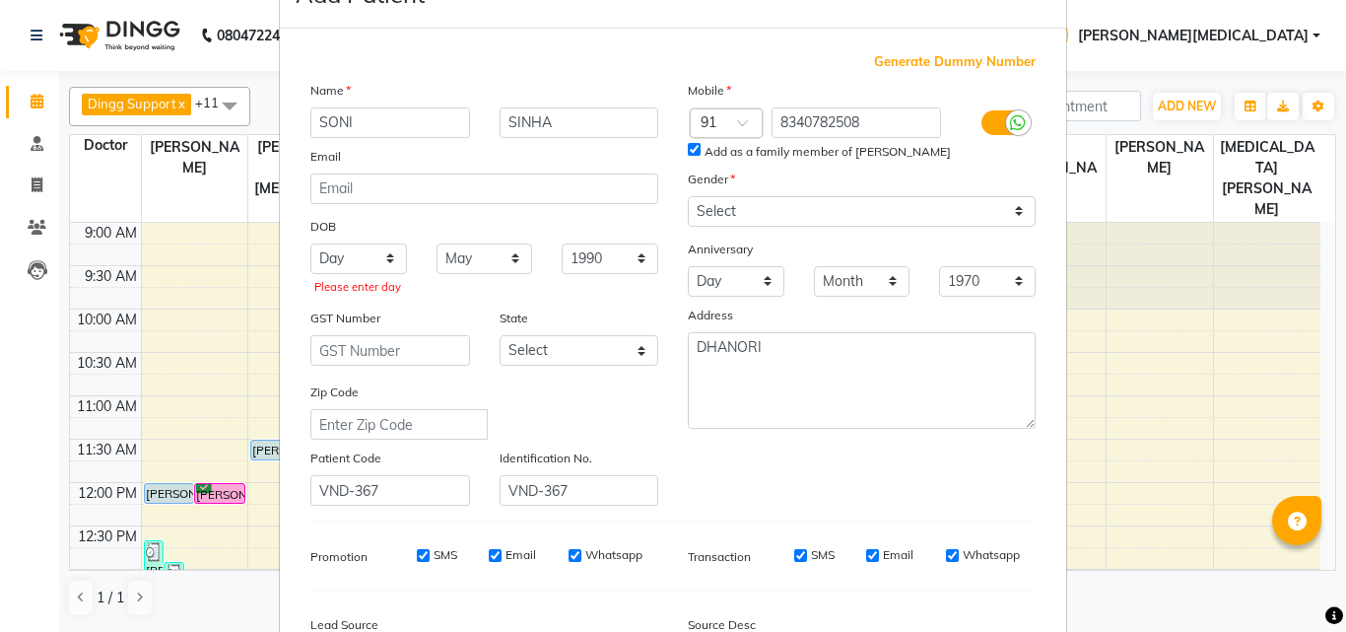
scroll to position [64, 0]
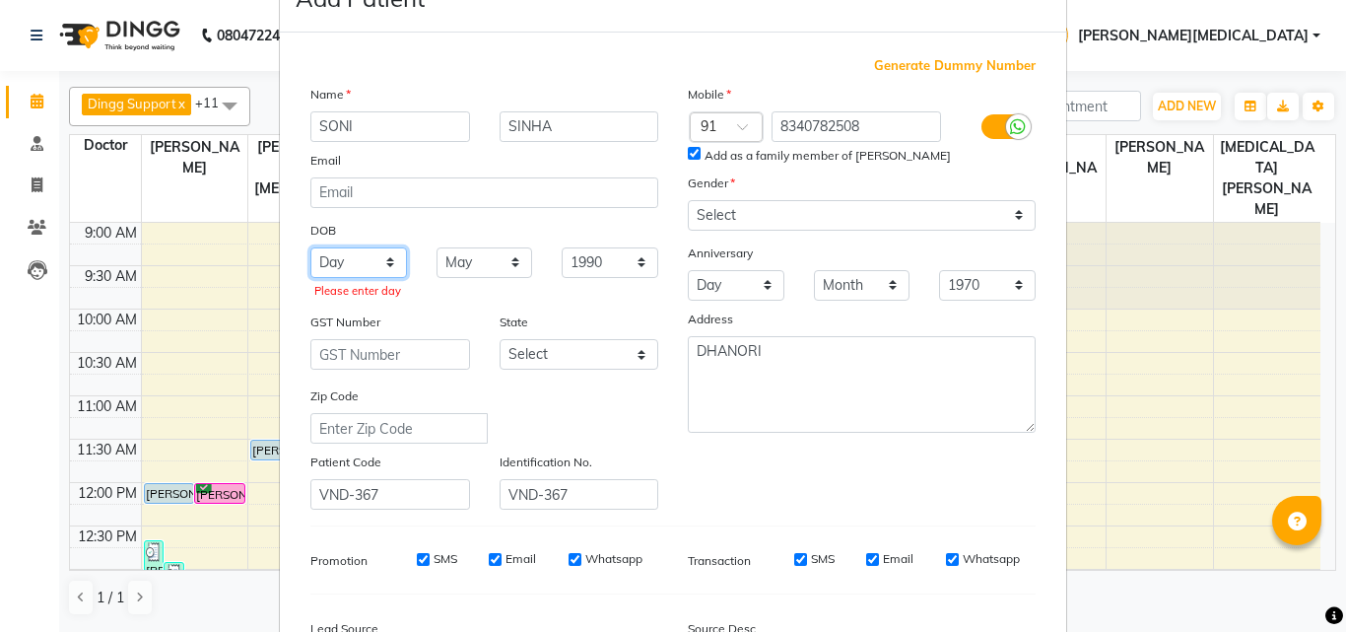
click at [356, 256] on select "Day 01 02 03 04 05 06 07 08 09 10 11 12 13 14 15 16 17 18 19 20 21 22 23 24 25 …" at bounding box center [358, 262] width 97 height 31
select select "18"
click at [310, 247] on select "Day 01 02 03 04 05 06 07 08 09 10 11 12 13 14 15 16 17 18 19 20 21 22 23 24 25 …" at bounding box center [358, 262] width 97 height 31
click at [471, 262] on select "Month January February March April May June July August September October Novem…" at bounding box center [485, 262] width 97 height 31
click at [924, 489] on div "Mobile Country Code × 91 8340782508 Add as a family member of [PERSON_NAME] Gen…" at bounding box center [862, 297] width 378 height 427
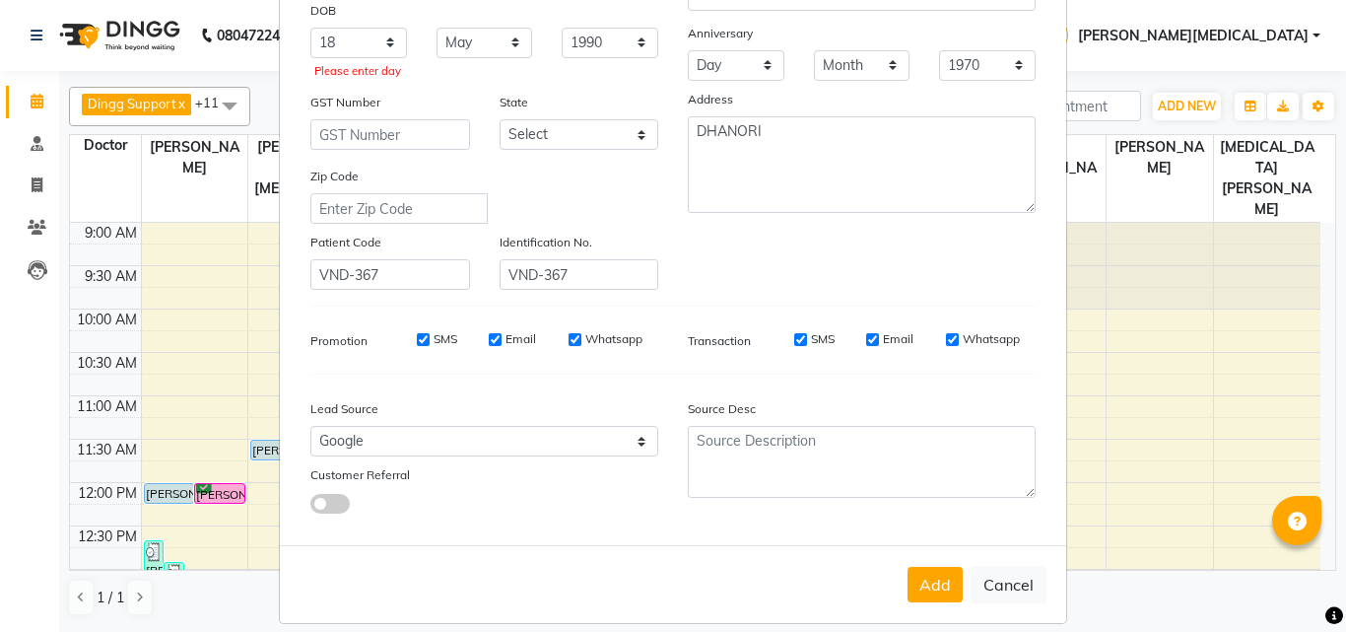
scroll to position [304, 0]
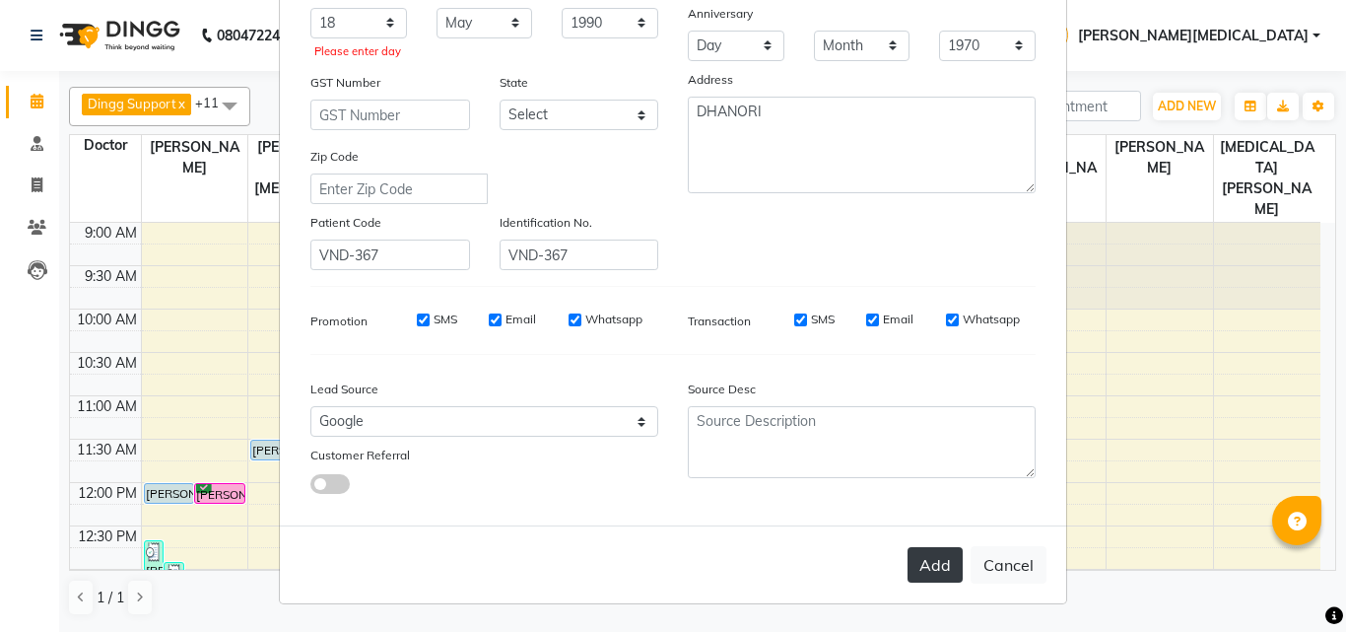
click at [937, 555] on button "Add" at bounding box center [935, 564] width 55 height 35
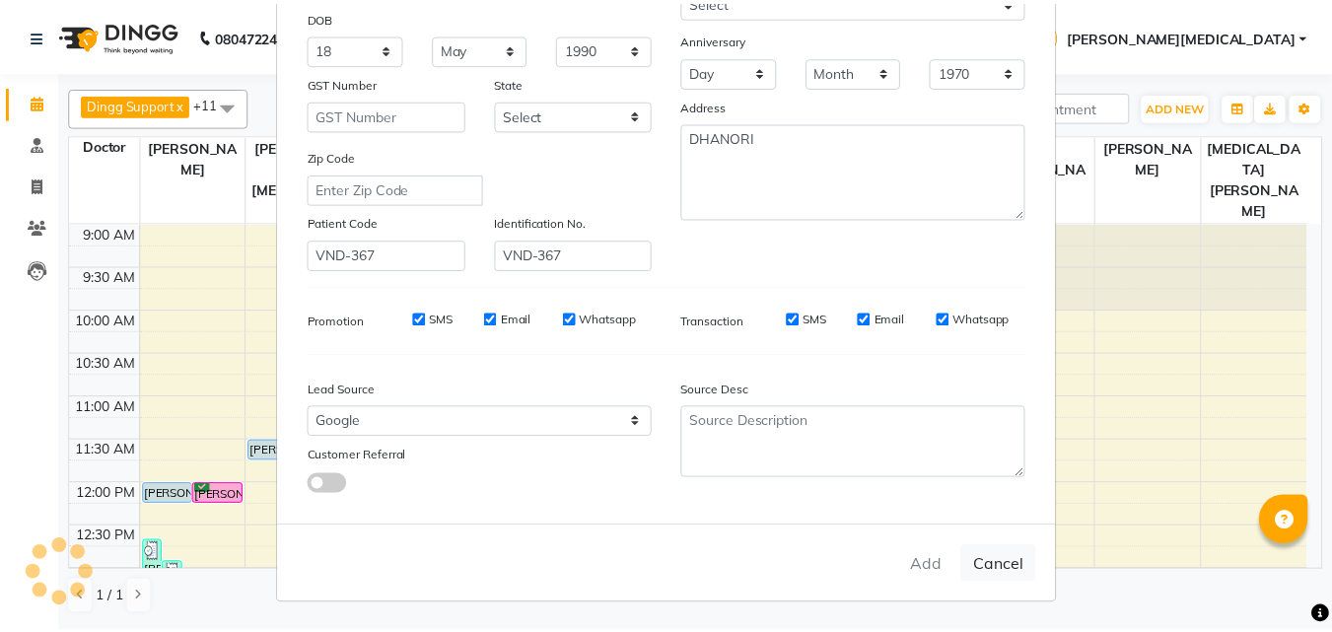
scroll to position [278, 0]
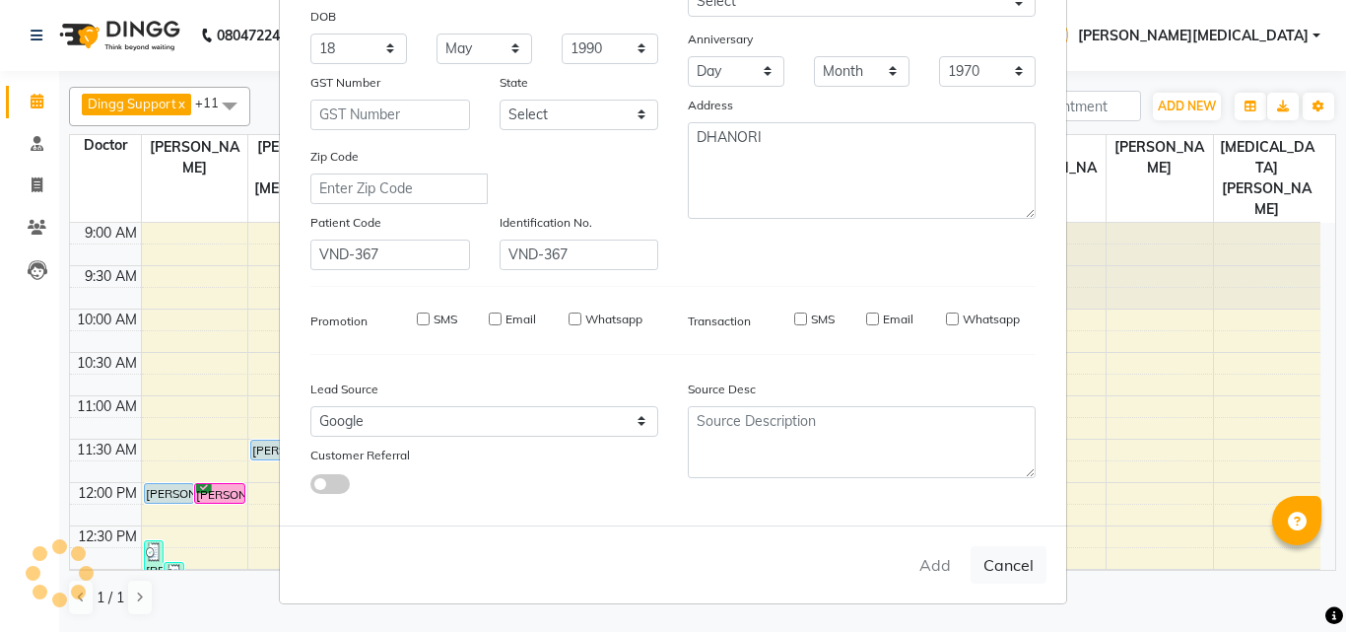
select select
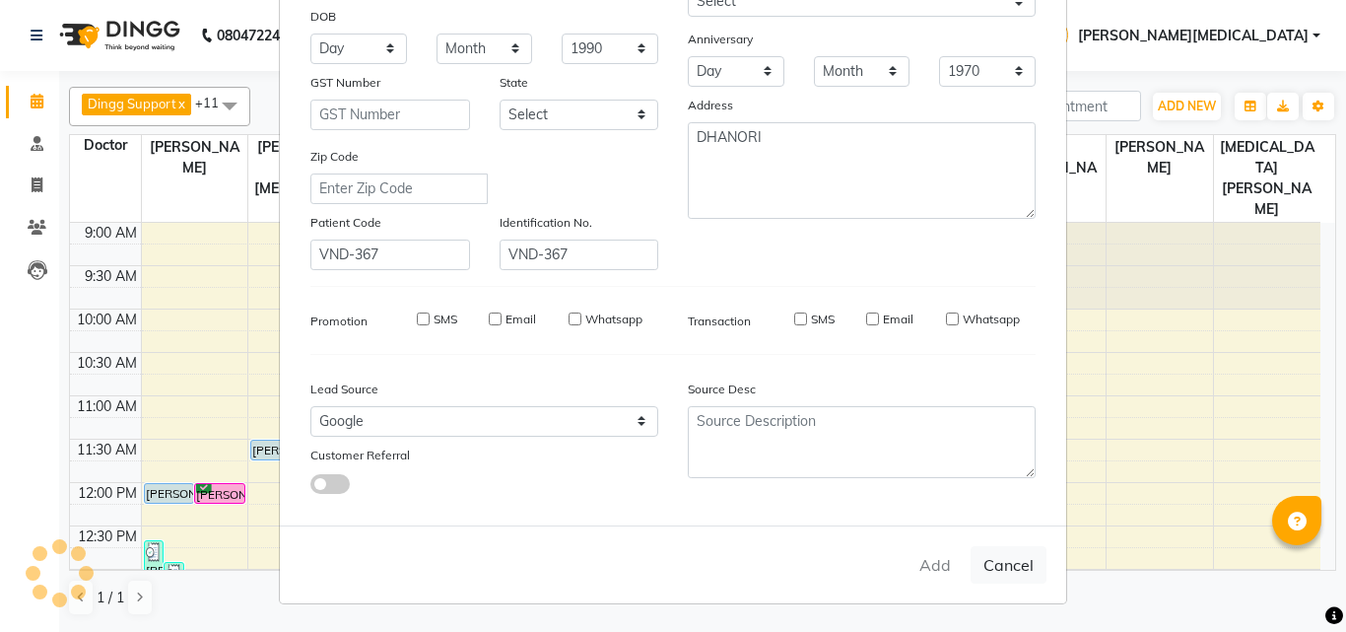
select select
checkbox input "false"
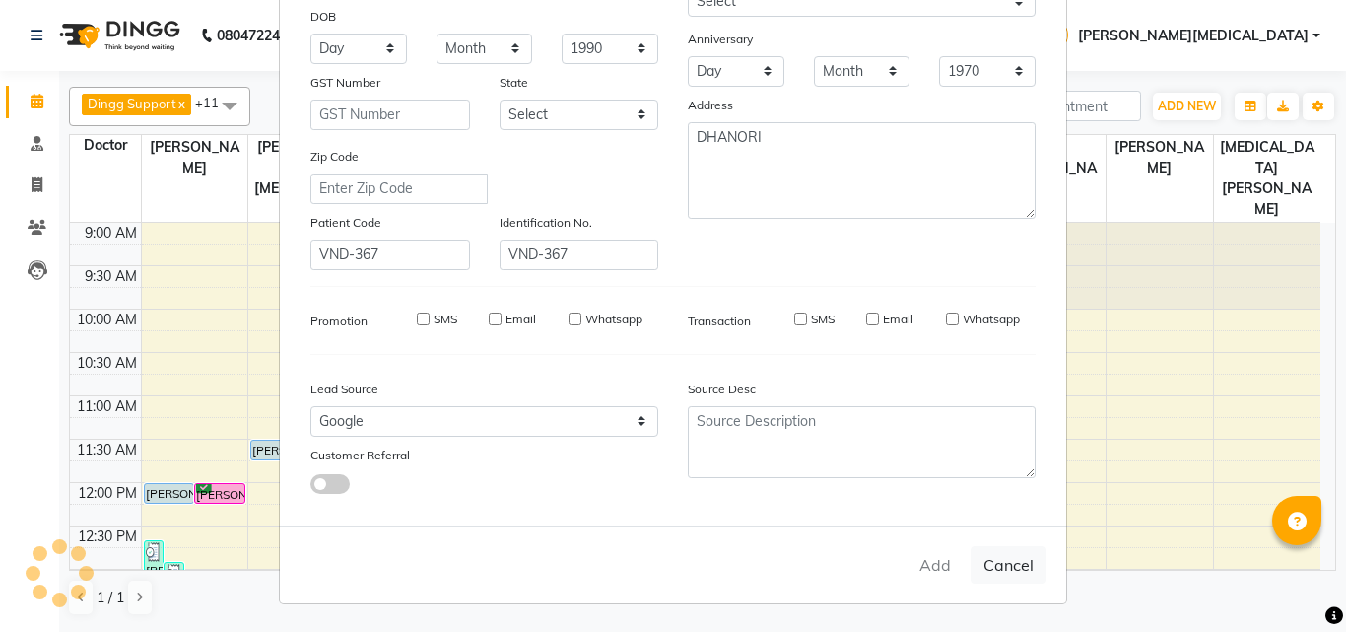
checkbox input "false"
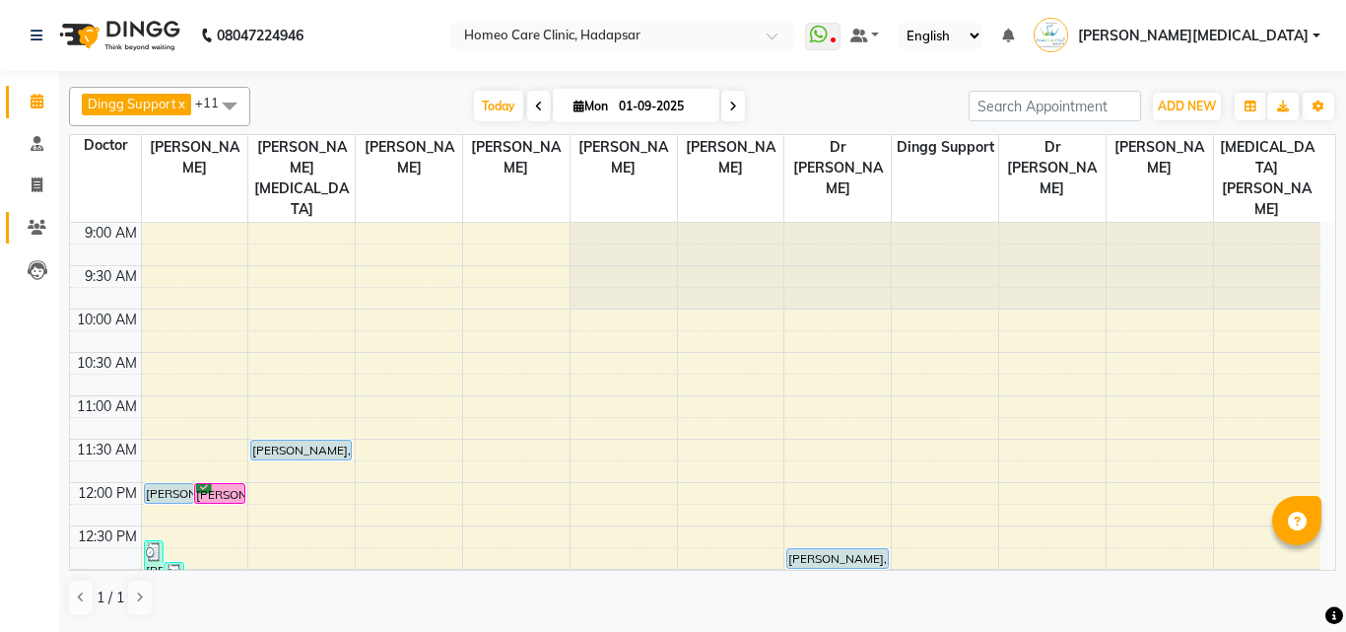
click at [25, 237] on span at bounding box center [37, 228] width 34 height 23
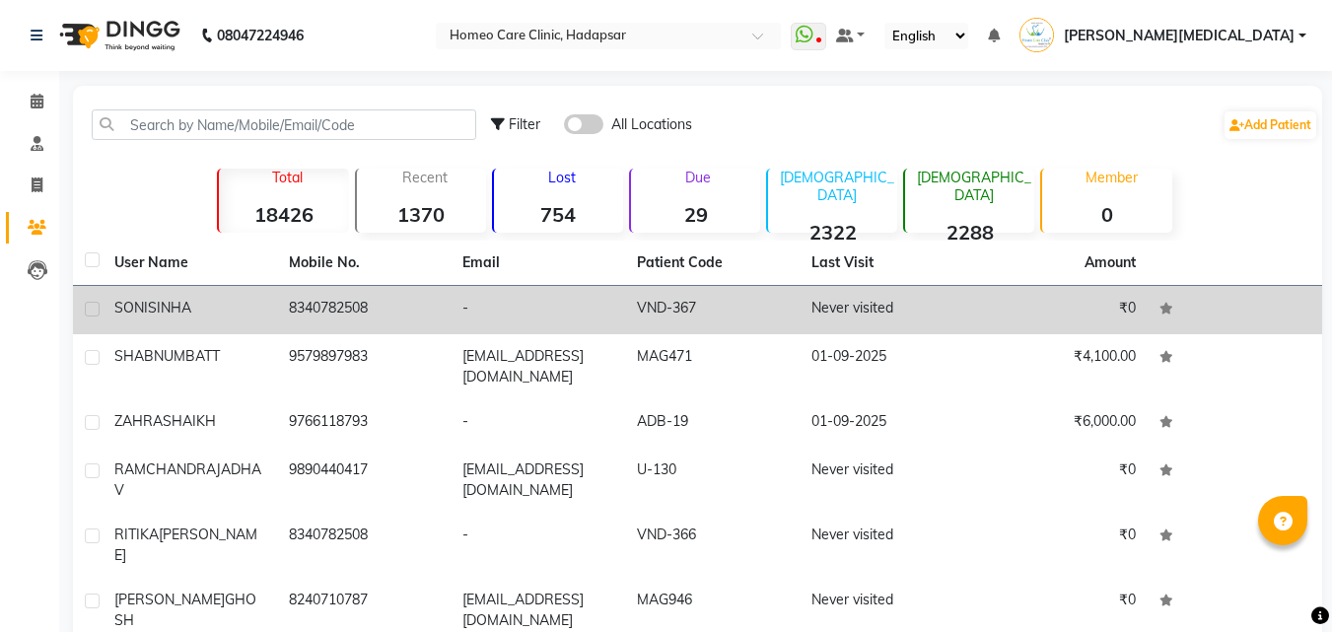
click at [906, 314] on td "Never visited" at bounding box center [886, 310] width 174 height 48
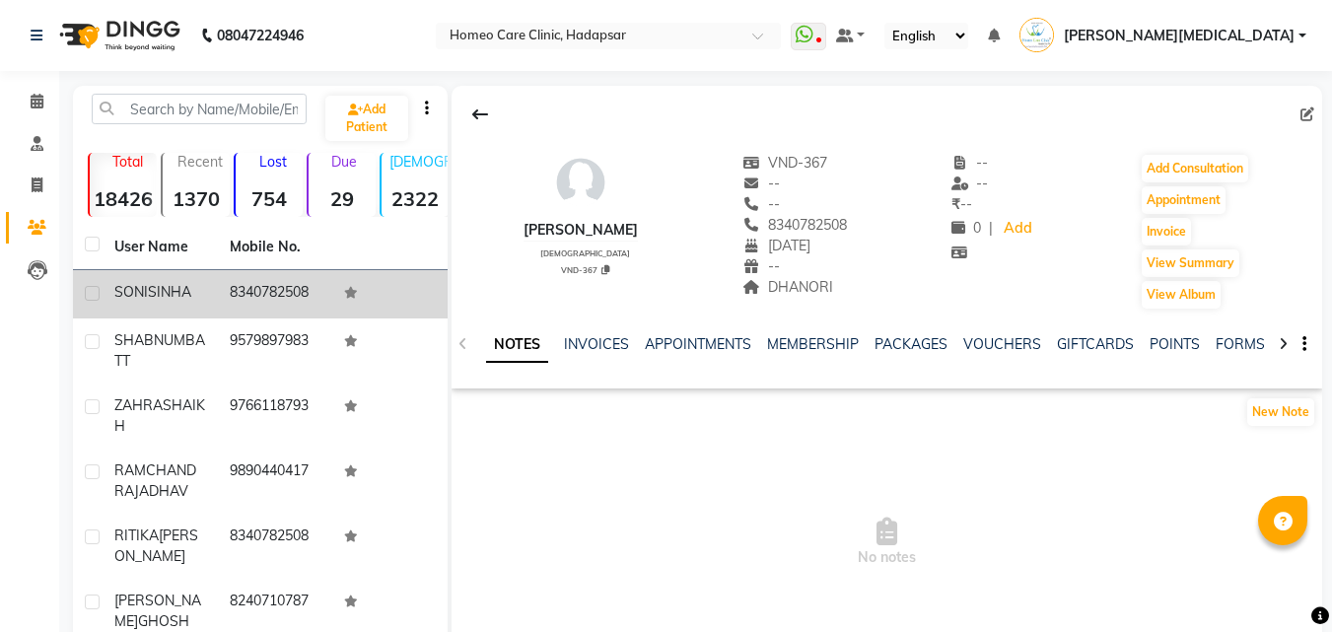
scroll to position [0, 11]
click at [1229, 339] on link "FORMS" at bounding box center [1228, 344] width 49 height 18
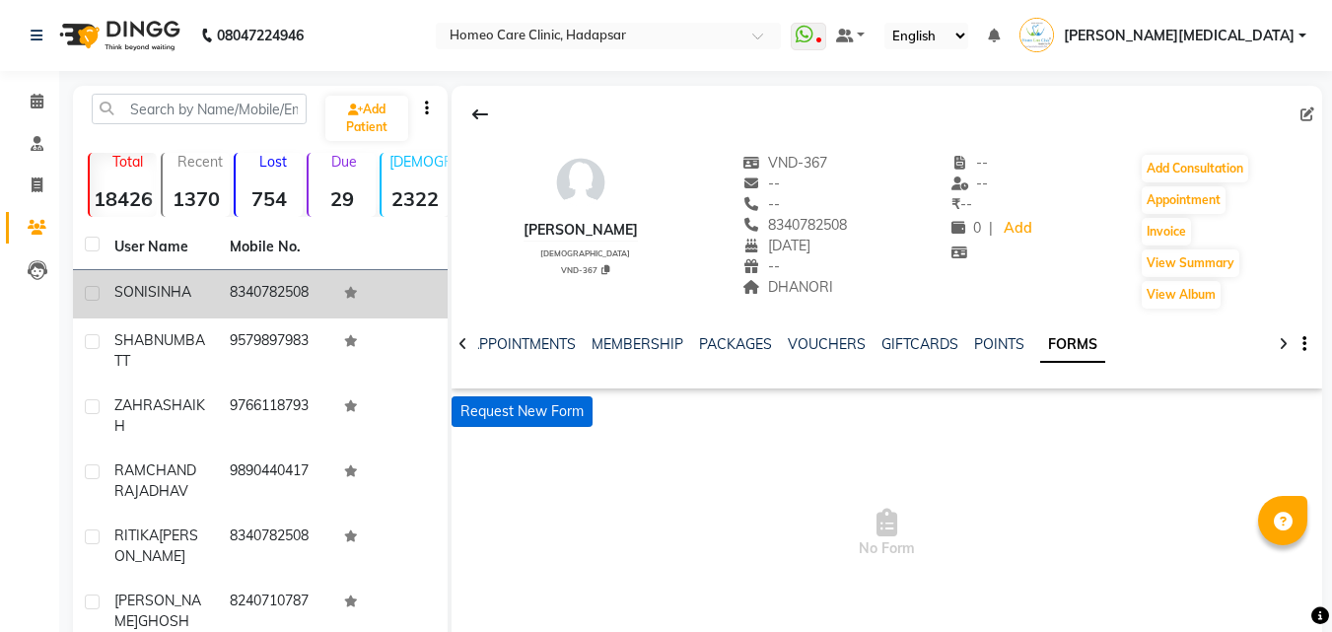
click at [569, 404] on button "Request New Form" at bounding box center [521, 411] width 141 height 31
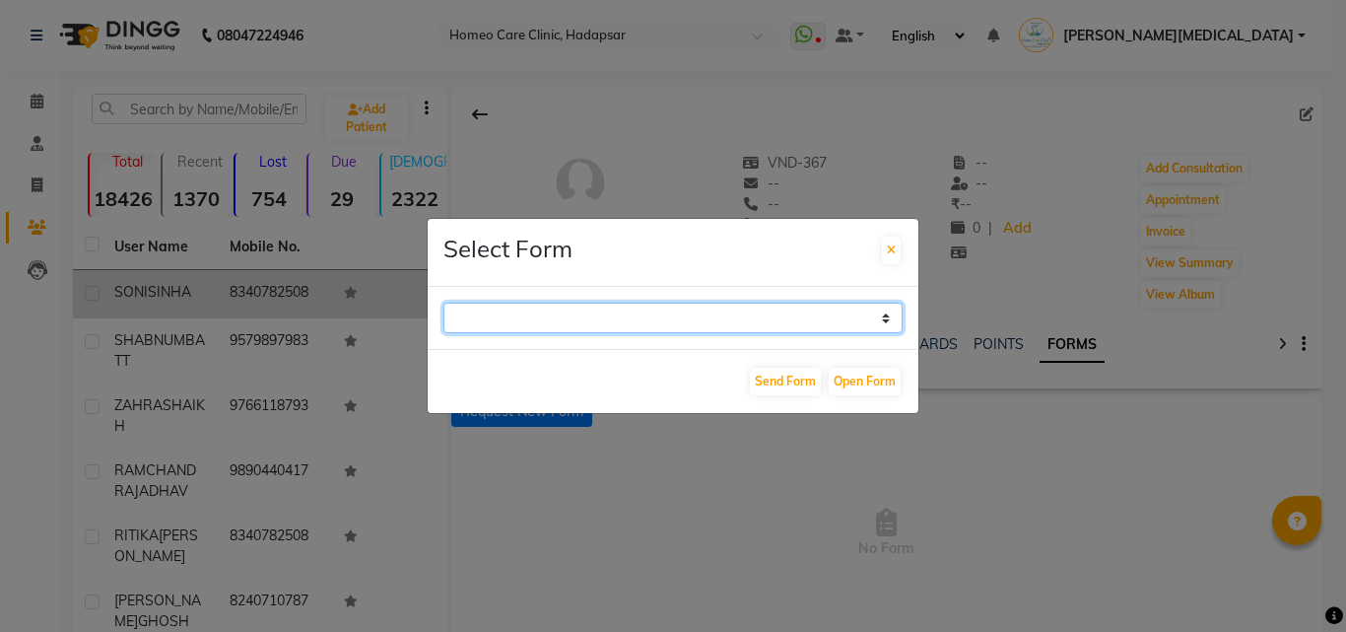
click at [648, 320] on select "Case Taking Form" at bounding box center [673, 318] width 459 height 31
select select "196"
click at [444, 303] on select "Case Taking Form" at bounding box center [673, 318] width 459 height 31
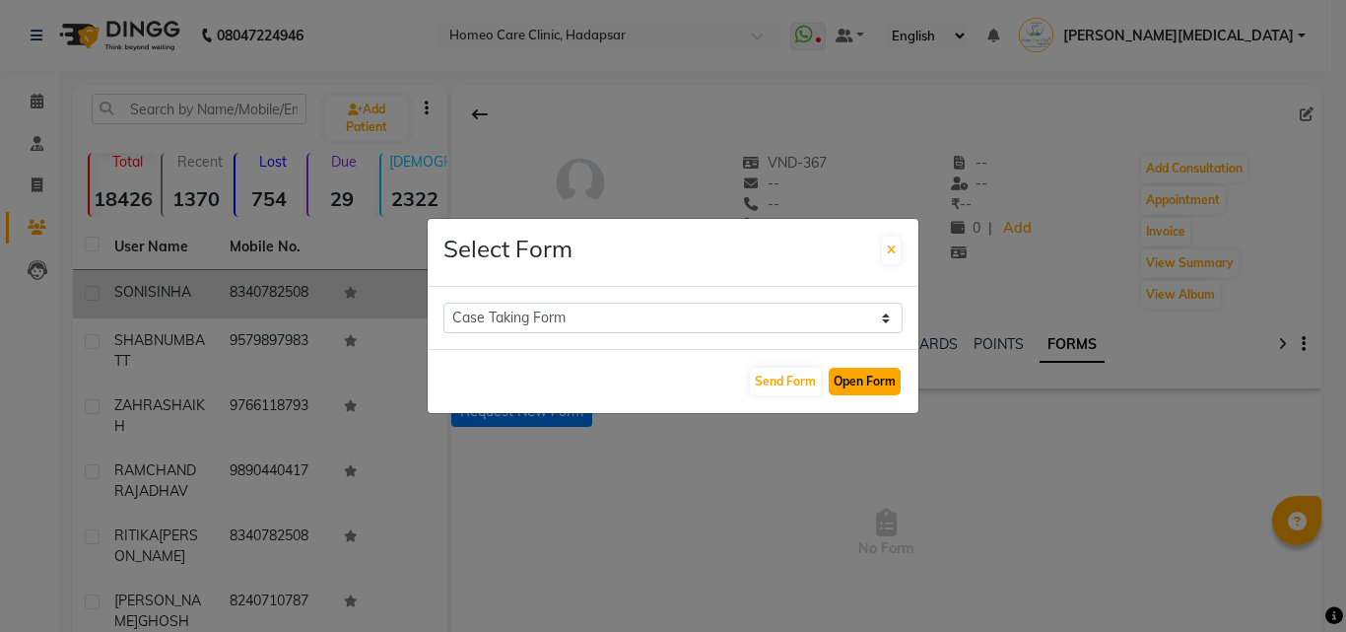
click at [874, 385] on button "Open Form" at bounding box center [865, 382] width 72 height 28
